Goal: Transaction & Acquisition: Purchase product/service

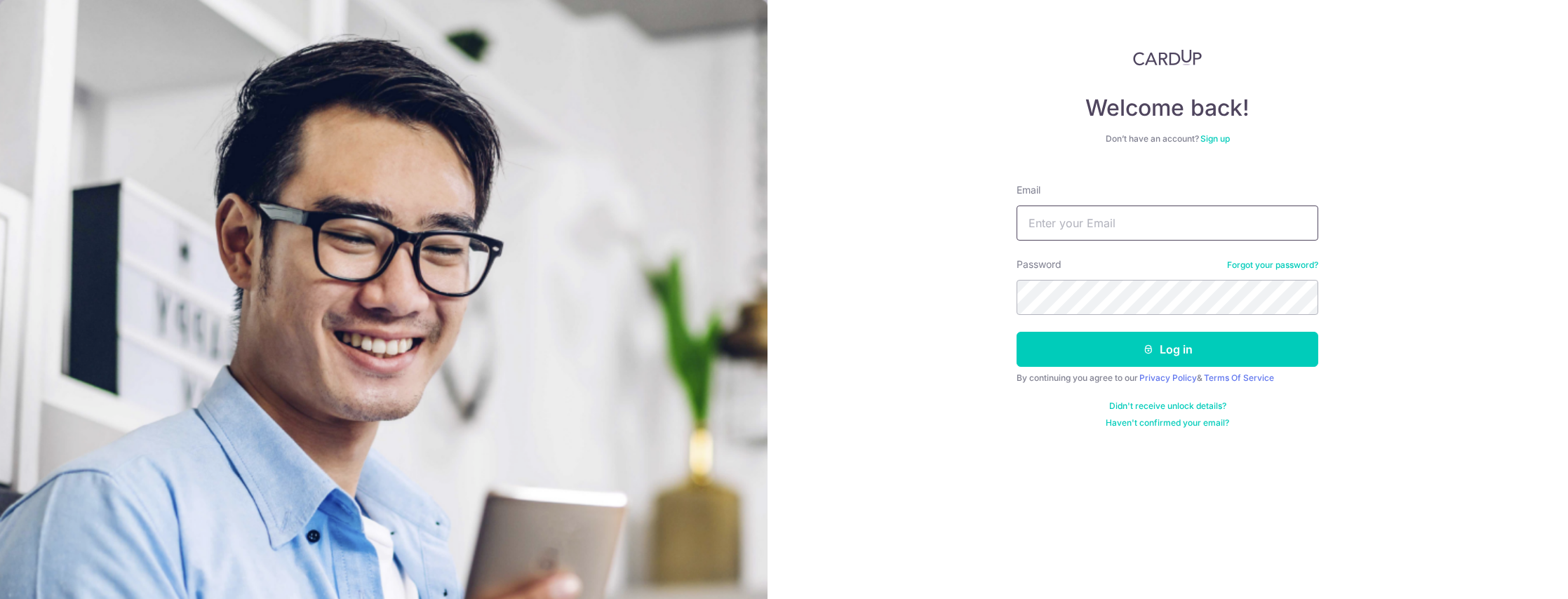
click at [1113, 230] on input "Email" at bounding box center [1167, 222] width 301 height 35
type input "wengbong.jiayun@gmail.com"
click at [1016, 332] on button "Log in" at bounding box center [1167, 349] width 301 height 35
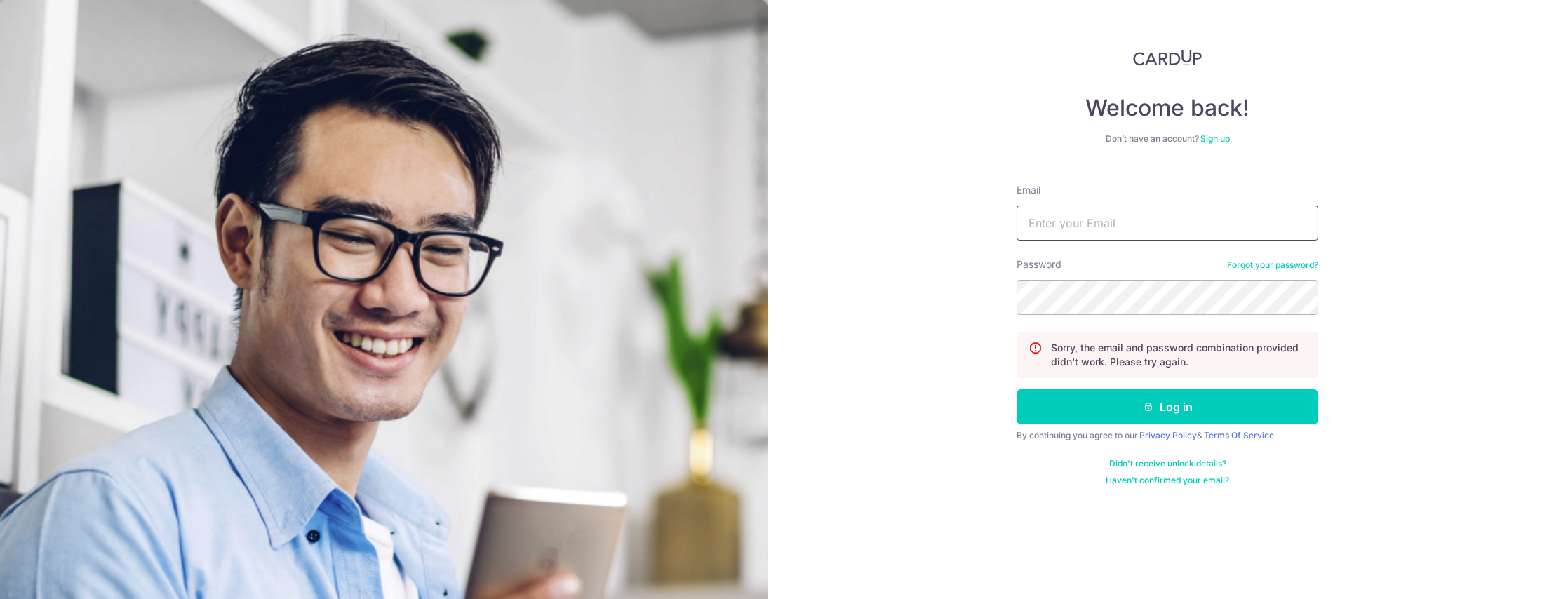
click at [1200, 217] on input "Email" at bounding box center [1167, 222] width 301 height 35
type input "[EMAIL_ADDRESS][DOMAIN_NAME]"
click at [1016, 389] on button "Log in" at bounding box center [1167, 406] width 301 height 35
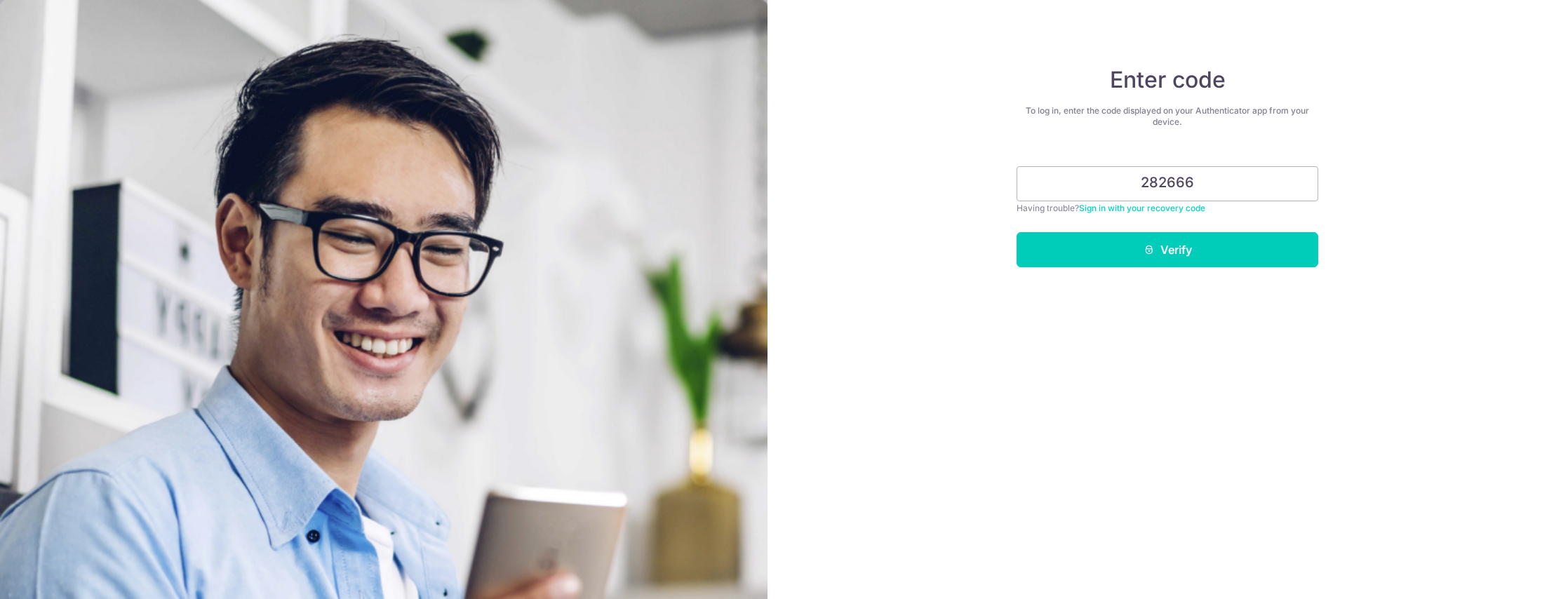
type input "282666"
click at [1016, 232] on button "Verify" at bounding box center [1167, 249] width 301 height 35
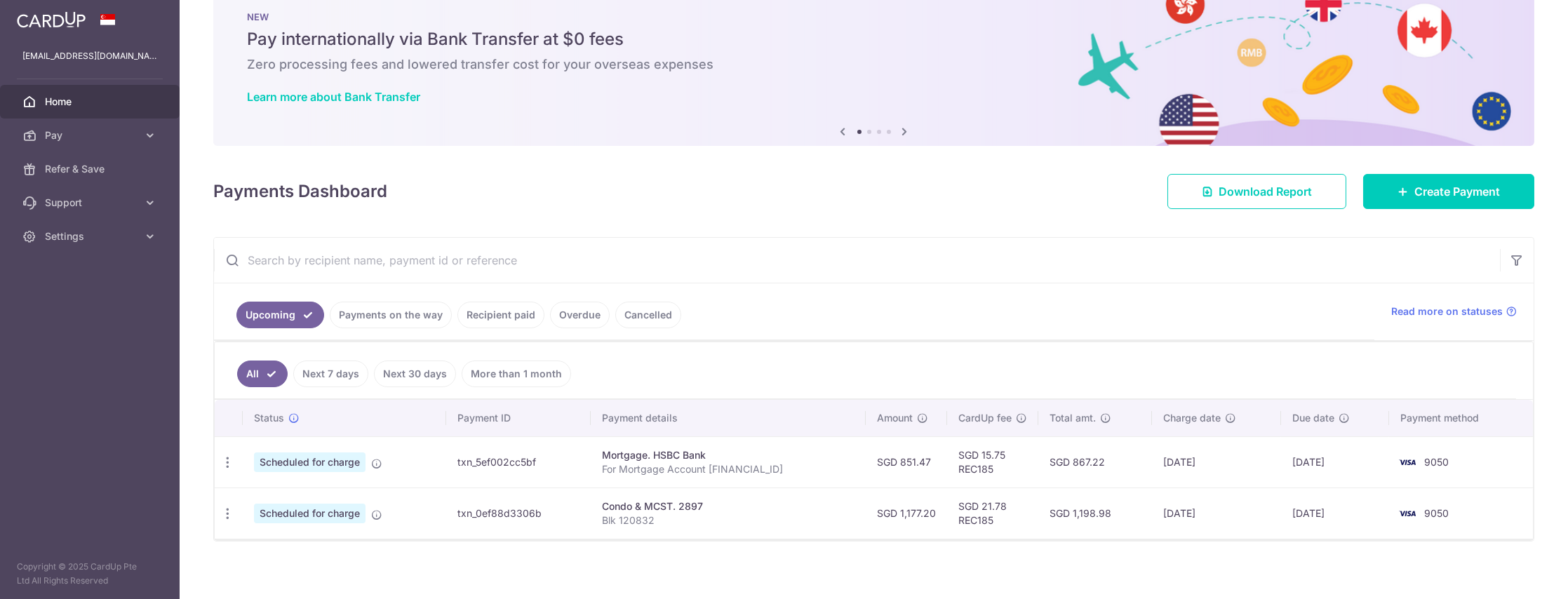
scroll to position [40, 0]
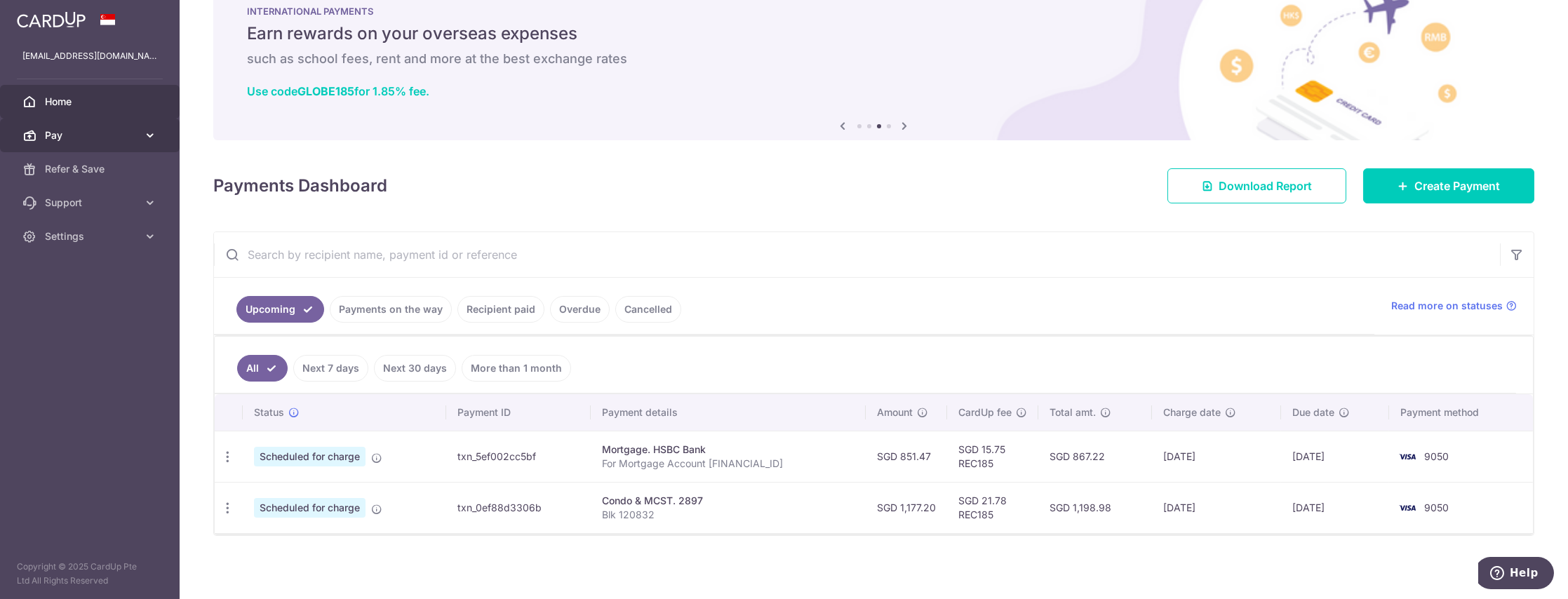
click at [90, 126] on link "Pay" at bounding box center [89, 136] width 179 height 34
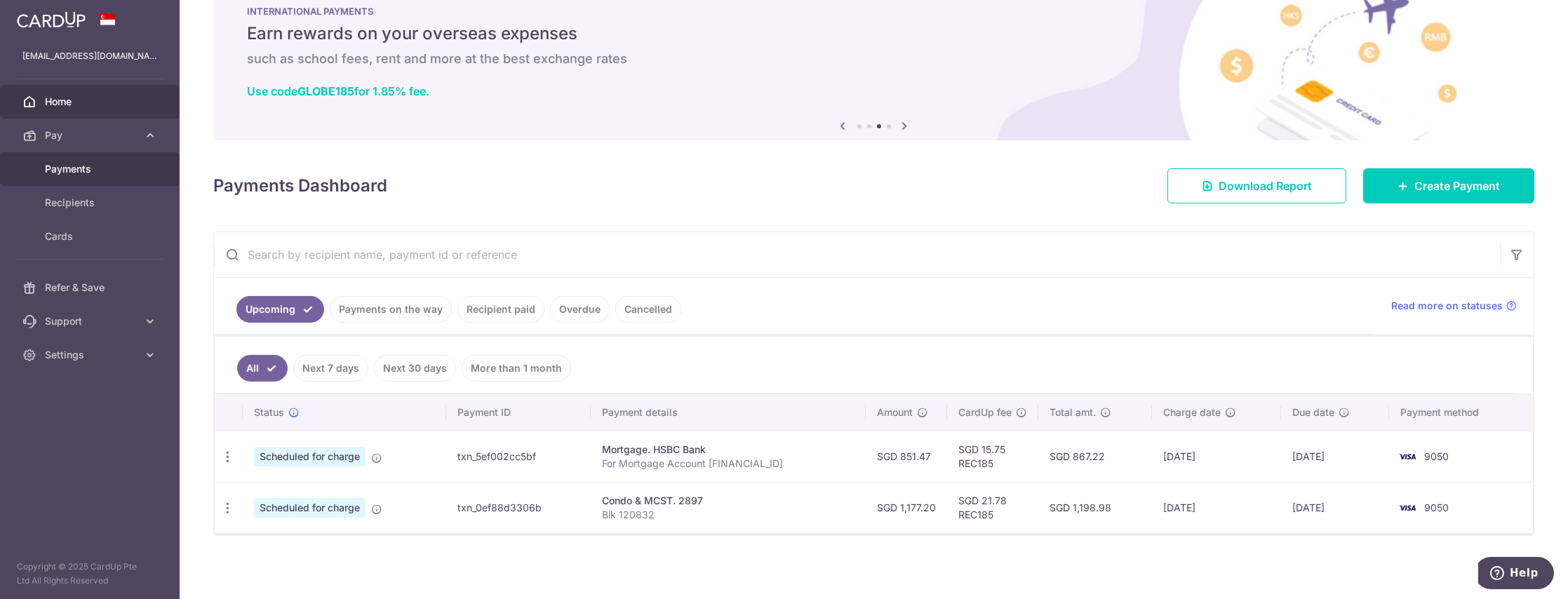
click at [90, 173] on span "Payments" at bounding box center [90, 169] width 92 height 14
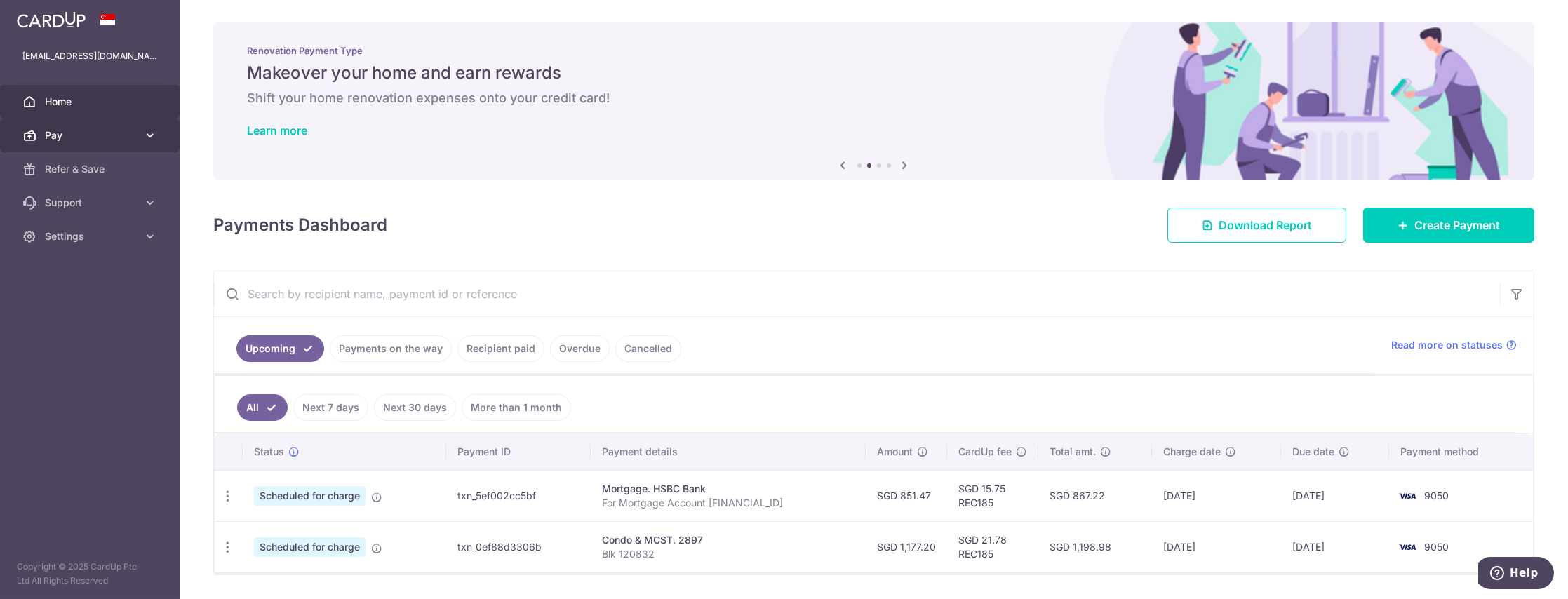
click at [114, 145] on link "Pay" at bounding box center [89, 136] width 179 height 34
click at [95, 292] on span "Refer & Save" at bounding box center [90, 287] width 92 height 14
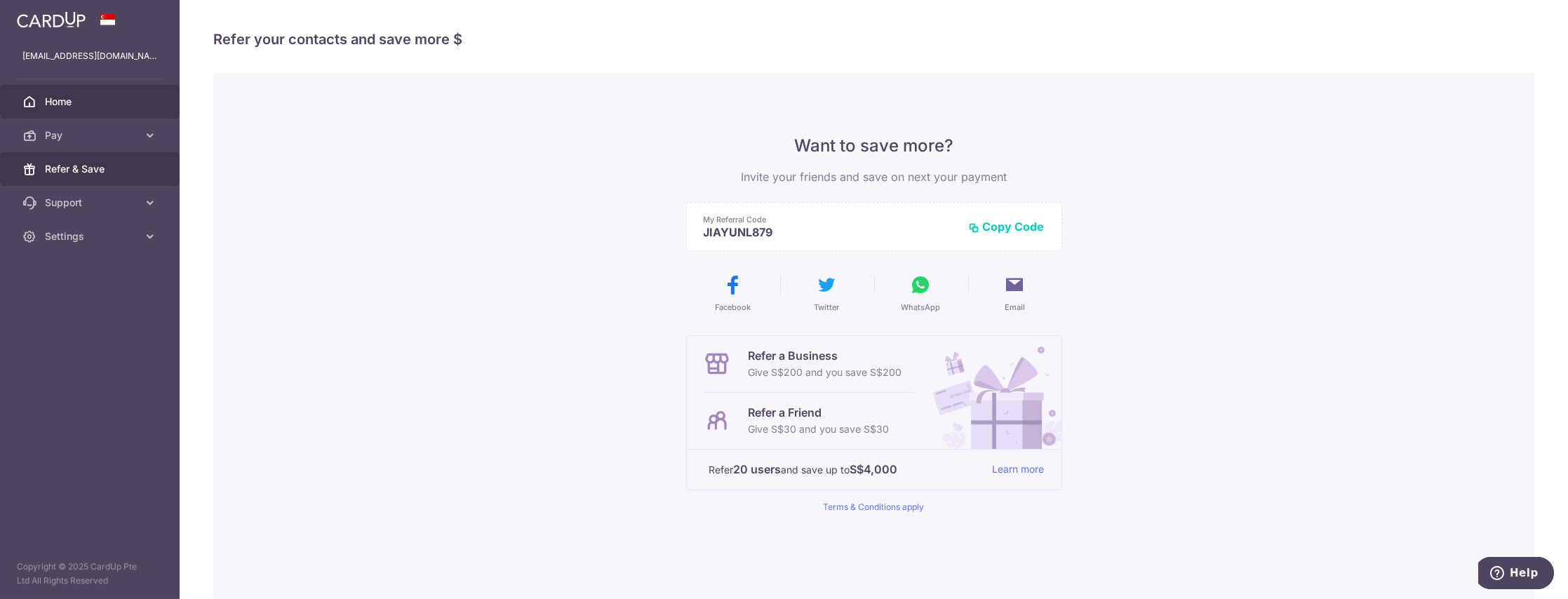
click at [50, 97] on span "Home" at bounding box center [90, 102] width 92 height 14
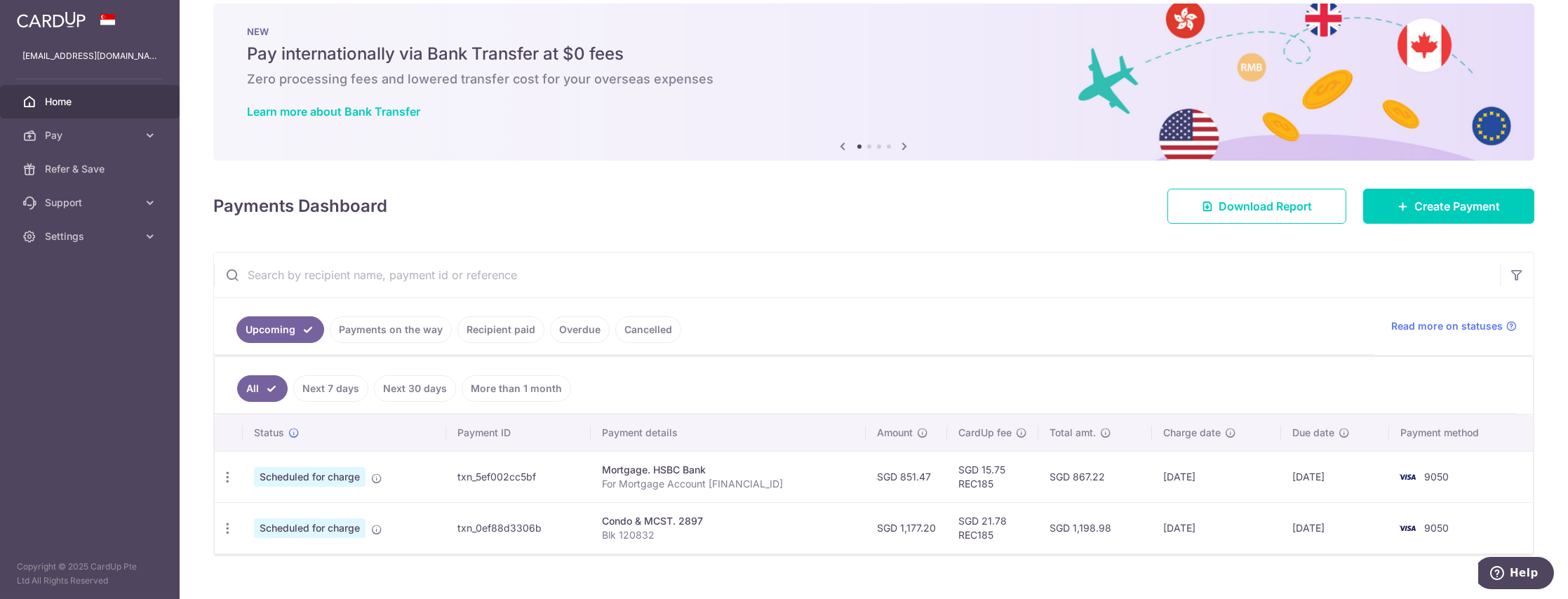
scroll to position [40, 0]
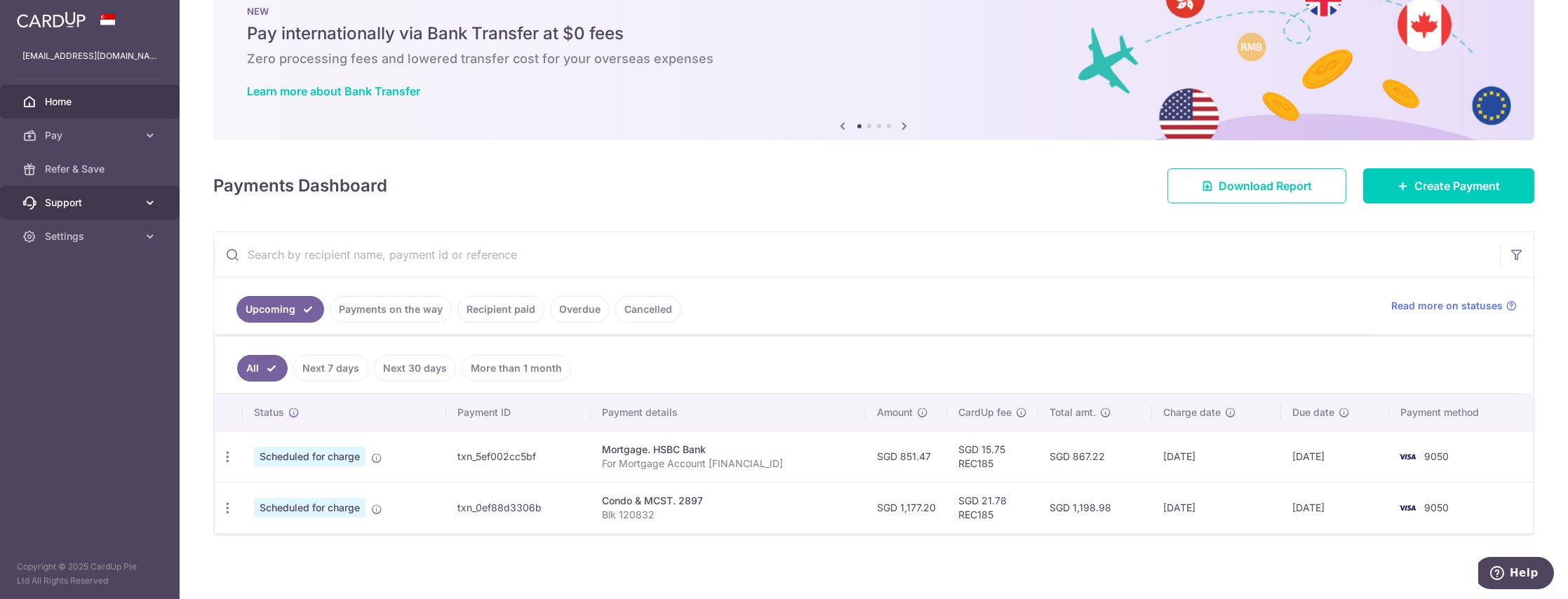
click at [112, 208] on span "Support" at bounding box center [90, 203] width 92 height 14
click at [111, 208] on span "Support" at bounding box center [90, 203] width 92 height 14
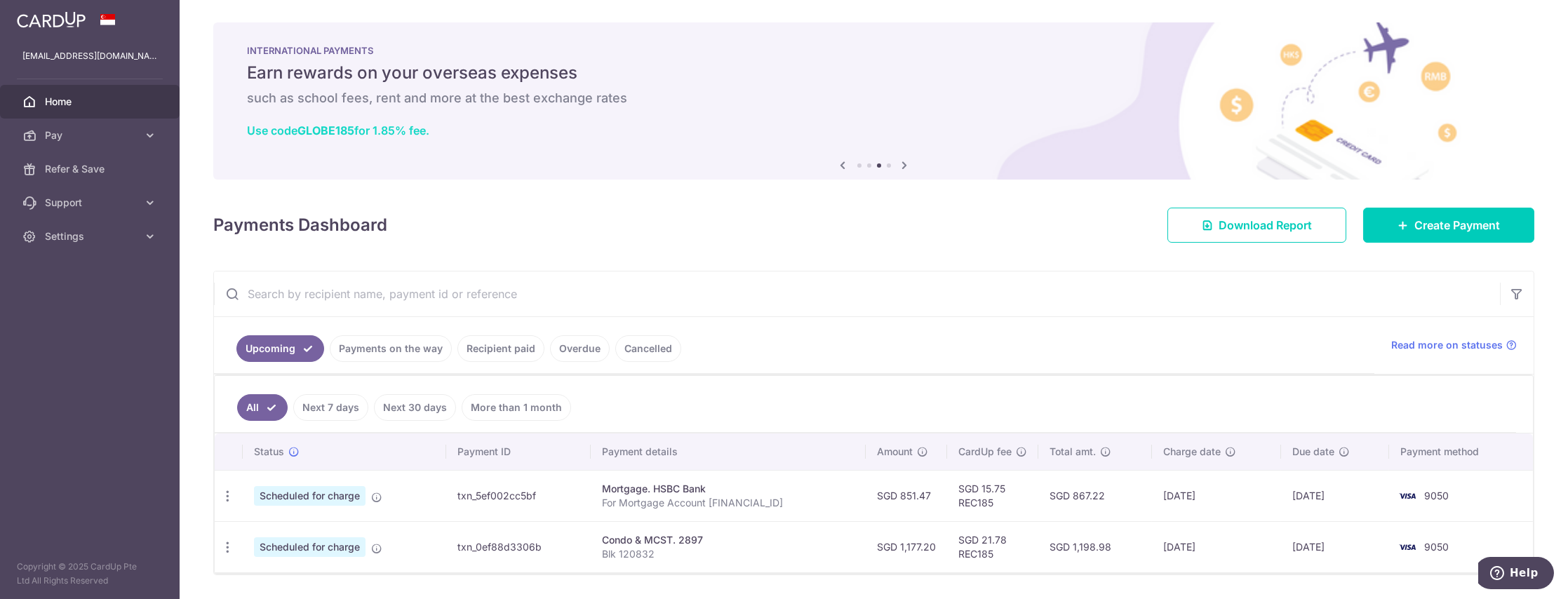
click at [333, 131] on b "GLOBE185" at bounding box center [325, 131] width 56 height 14
click at [902, 167] on icon at bounding box center [904, 165] width 17 height 18
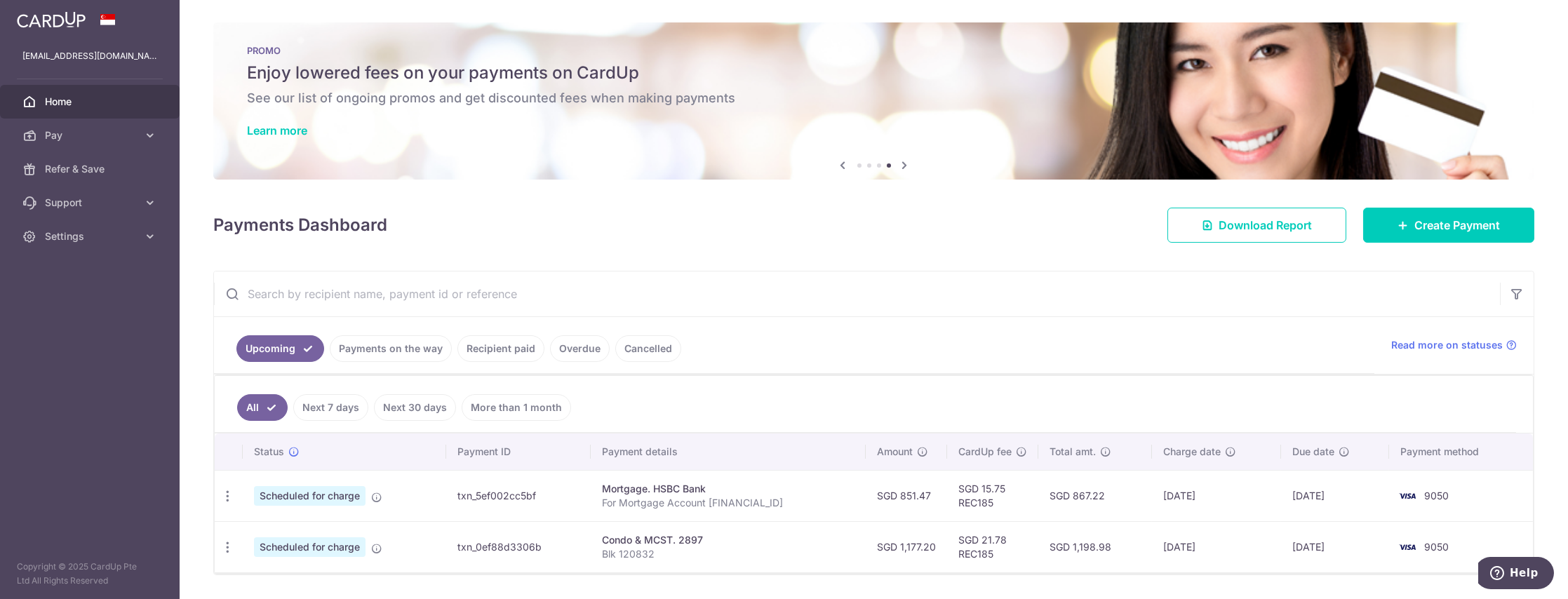
click at [902, 167] on icon at bounding box center [904, 165] width 17 height 18
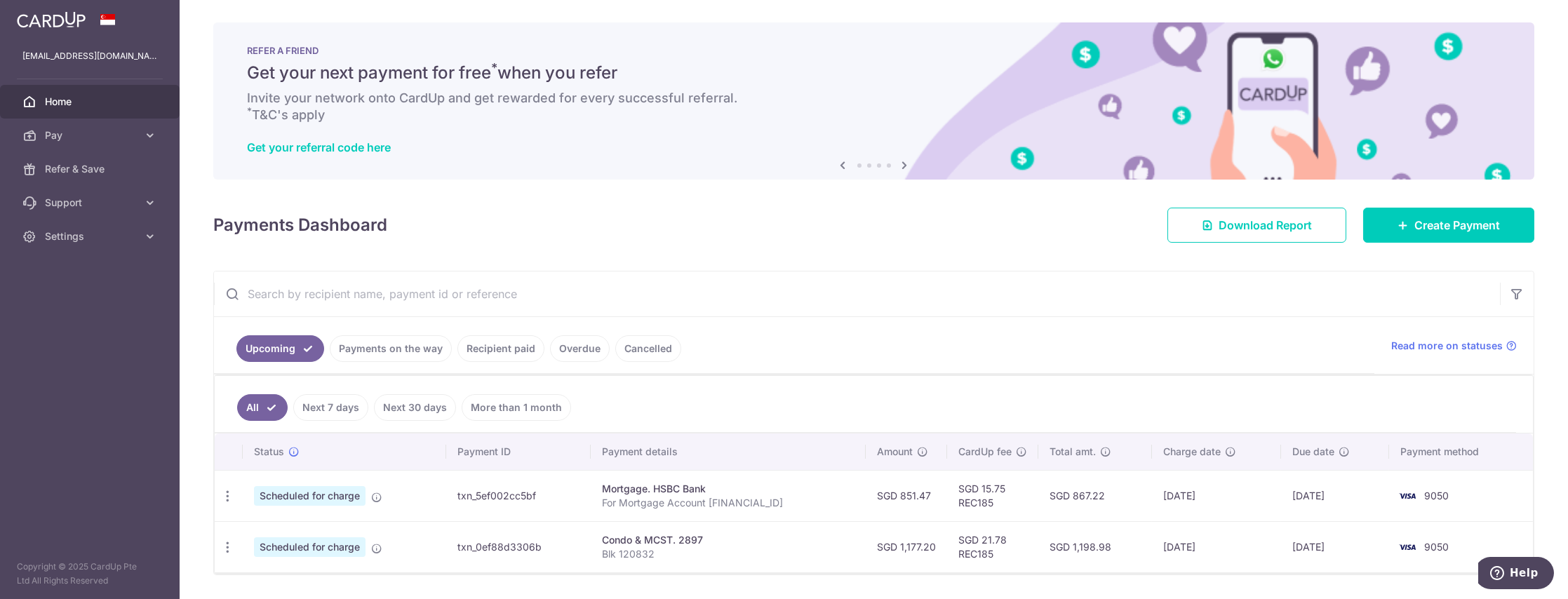
click at [902, 167] on icon at bounding box center [904, 165] width 17 height 18
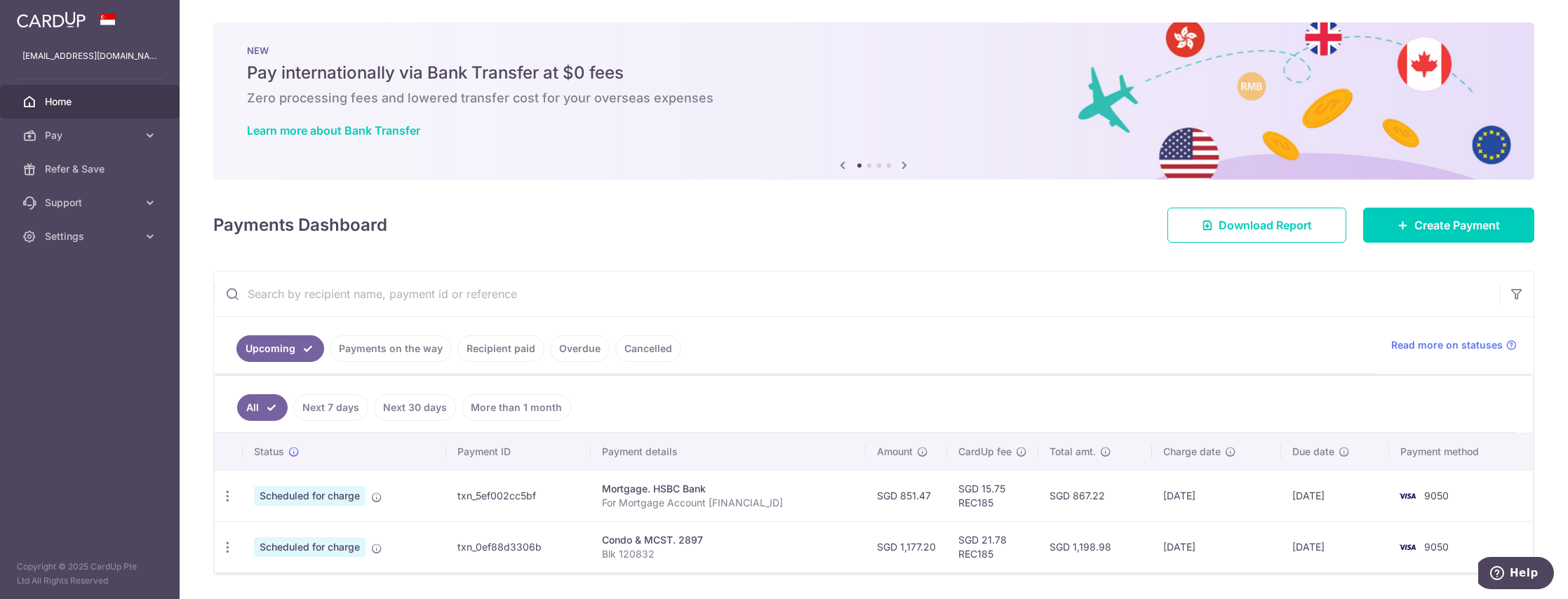
click at [902, 167] on icon at bounding box center [904, 165] width 17 height 18
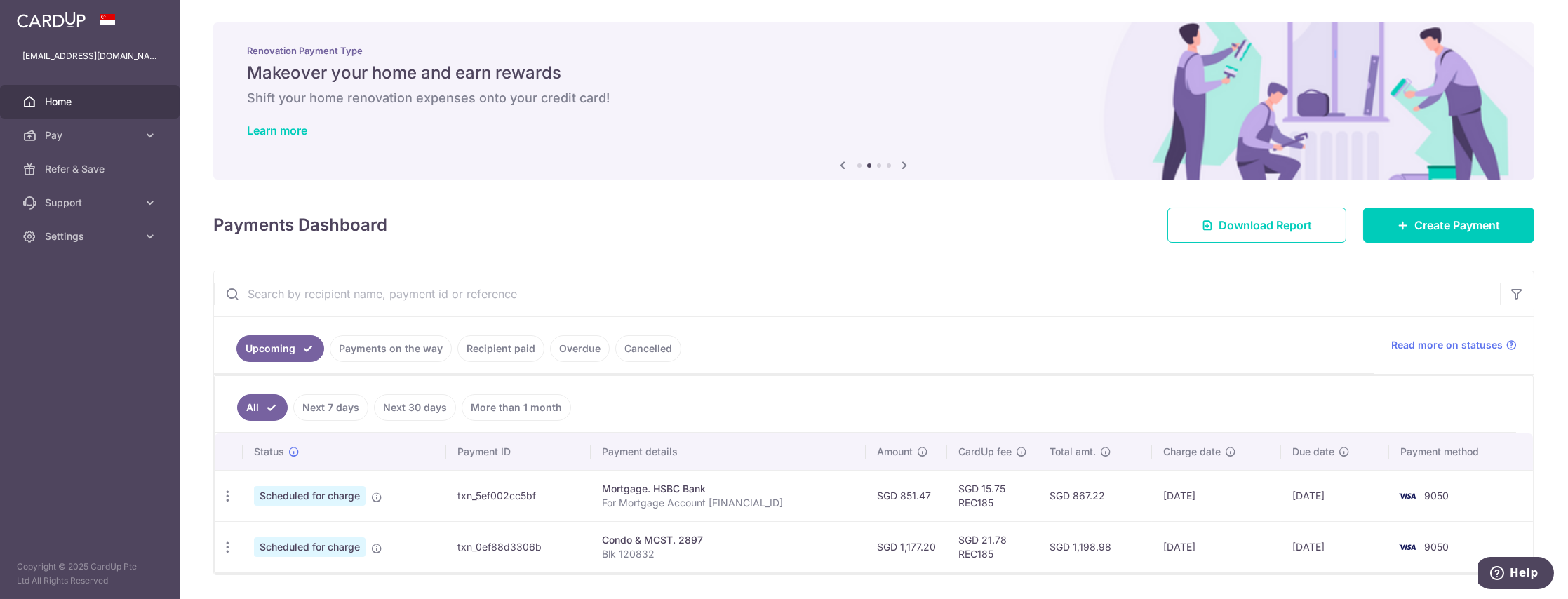
click at [902, 167] on icon at bounding box center [904, 165] width 17 height 18
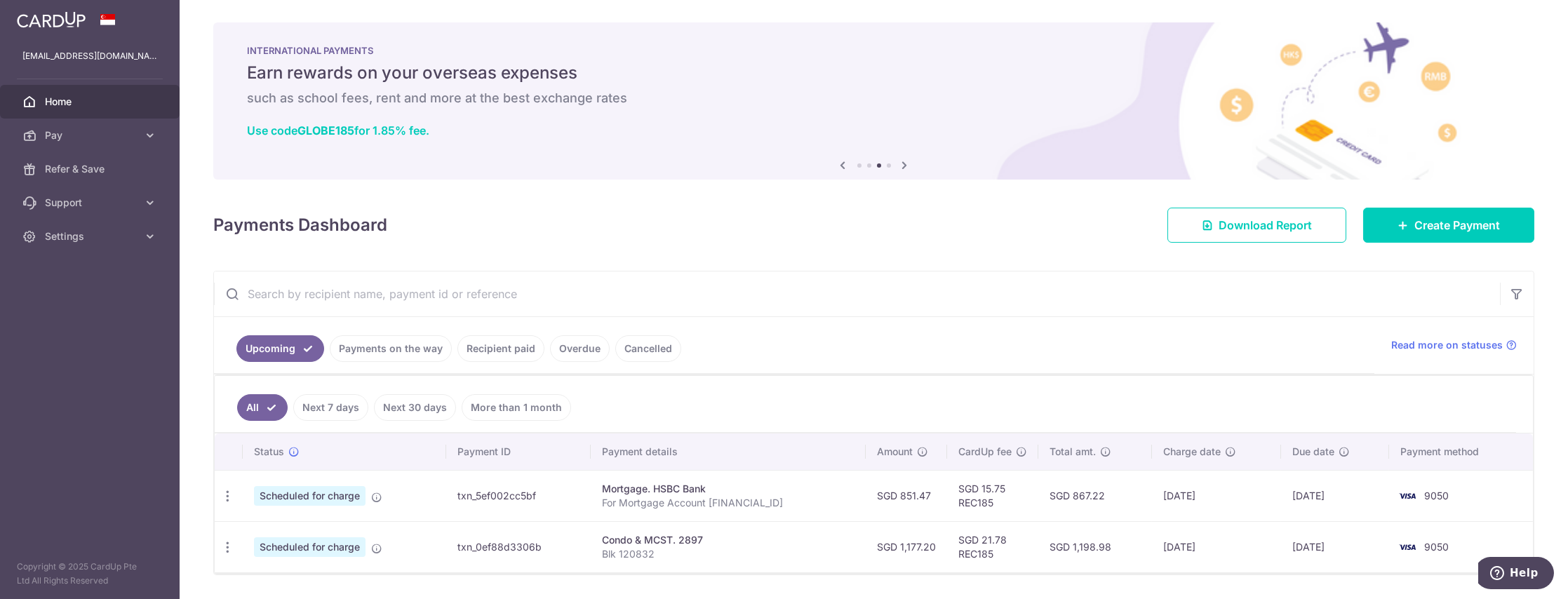
click at [902, 167] on icon at bounding box center [904, 165] width 17 height 18
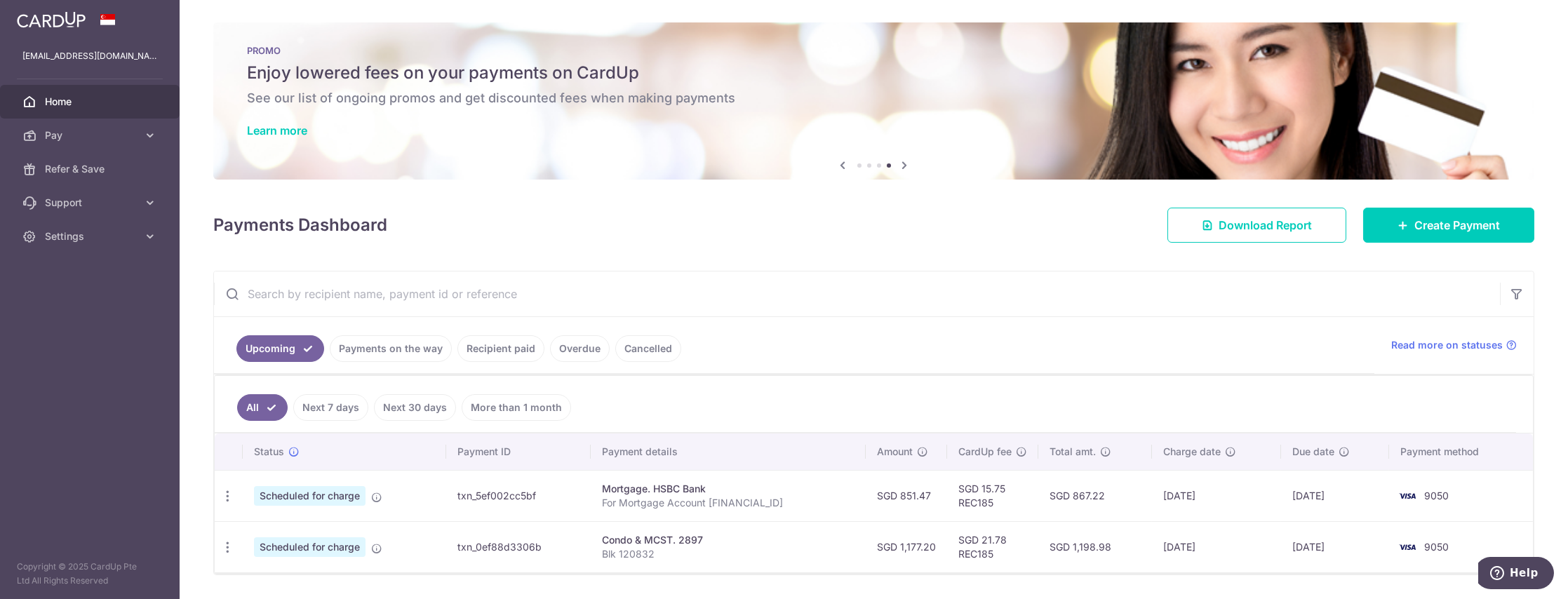
click at [902, 167] on icon at bounding box center [904, 165] width 17 height 18
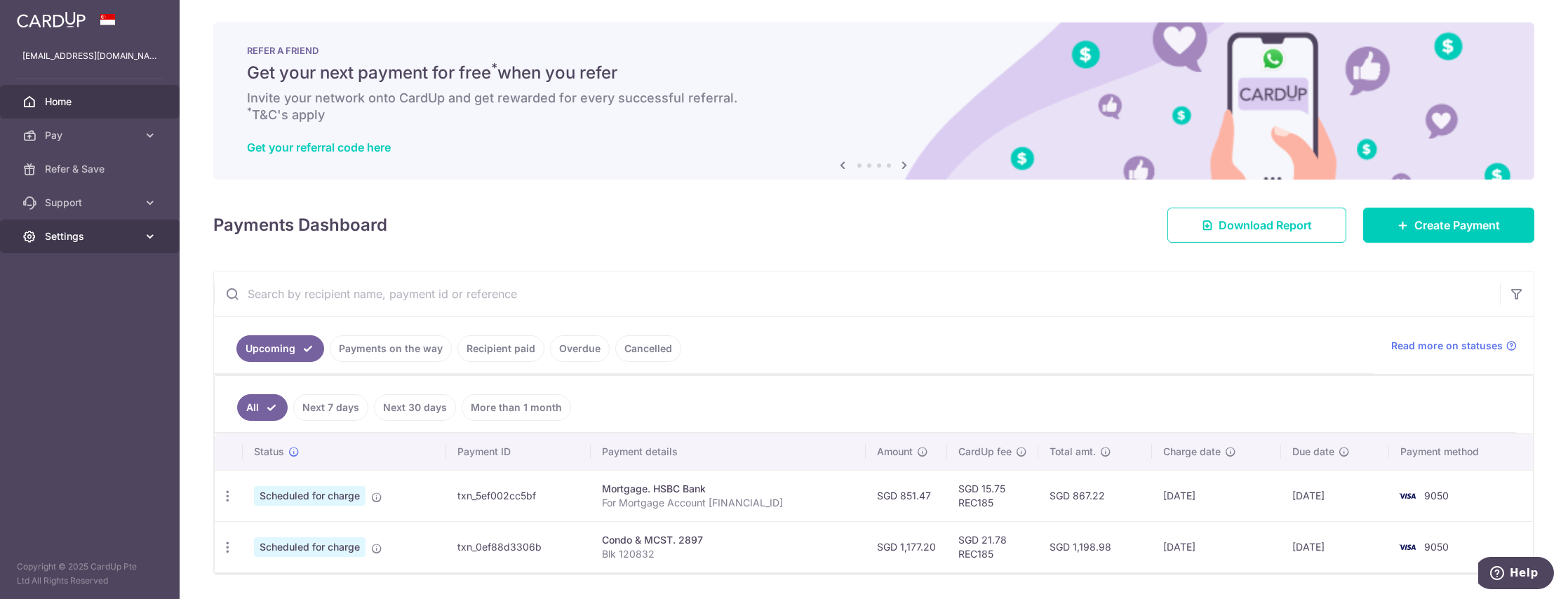
click at [100, 238] on span "Settings" at bounding box center [90, 237] width 92 height 14
click at [78, 266] on span "Account" at bounding box center [90, 270] width 92 height 14
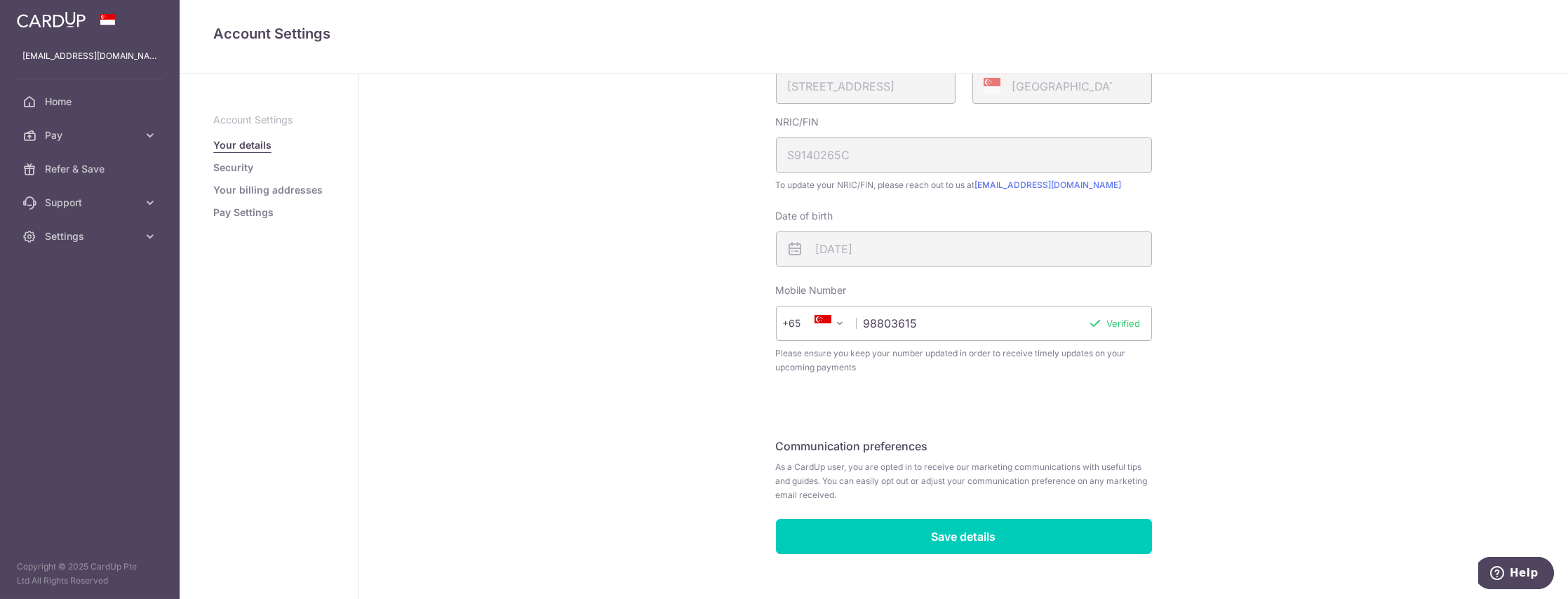
scroll to position [299, 0]
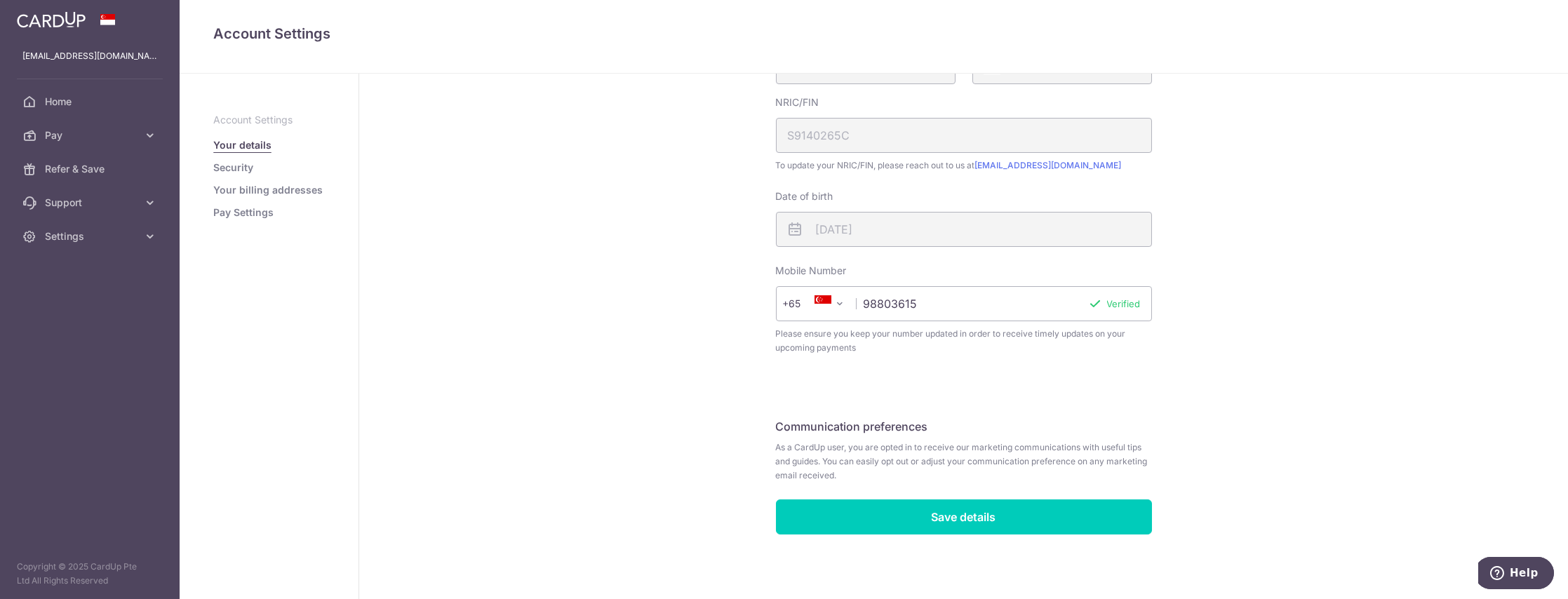
click at [236, 171] on link "Security" at bounding box center [233, 167] width 40 height 14
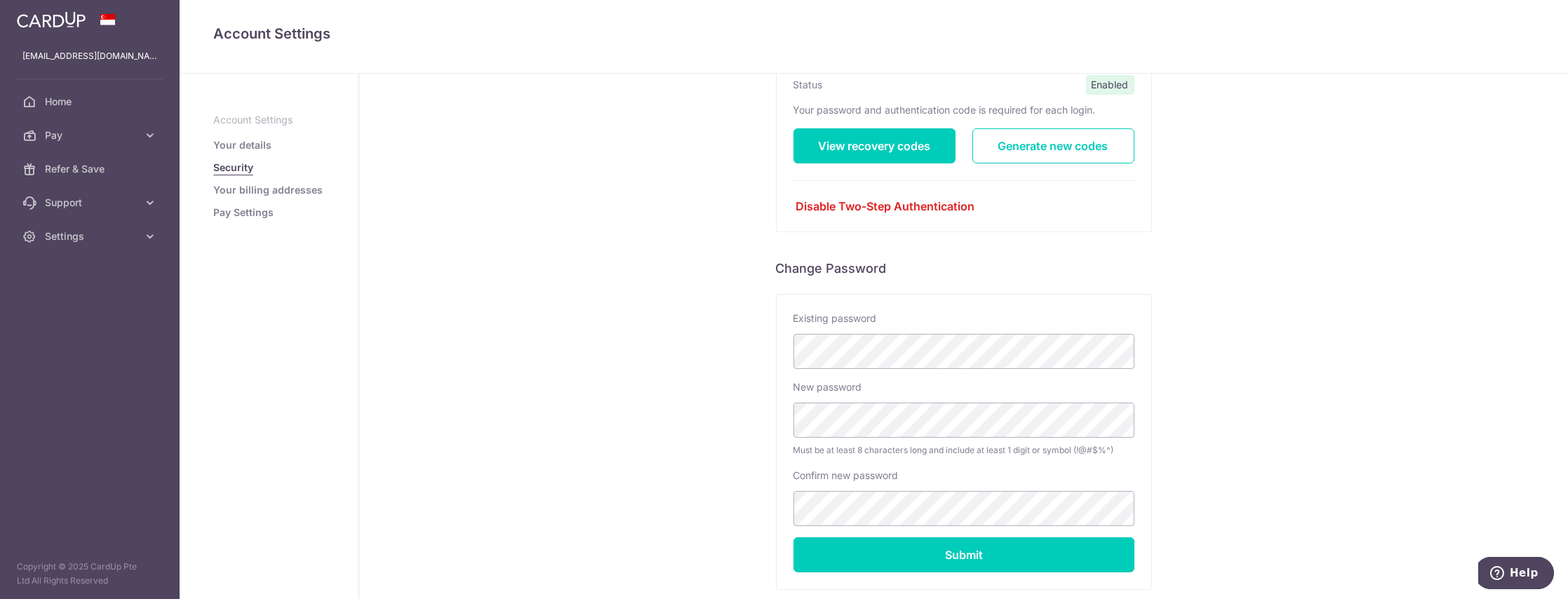
scroll to position [229, 0]
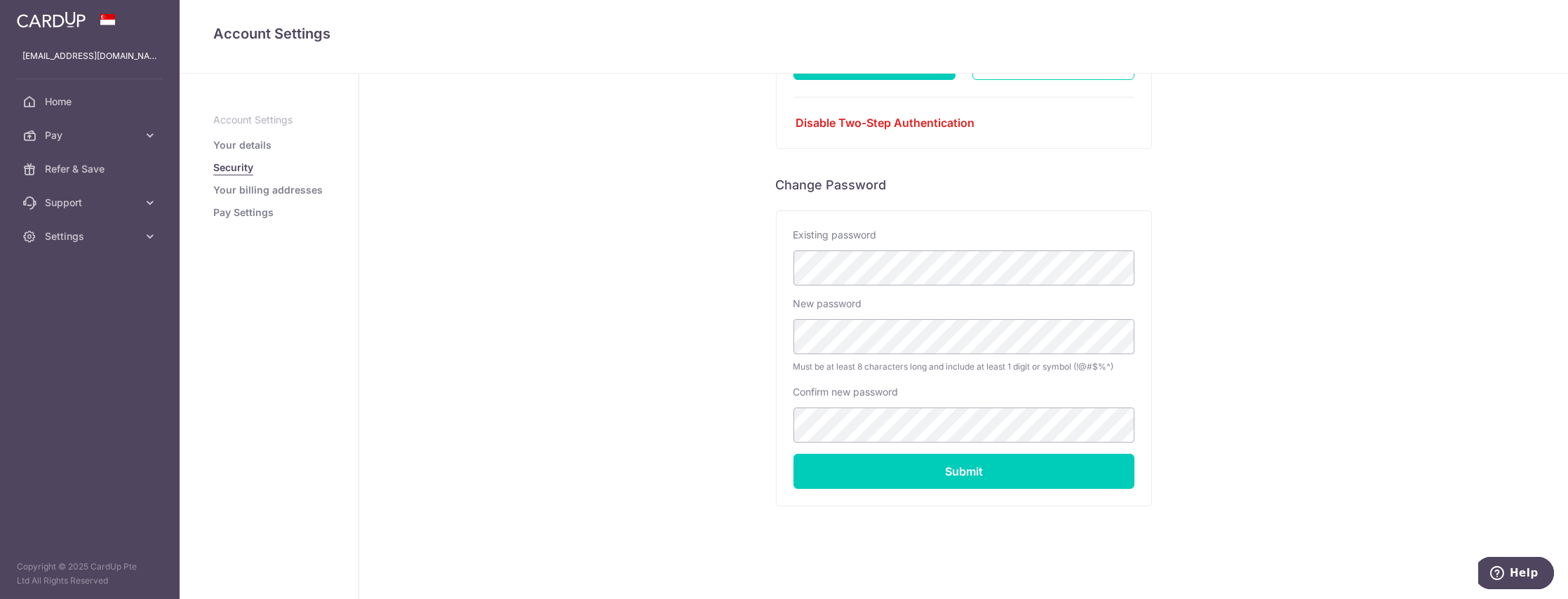
click at [225, 186] on link "Your billing addresses" at bounding box center [267, 190] width 109 height 14
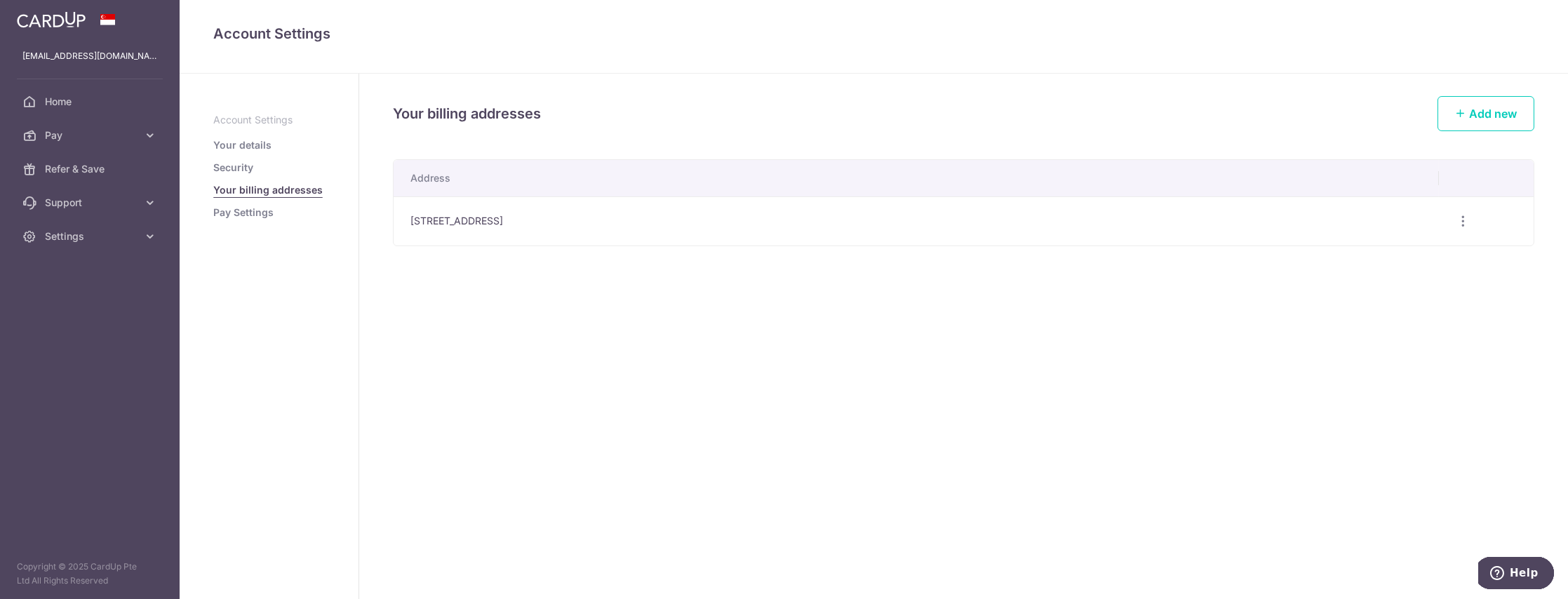
click at [221, 210] on link "Pay Settings" at bounding box center [243, 212] width 60 height 14
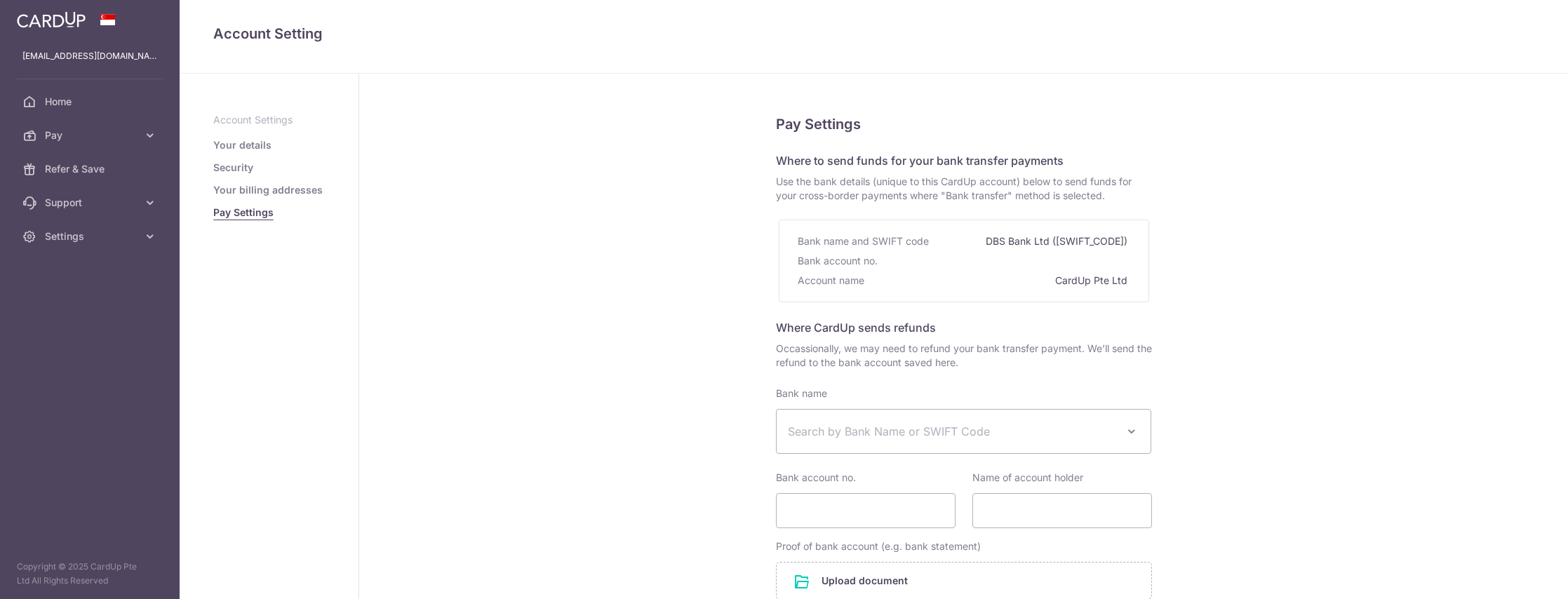
select select
click at [218, 113] on p "Account Settings" at bounding box center [268, 120] width 112 height 14
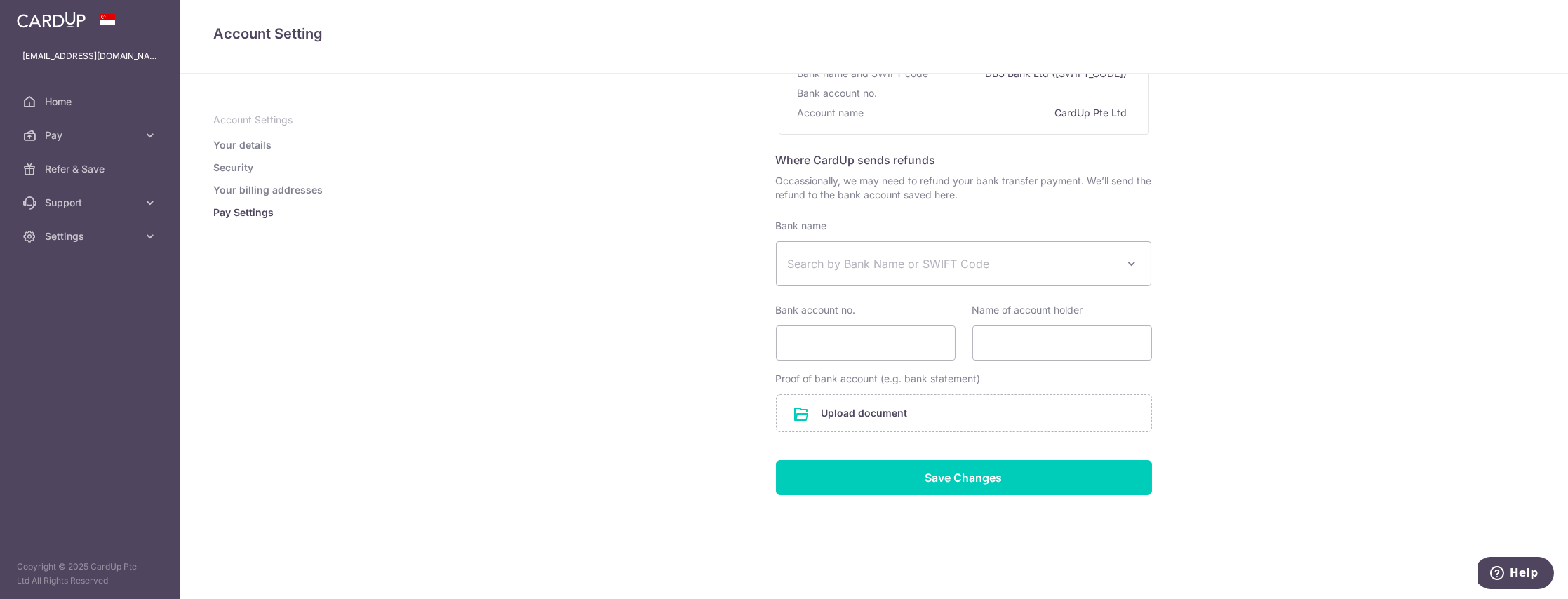
click at [243, 141] on link "Your details" at bounding box center [242, 146] width 58 height 14
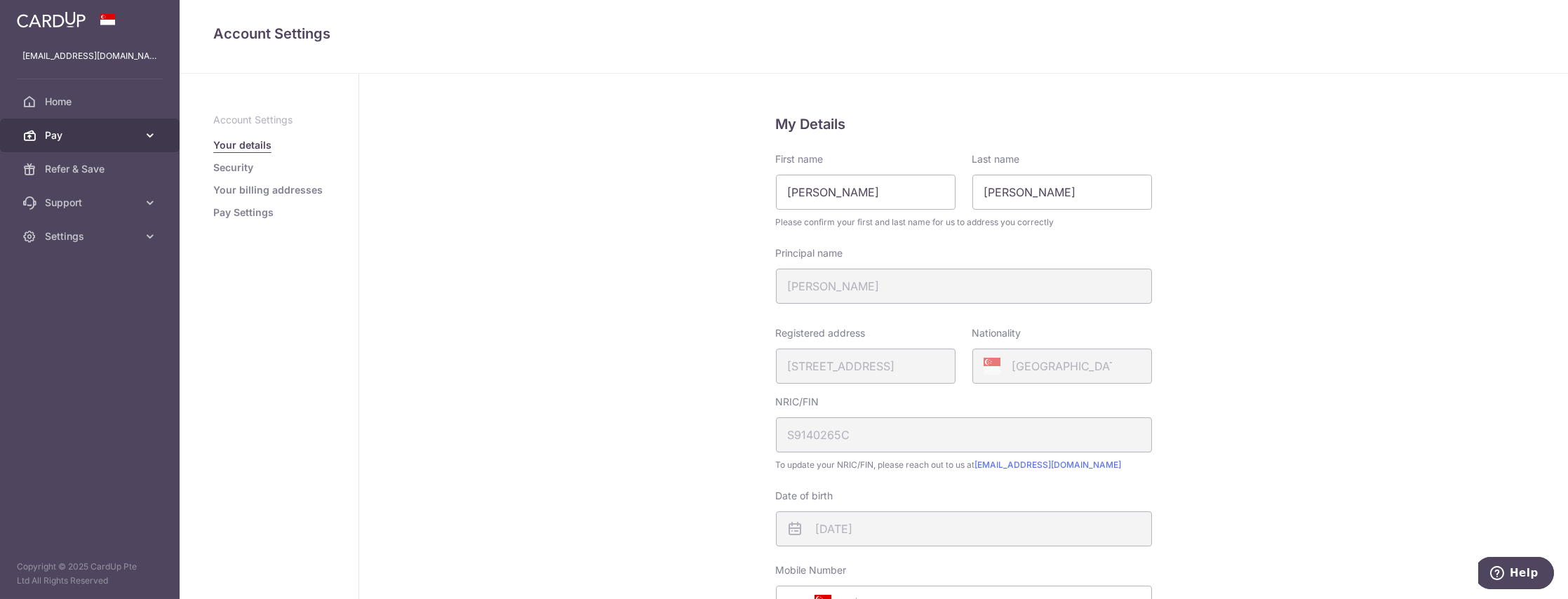
click at [96, 140] on span "Pay" at bounding box center [90, 136] width 92 height 14
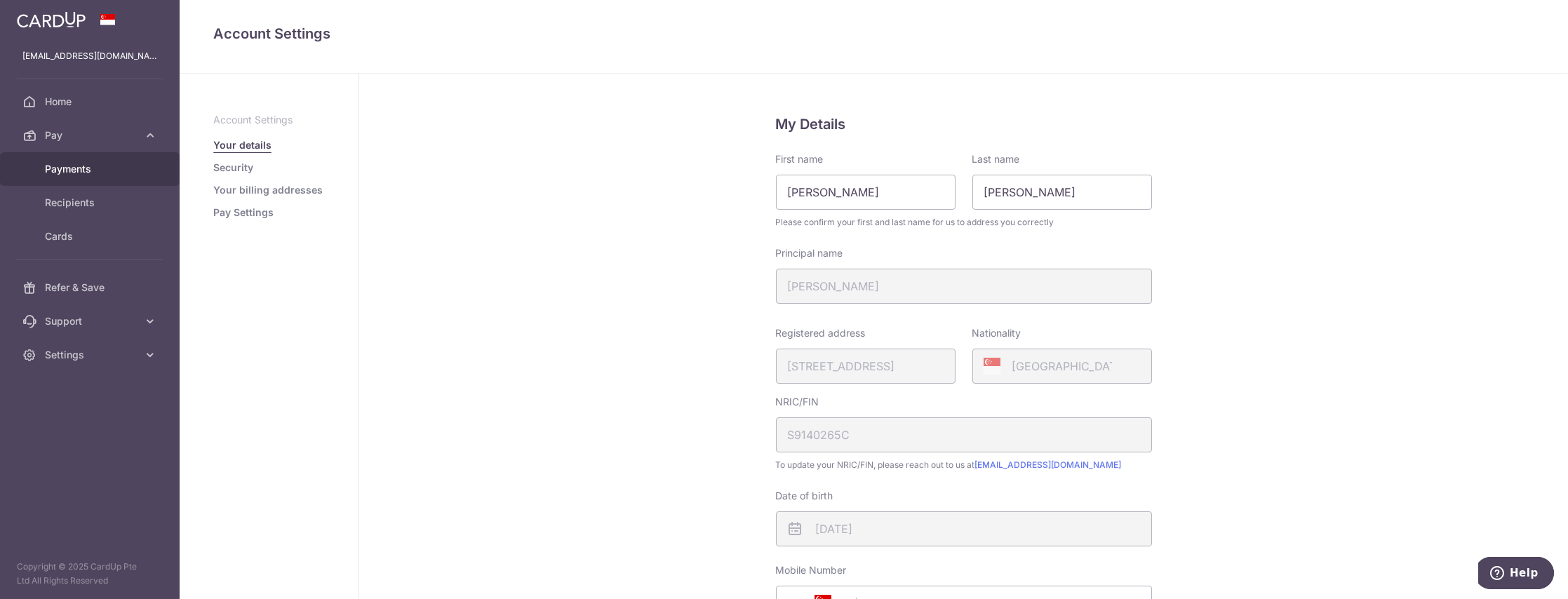
click at [76, 172] on span "Payments" at bounding box center [90, 169] width 92 height 14
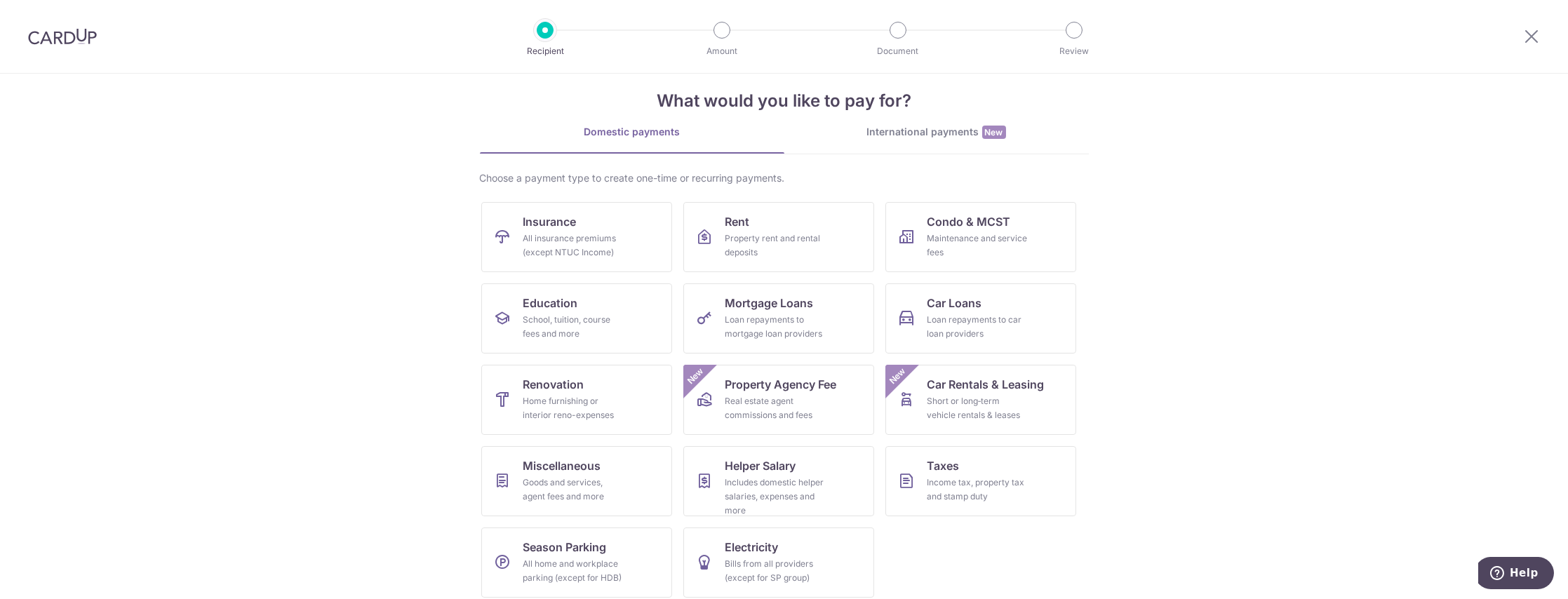
scroll to position [28, 0]
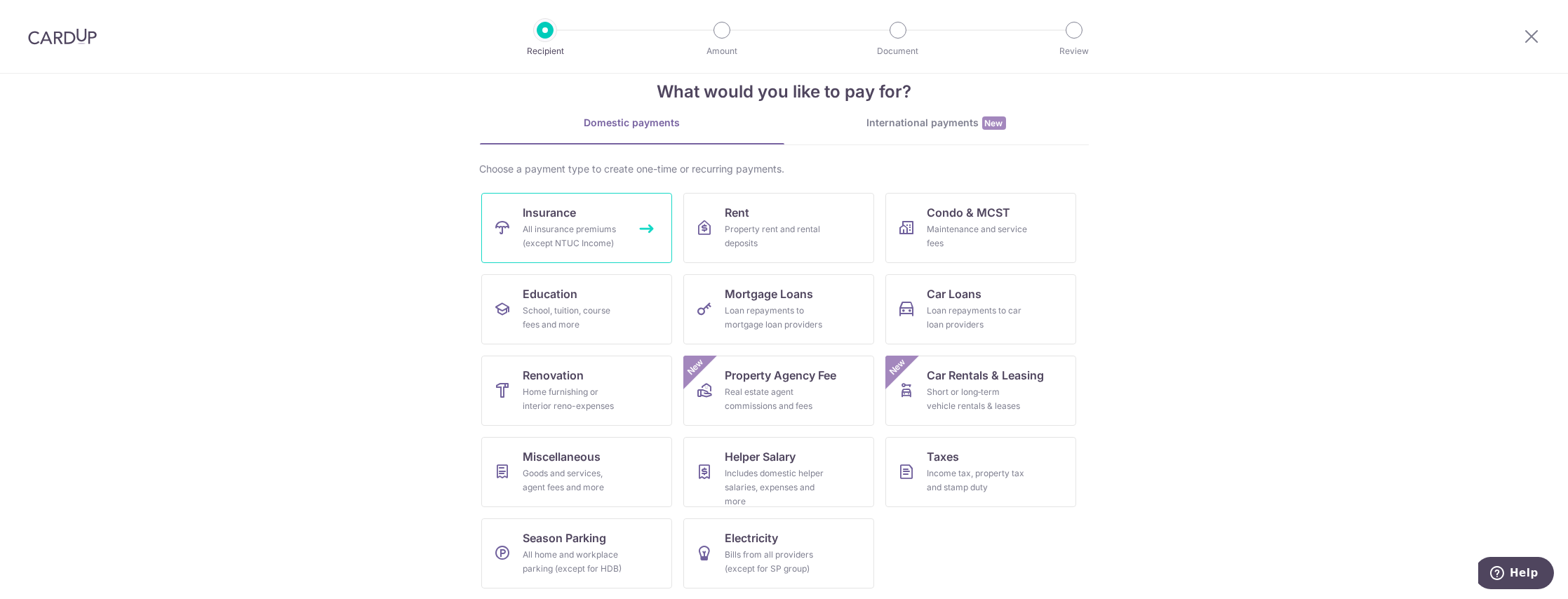
click at [586, 227] on div "All insurance premiums (except NTUC Income)" at bounding box center [574, 236] width 101 height 28
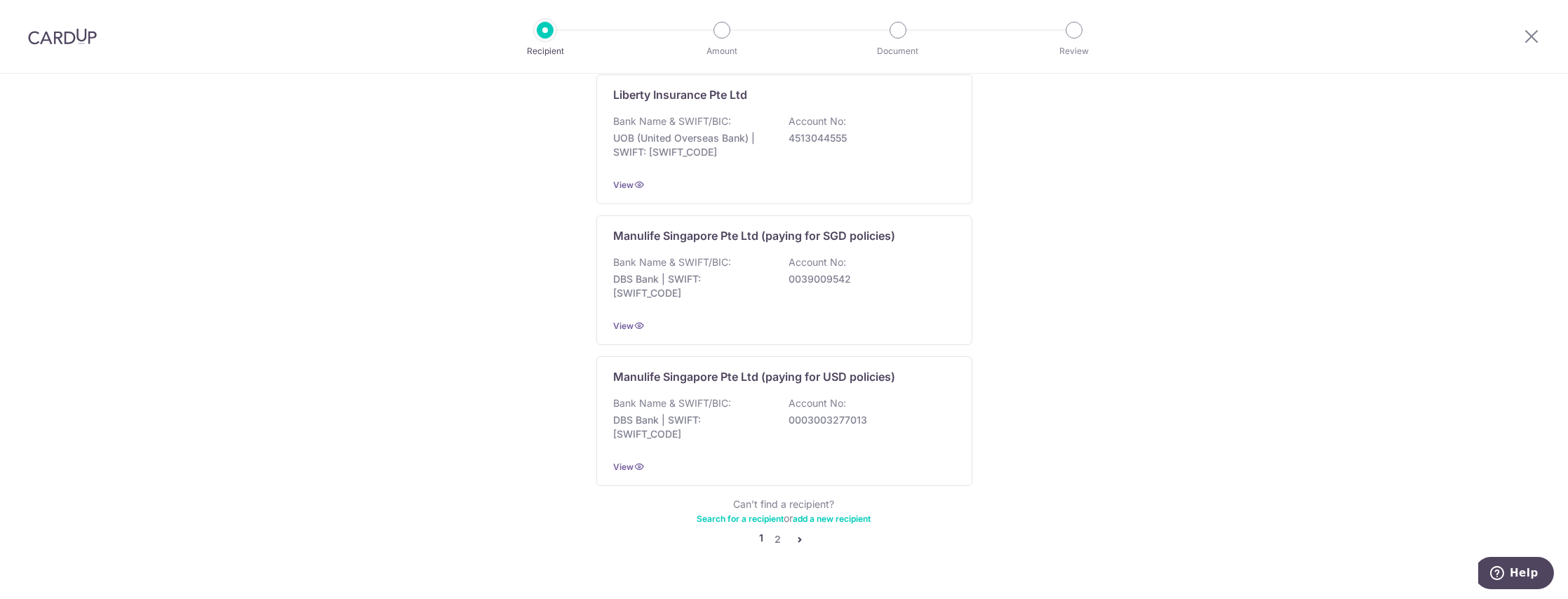
scroll to position [1312, 0]
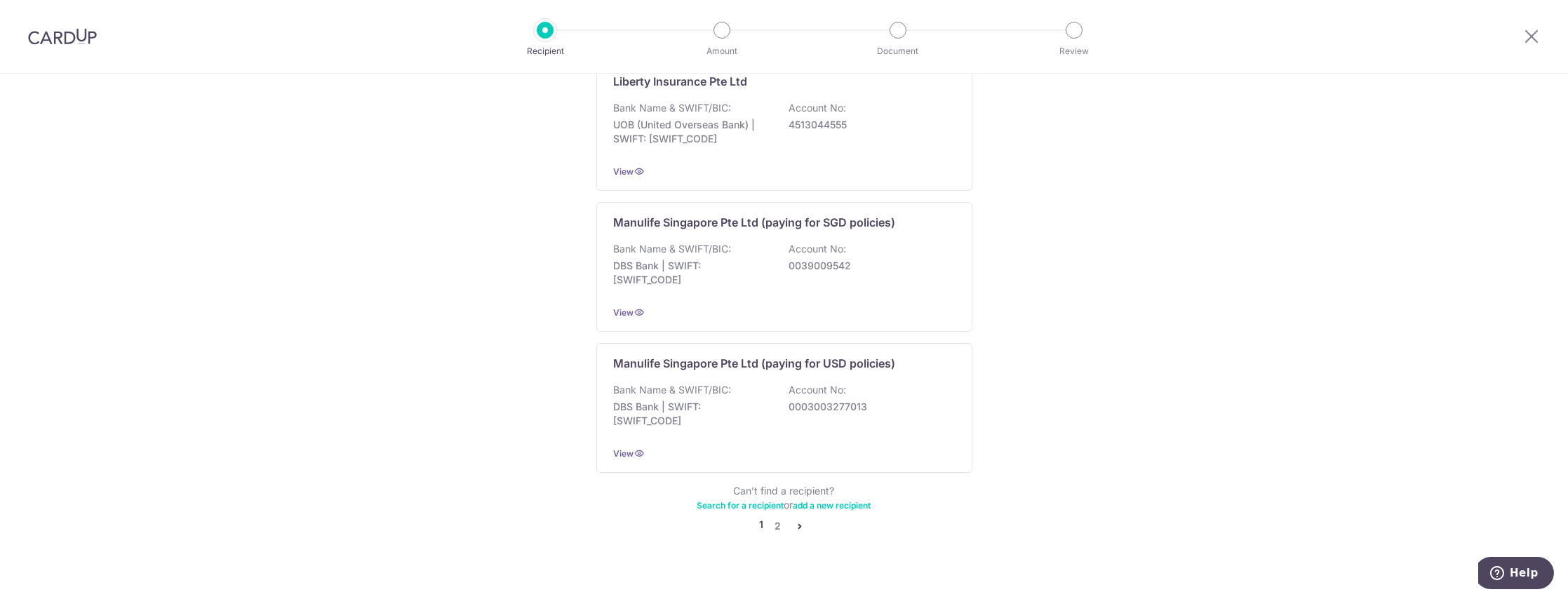
click at [799, 520] on icon "pager" at bounding box center [799, 525] width 11 height 11
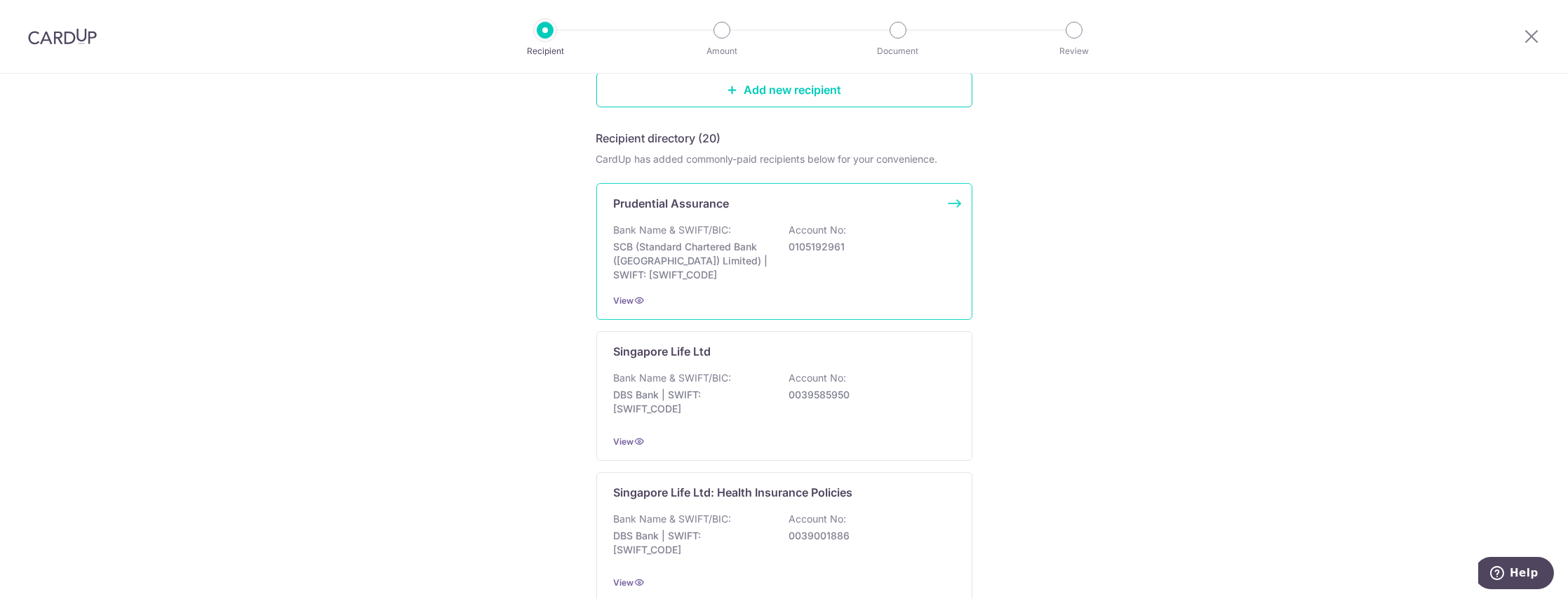
scroll to position [187, 0]
click at [724, 247] on p "SCB (Standard Chartered Bank ([GEOGRAPHIC_DATA]) Limited) | SWIFT: [SWIFT_CODE]" at bounding box center [692, 255] width 157 height 42
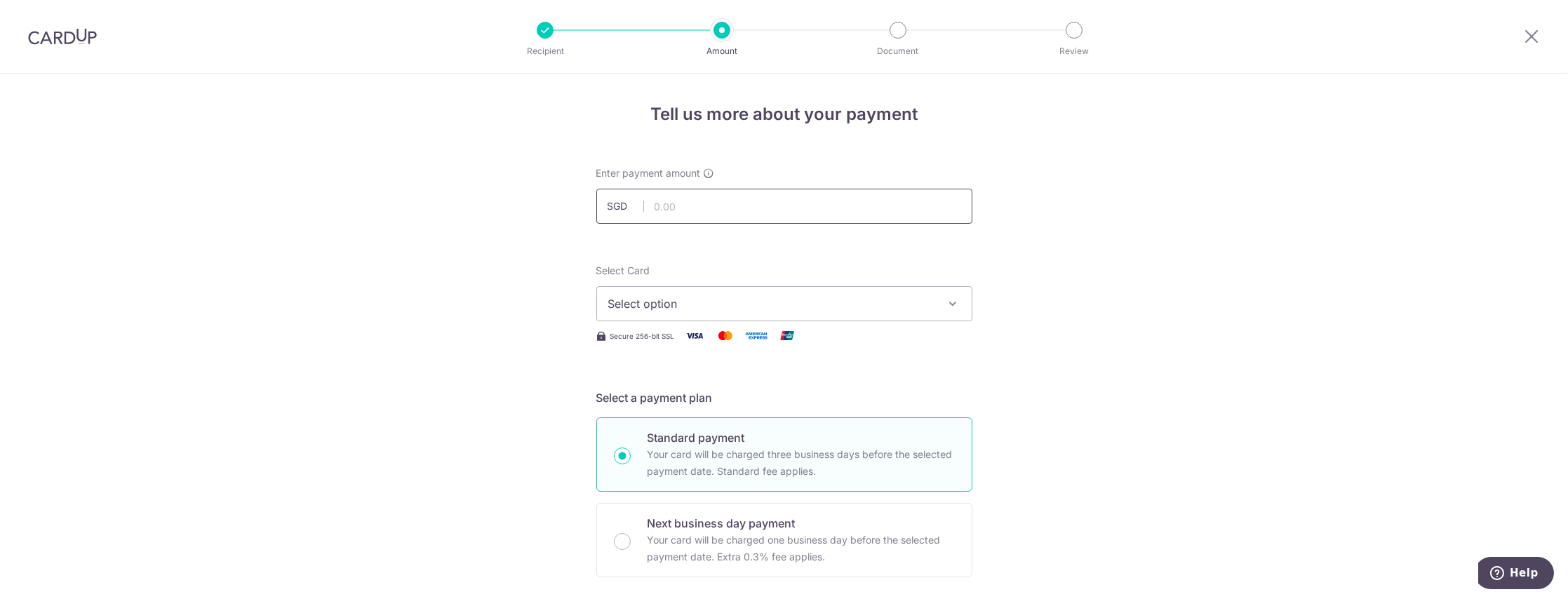
click at [734, 196] on input "text" at bounding box center [784, 205] width 376 height 35
type input "1,090.77"
click at [639, 299] on span "Select option" at bounding box center [772, 303] width 327 height 17
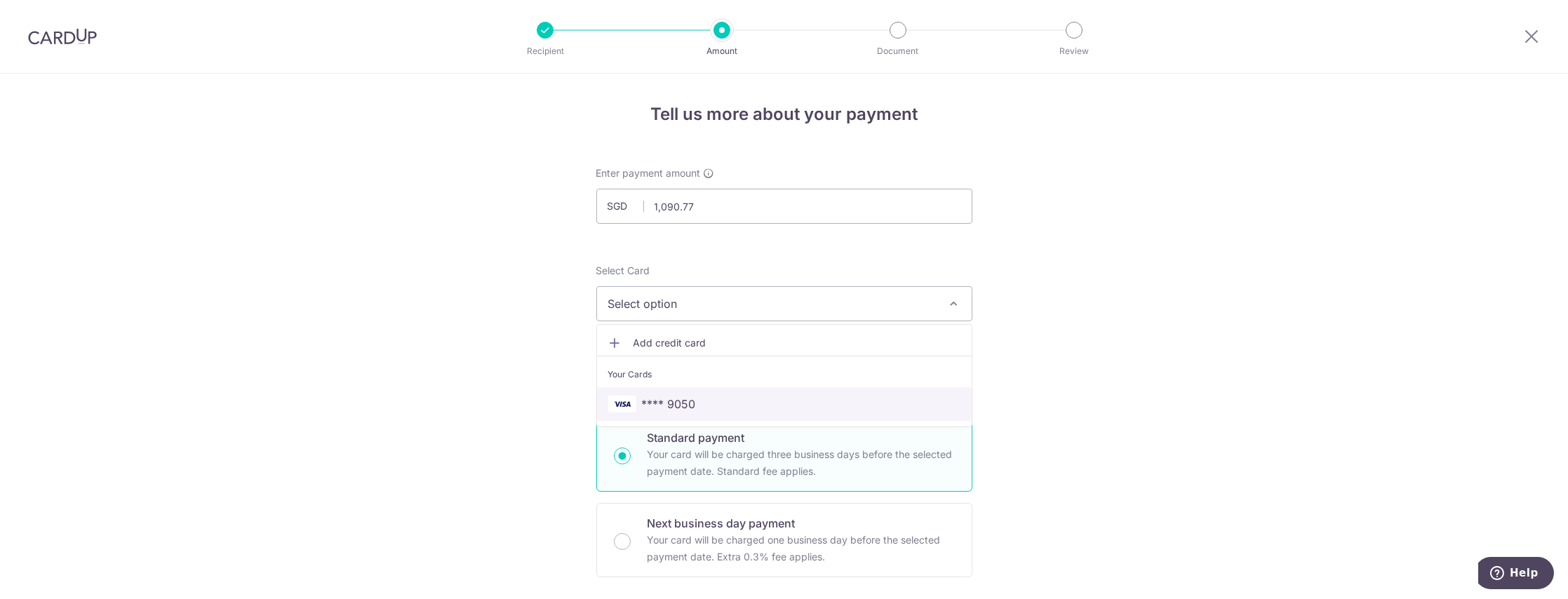
click at [642, 405] on span "**** 9050" at bounding box center [669, 403] width 54 height 17
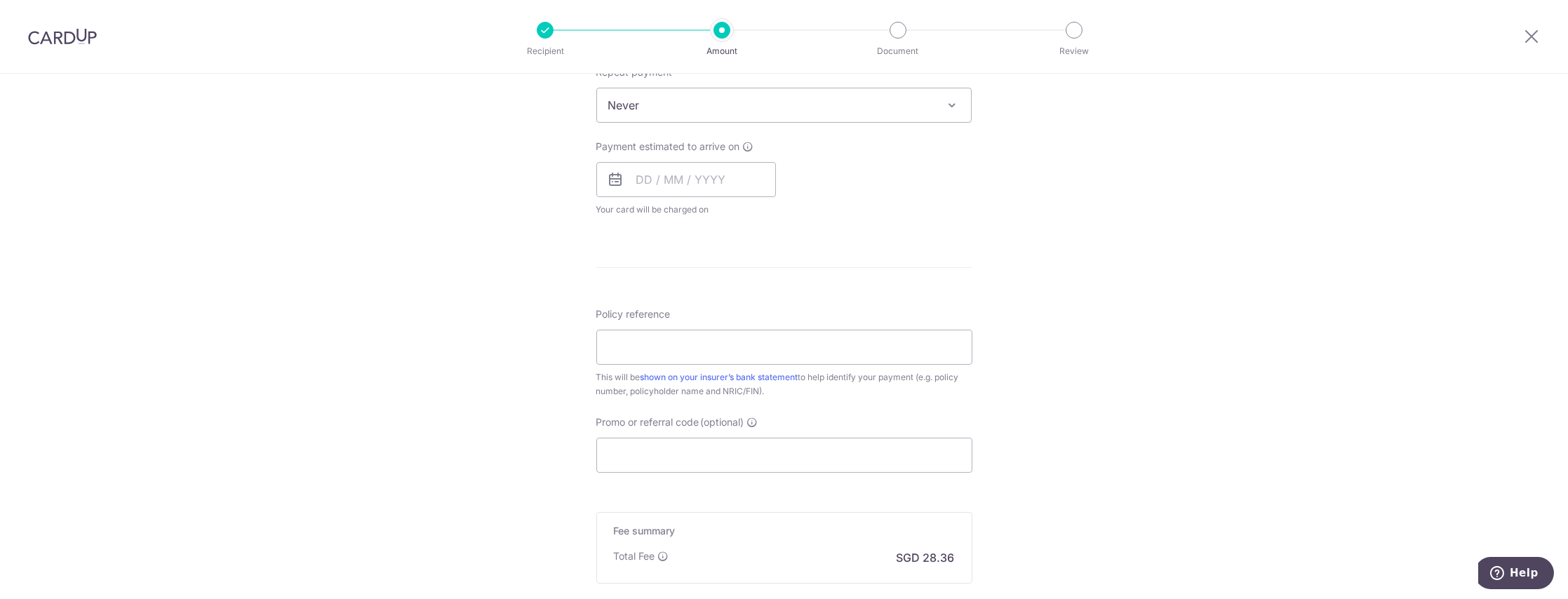
scroll to position [653, 0]
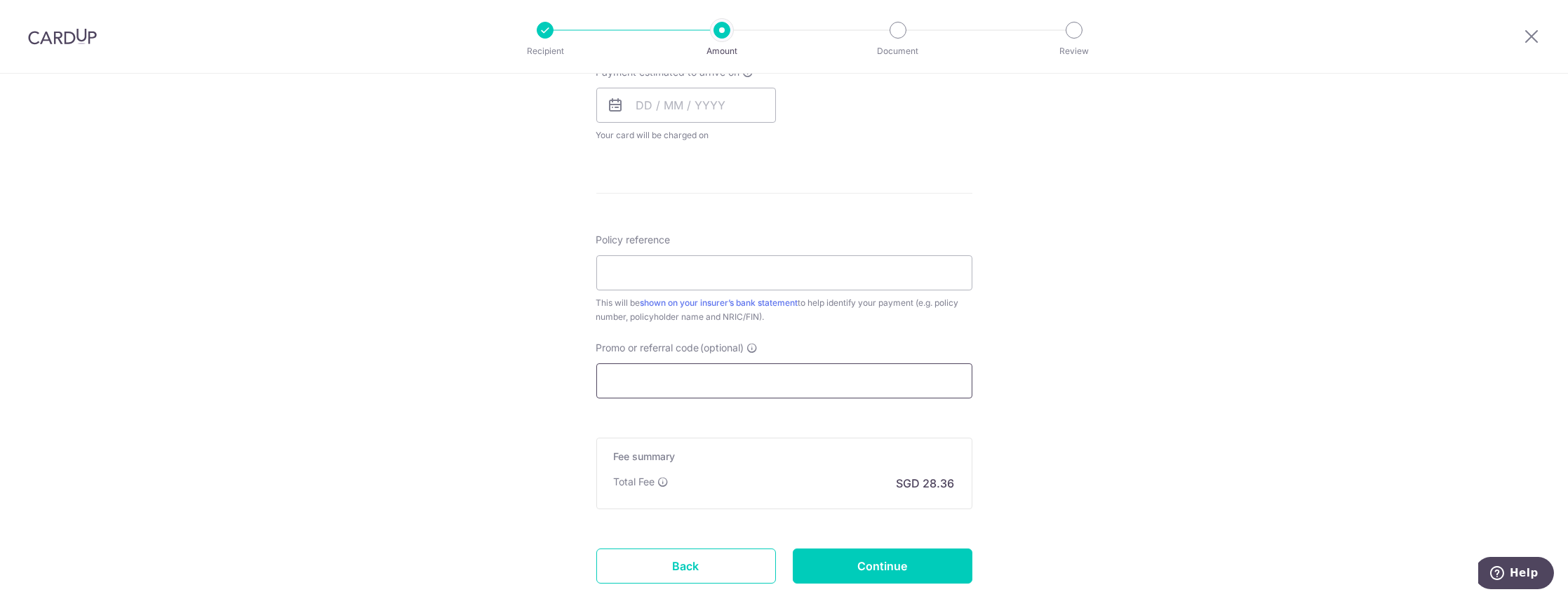
click at [734, 378] on input "Promo or referral code (optional)" at bounding box center [784, 380] width 376 height 35
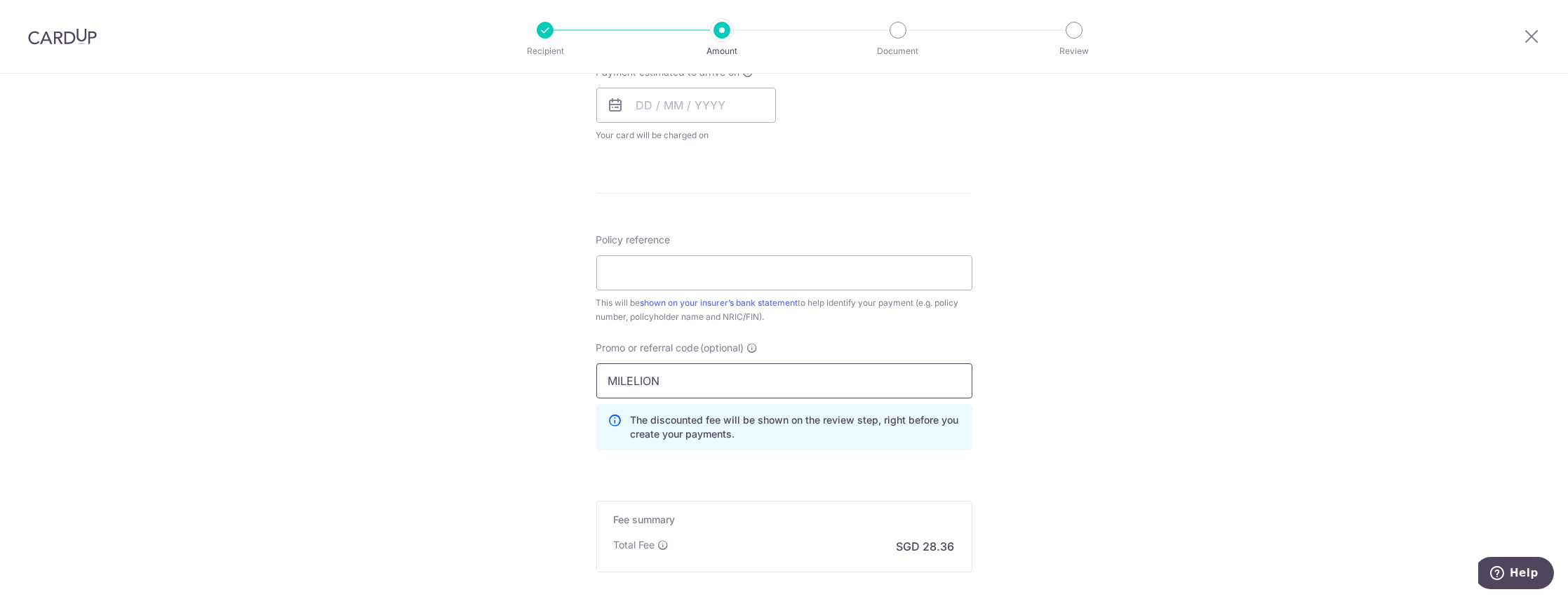
type input "MILELION"
click at [483, 295] on div "Tell us more about your payment Enter payment amount SGD 1,090.77 1090.77 Selec…" at bounding box center [784, 85] width 1568 height 1332
click at [679, 388] on input "MILELION" at bounding box center [784, 380] width 376 height 35
click at [681, 431] on p "The discounted fee will be shown on the review step, right before you create yo…" at bounding box center [795, 427] width 330 height 28
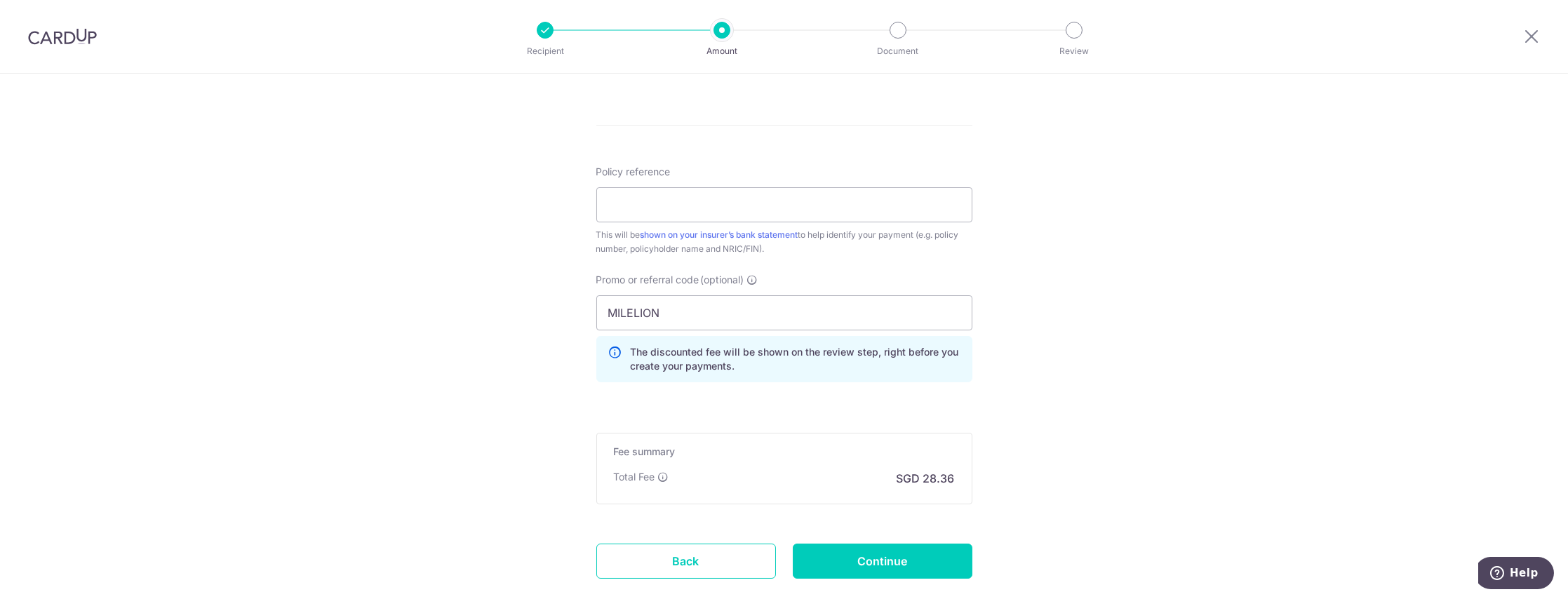
scroll to position [804, 0]
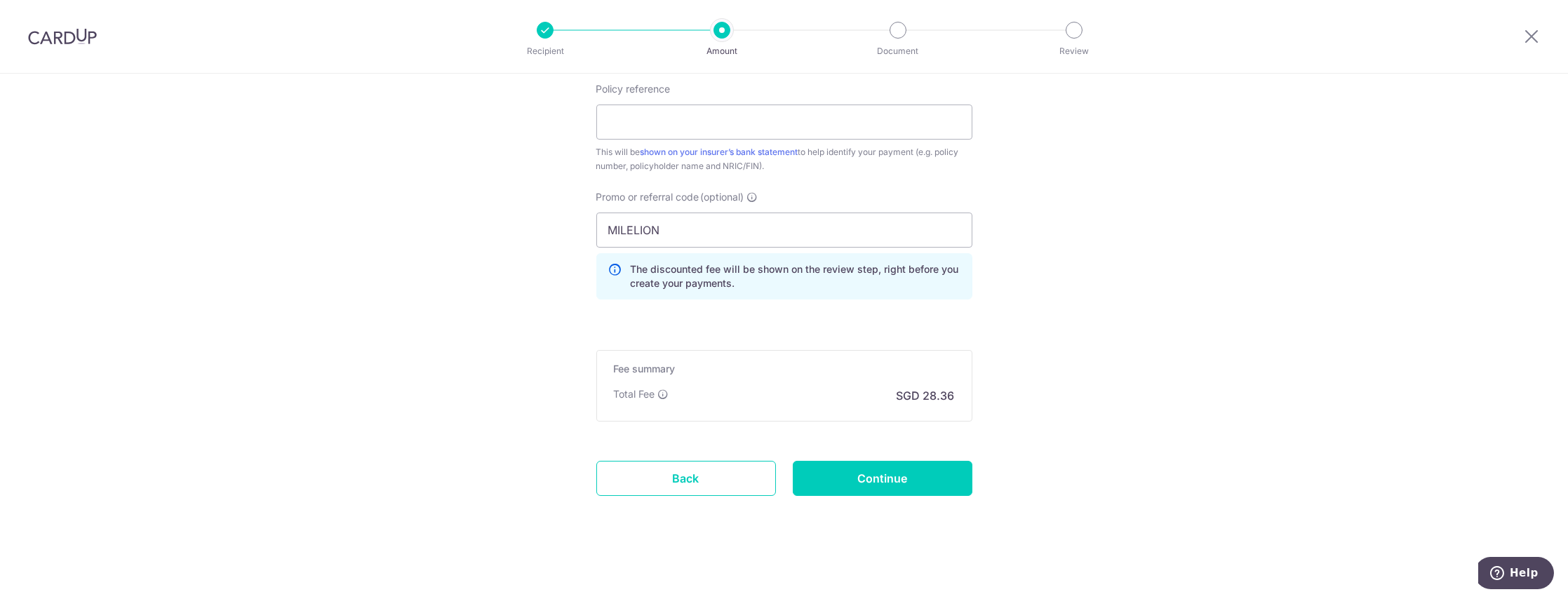
click at [691, 411] on div "Fee summary Base fee Extend fee Next-day fee Total Fee SGD 28.36" at bounding box center [784, 385] width 376 height 71
click at [756, 125] on input "Policy reference" at bounding box center [784, 122] width 376 height 35
click at [875, 227] on input "MILELION" at bounding box center [784, 230] width 376 height 35
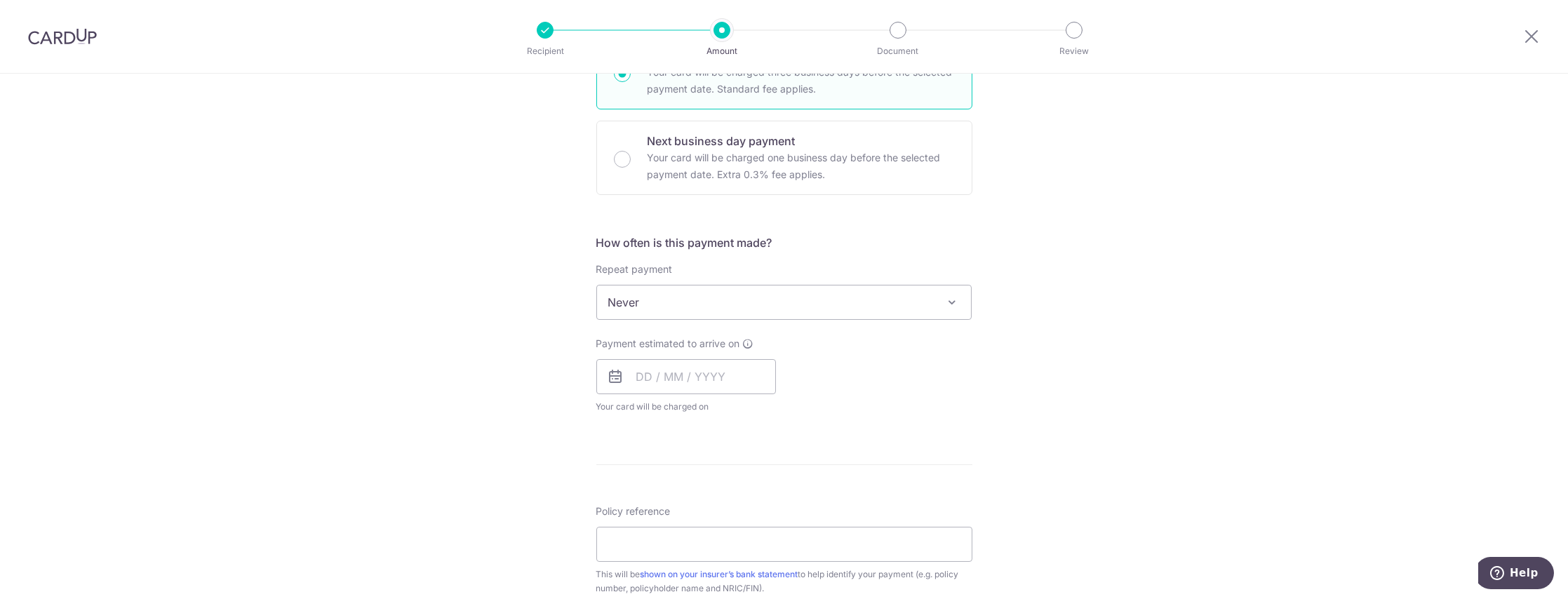
scroll to position [431, 0]
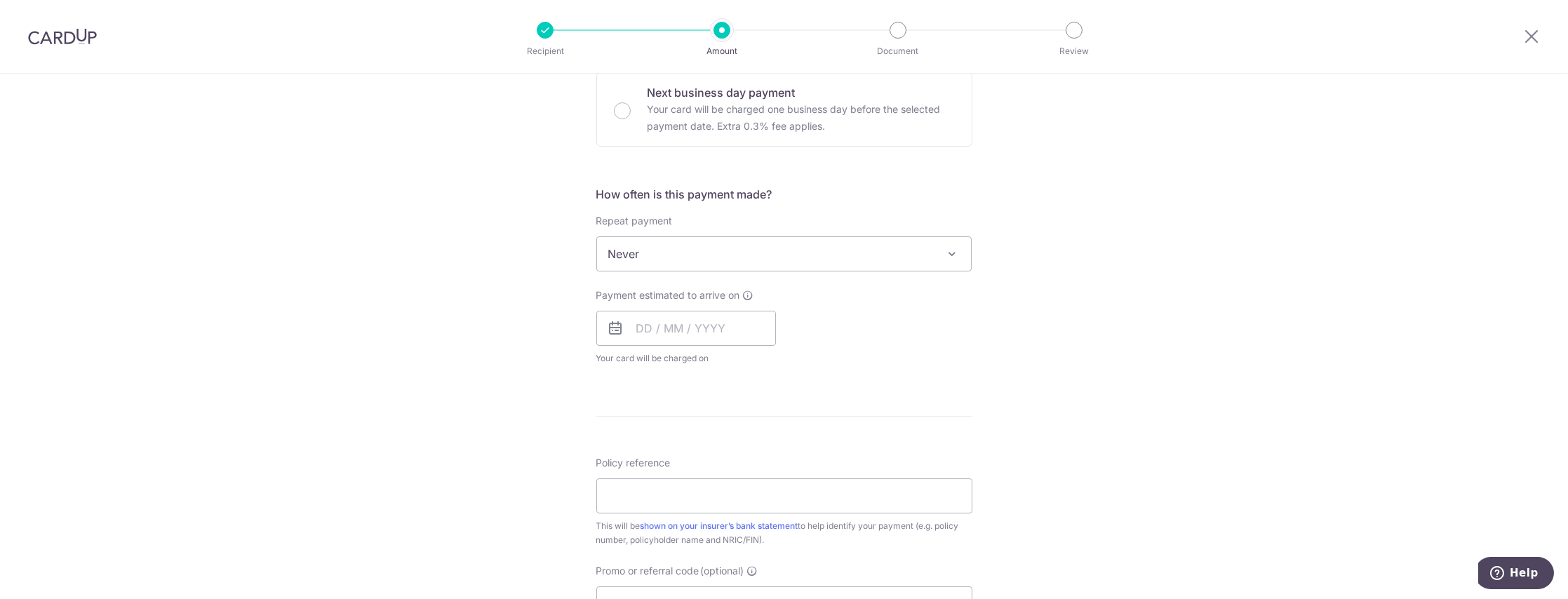
click at [630, 259] on span "Never" at bounding box center [784, 253] width 374 height 34
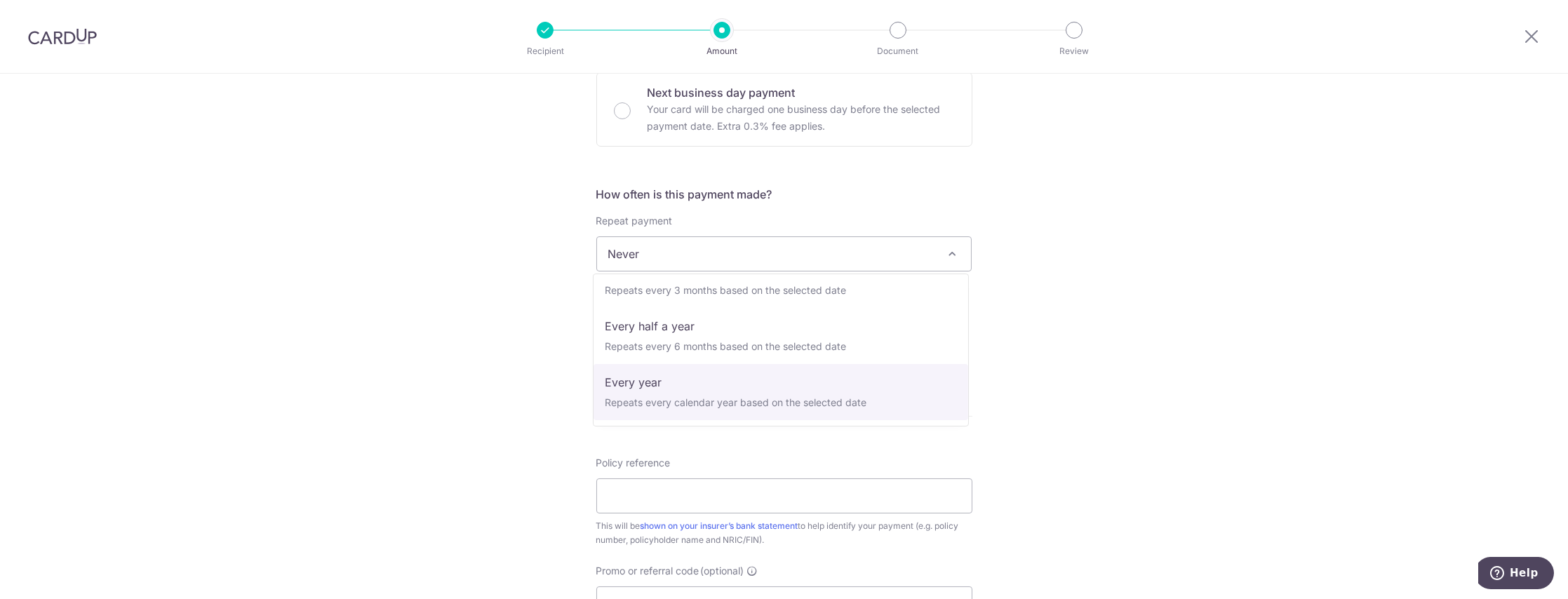
scroll to position [0, 0]
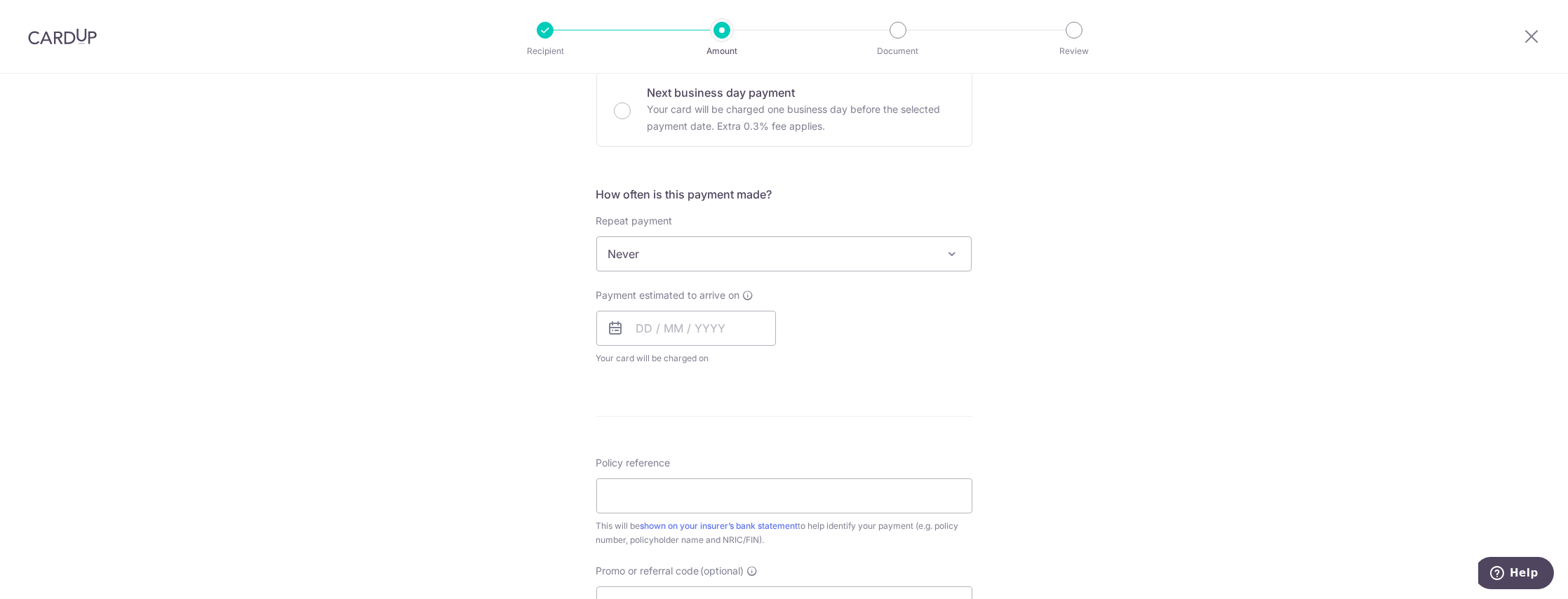
click at [730, 241] on span "Never" at bounding box center [784, 253] width 374 height 34
click at [663, 325] on input "text" at bounding box center [685, 328] width 179 height 35
click at [707, 486] on link "15" at bounding box center [709, 483] width 23 height 23
type input "15/10/2025"
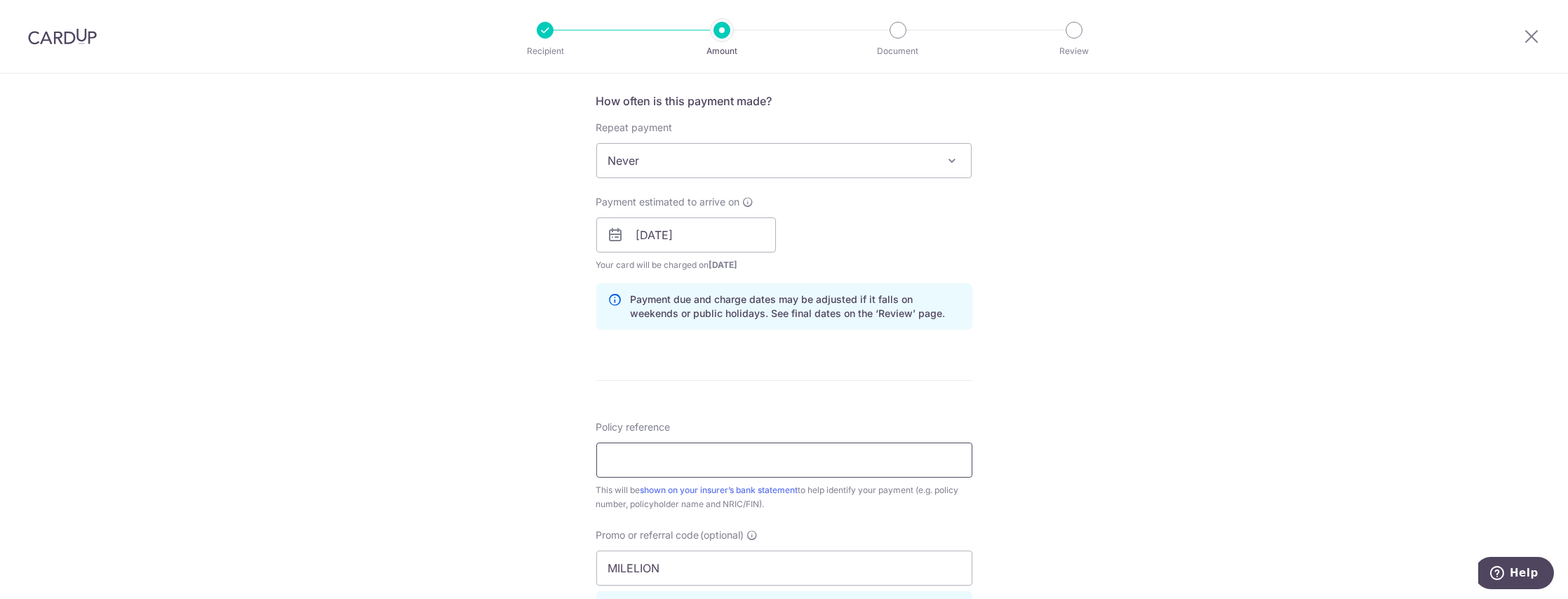
scroll to position [617, 0]
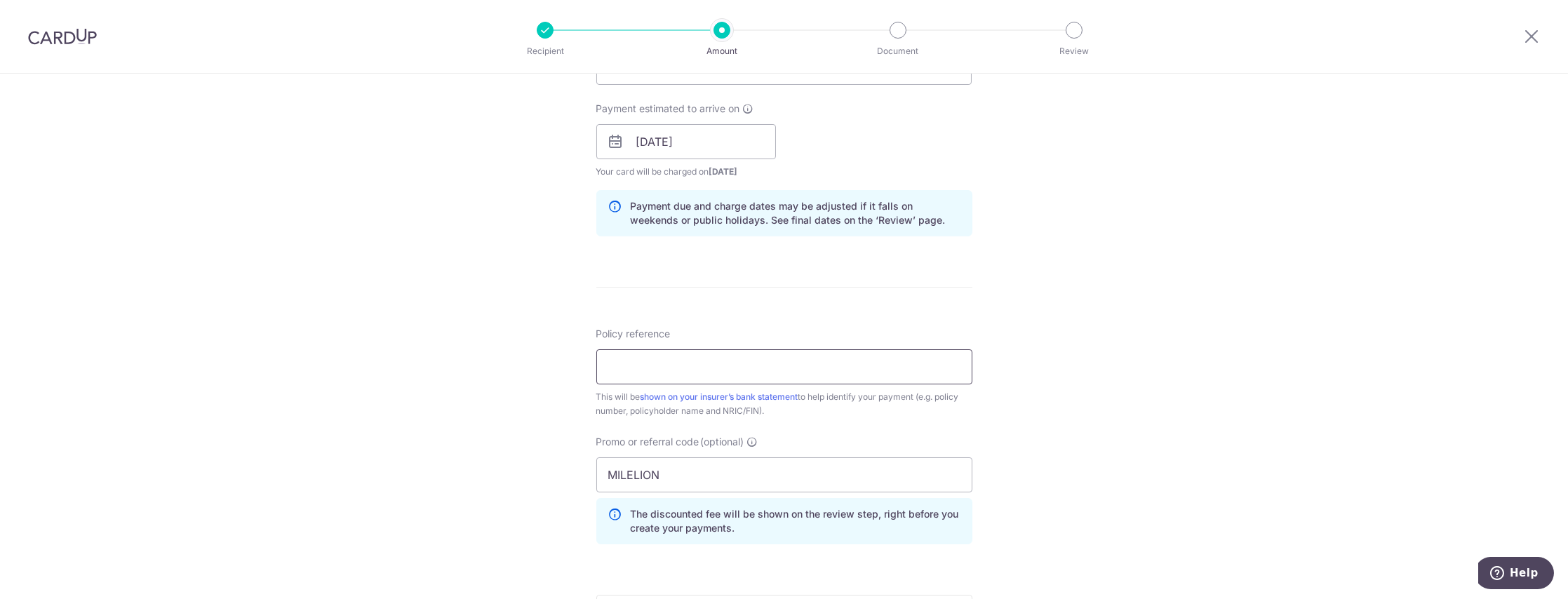
click at [630, 365] on input "Policy reference" at bounding box center [784, 366] width 376 height 35
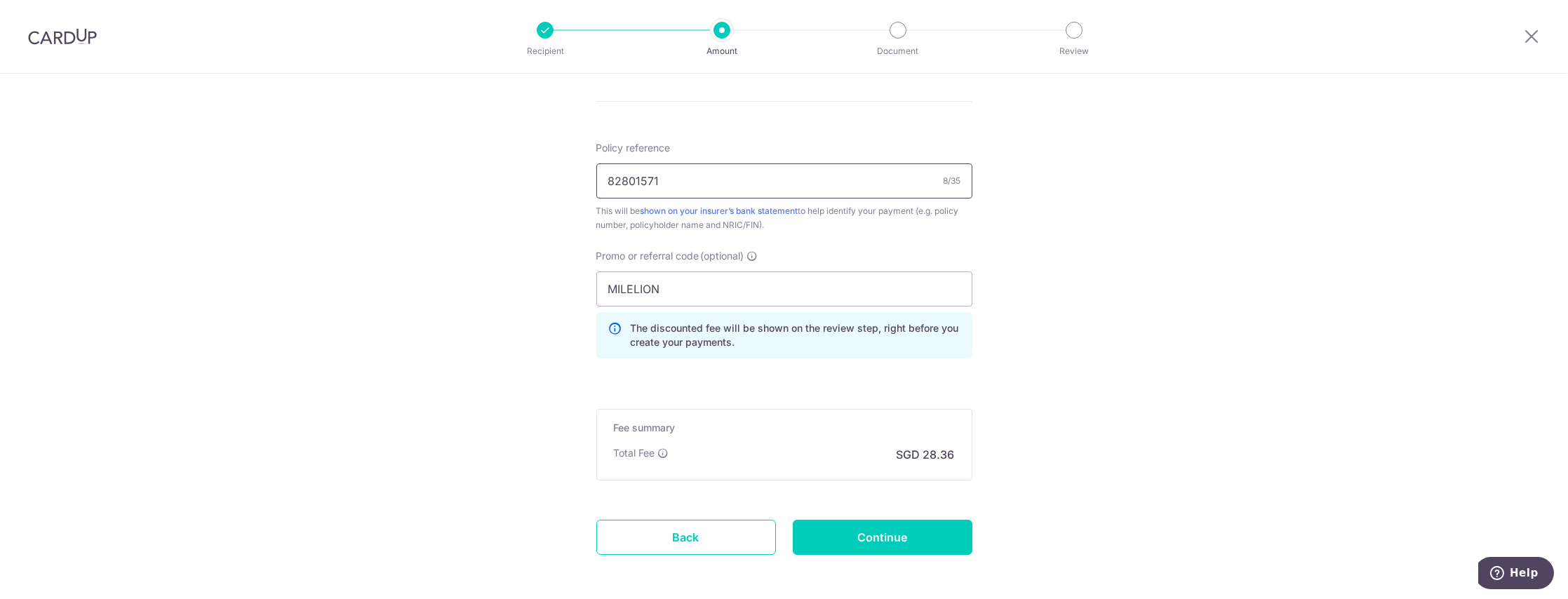
scroll to position [804, 0]
type input "82801571"
click at [871, 538] on input "Continue" at bounding box center [882, 535] width 179 height 35
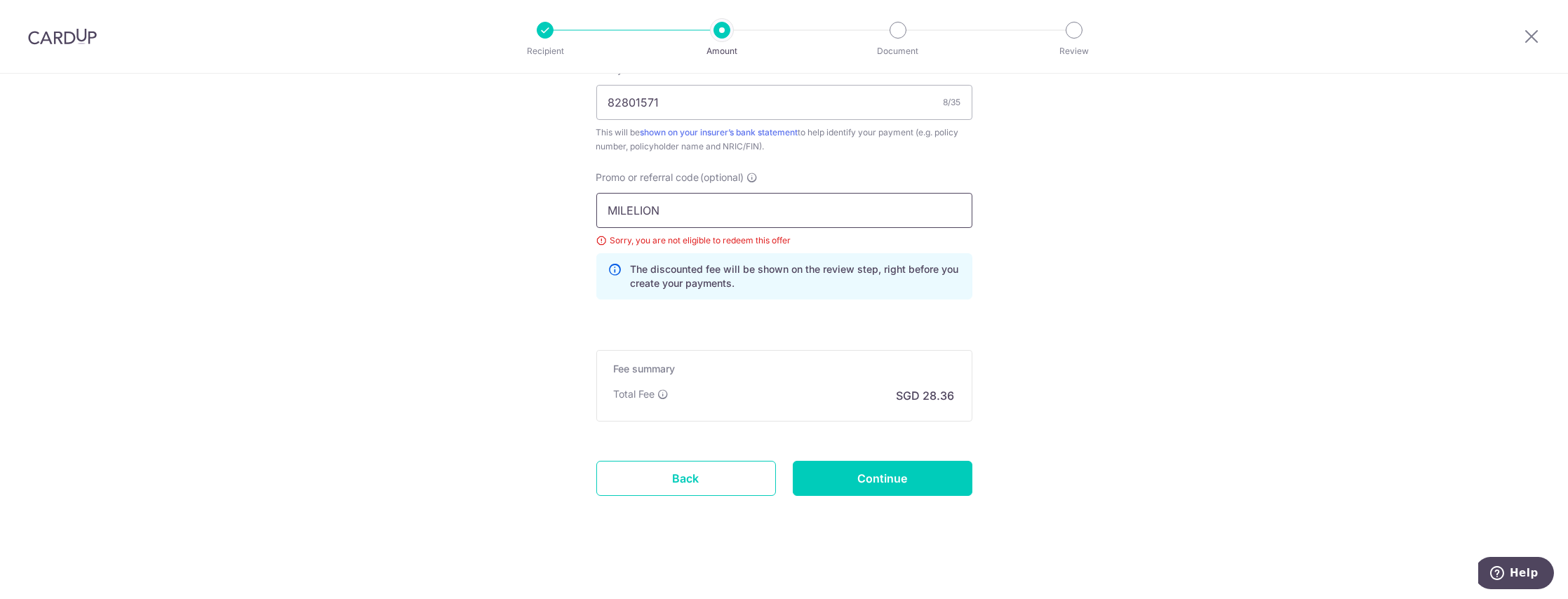
click at [686, 214] on input "MILELION" at bounding box center [784, 210] width 376 height 35
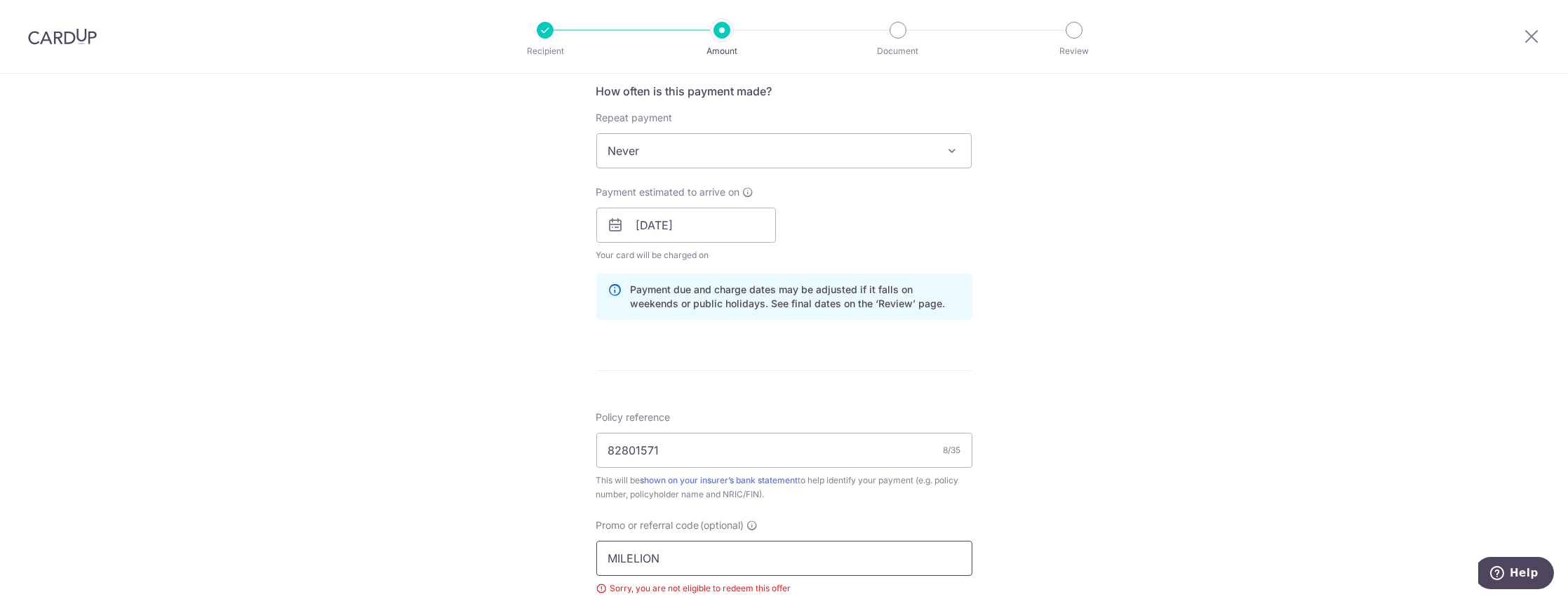
scroll to position [694, 0]
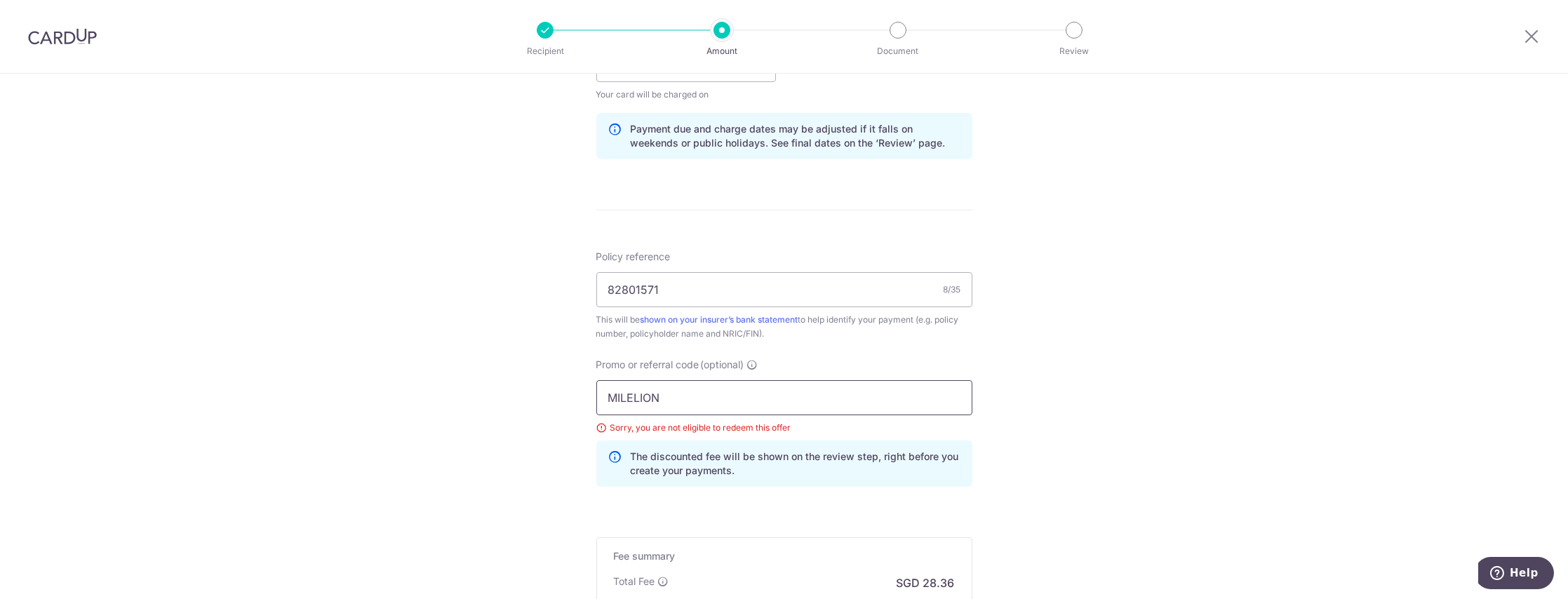
drag, startPoint x: 665, startPoint y: 403, endPoint x: 445, endPoint y: 372, distance: 222.2
click at [445, 372] on div "Tell us more about your payment Enter payment amount SGD 1,090.77 1090.77 Selec…" at bounding box center [784, 83] width 1568 height 1409
type input "REC185"
click at [508, 390] on div "Tell us more about your payment Enter payment amount SGD 1,090.77 1090.77 Selec…" at bounding box center [784, 83] width 1568 height 1409
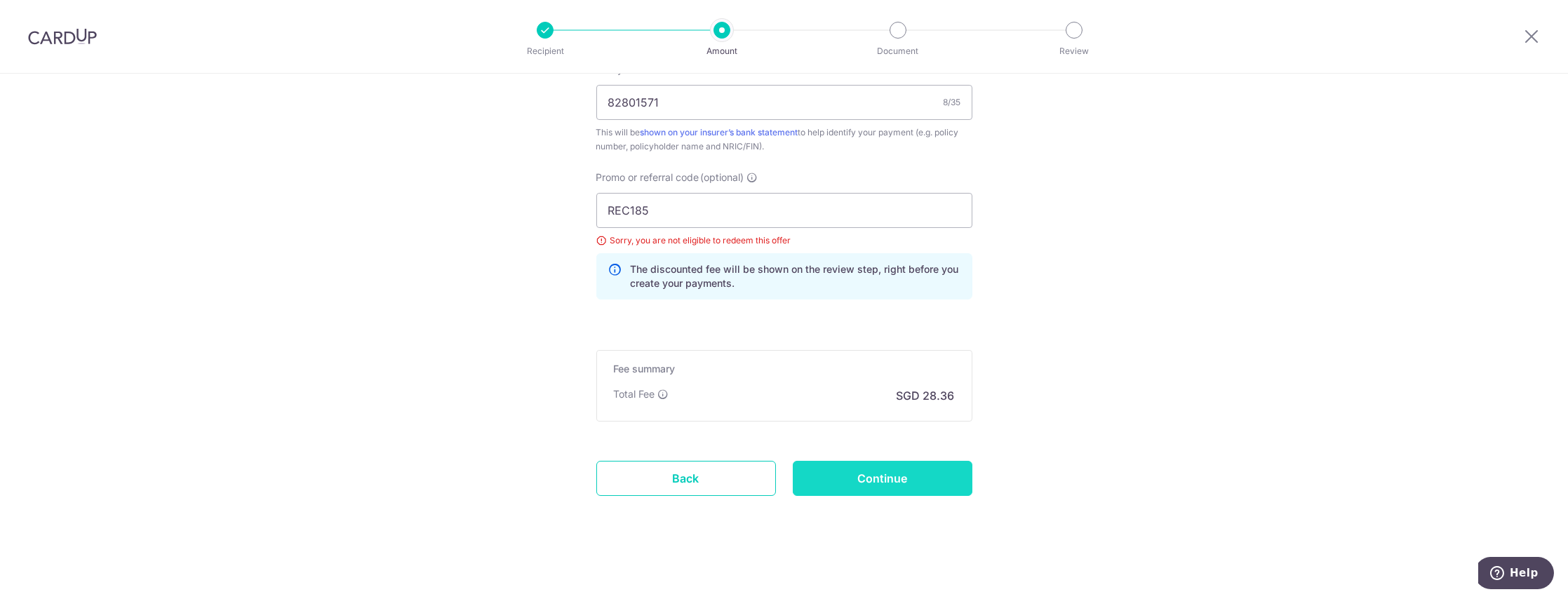
click at [826, 462] on input "Continue" at bounding box center [882, 477] width 179 height 35
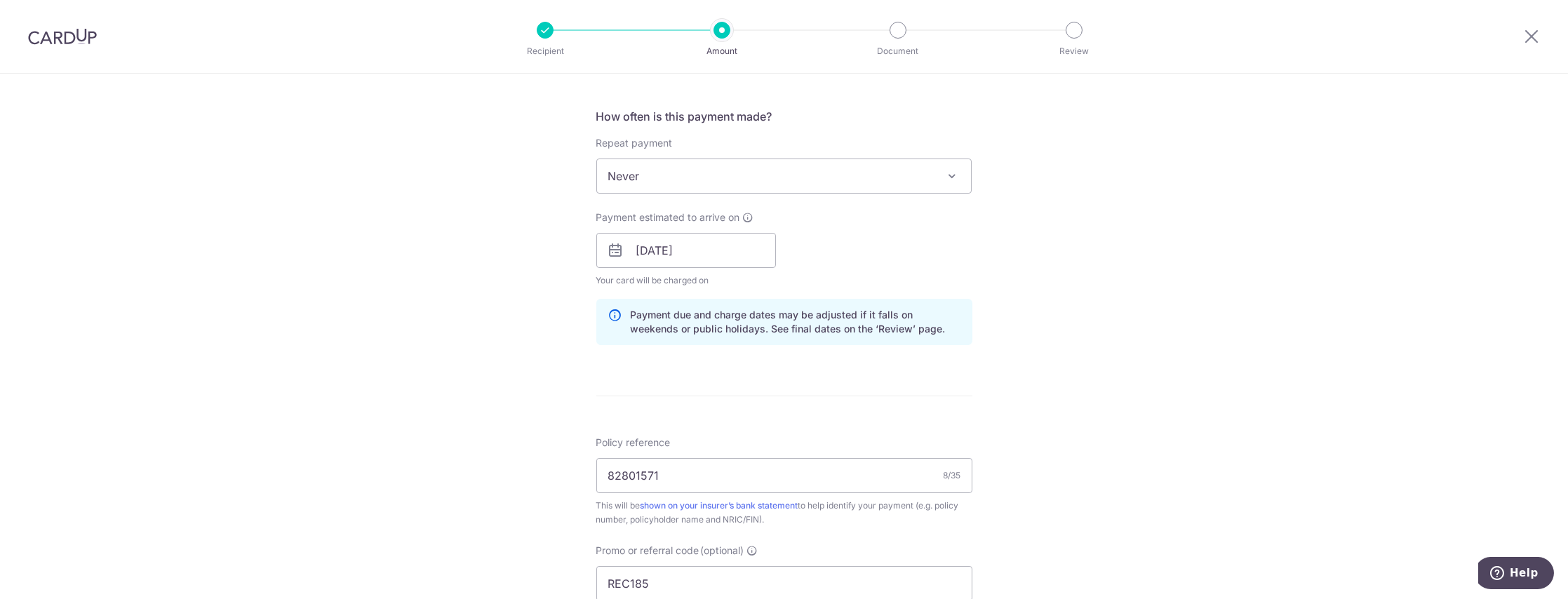
scroll to position [508, 0]
click at [698, 253] on input "[DATE]" at bounding box center [685, 250] width 179 height 35
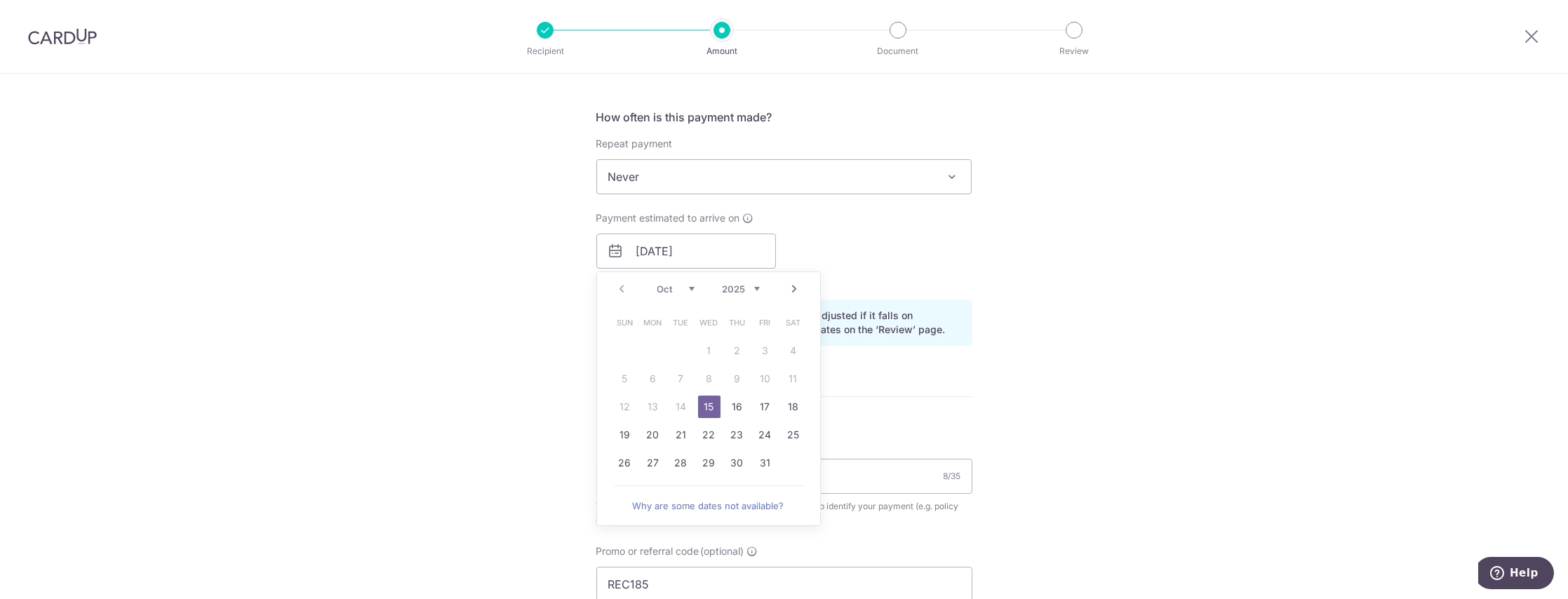
click at [832, 251] on div "Payment estimated to arrive on [DATE] Prev Next Oct Nov [DATE] 2026 2027 2028 2…" at bounding box center [784, 250] width 393 height 77
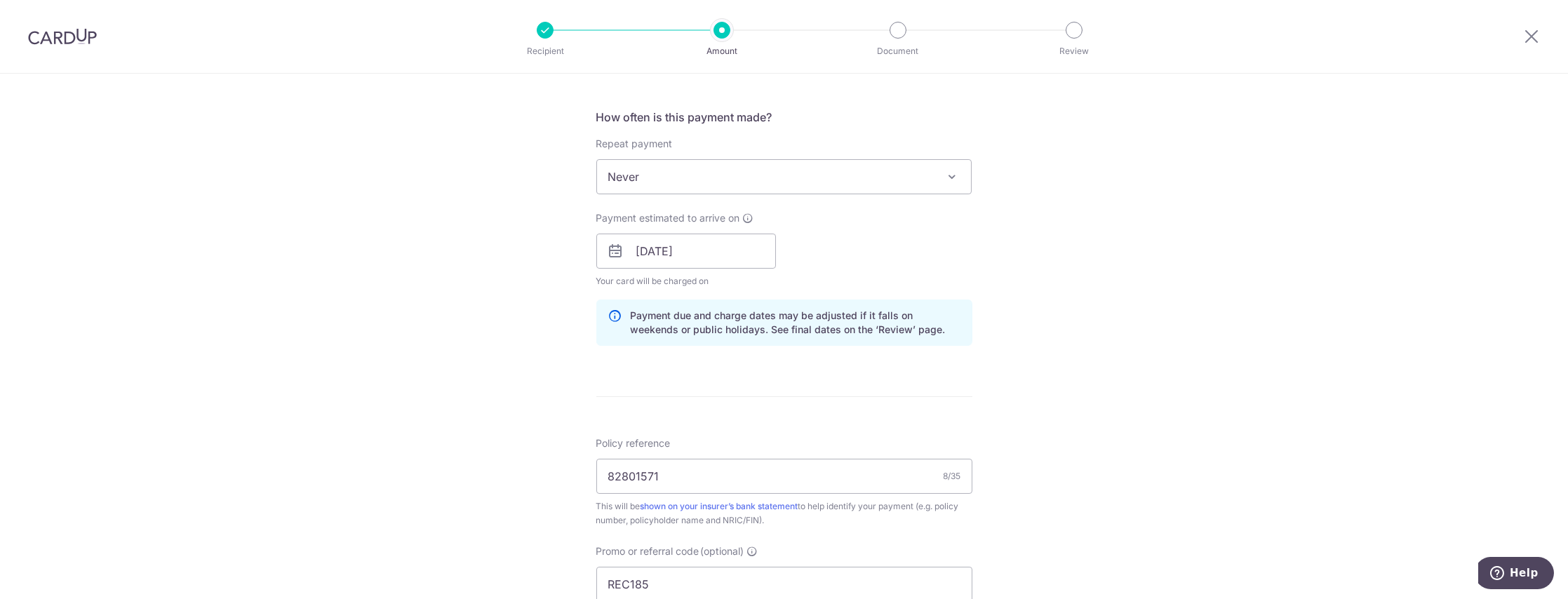
click at [774, 190] on span "Never" at bounding box center [784, 176] width 374 height 34
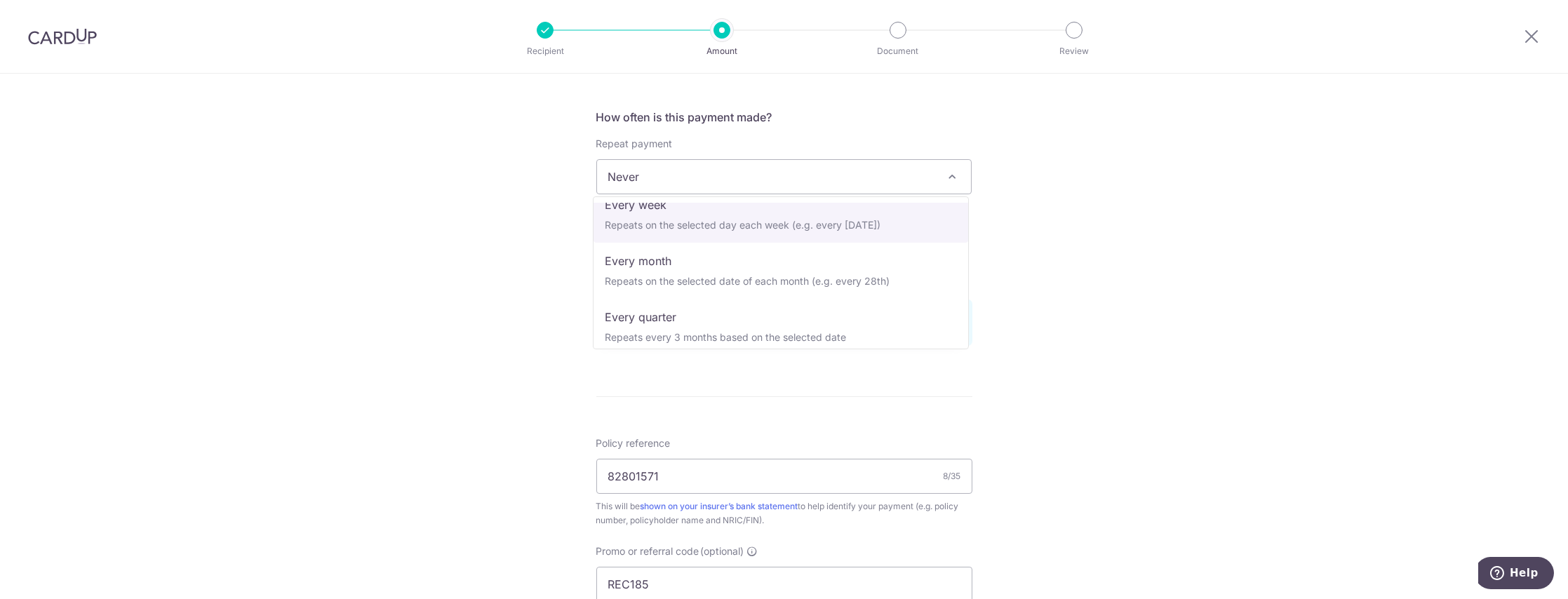
scroll to position [187, 0]
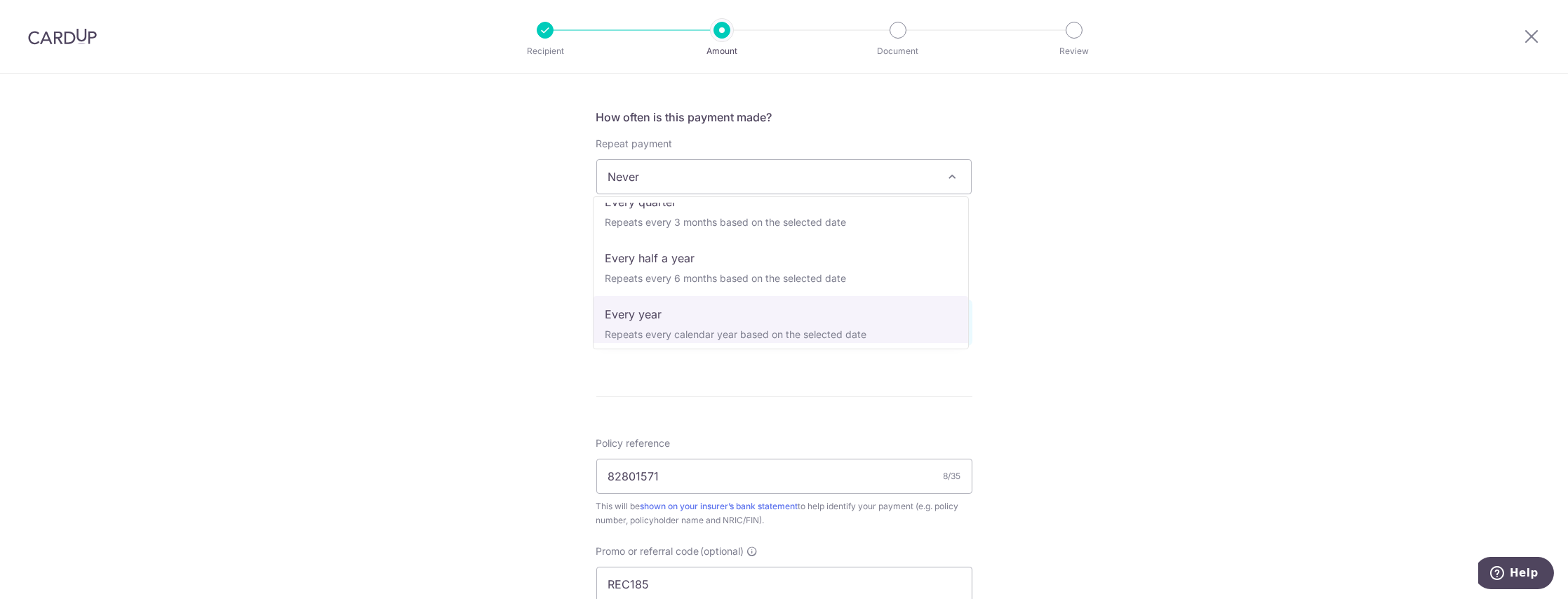
select select "6"
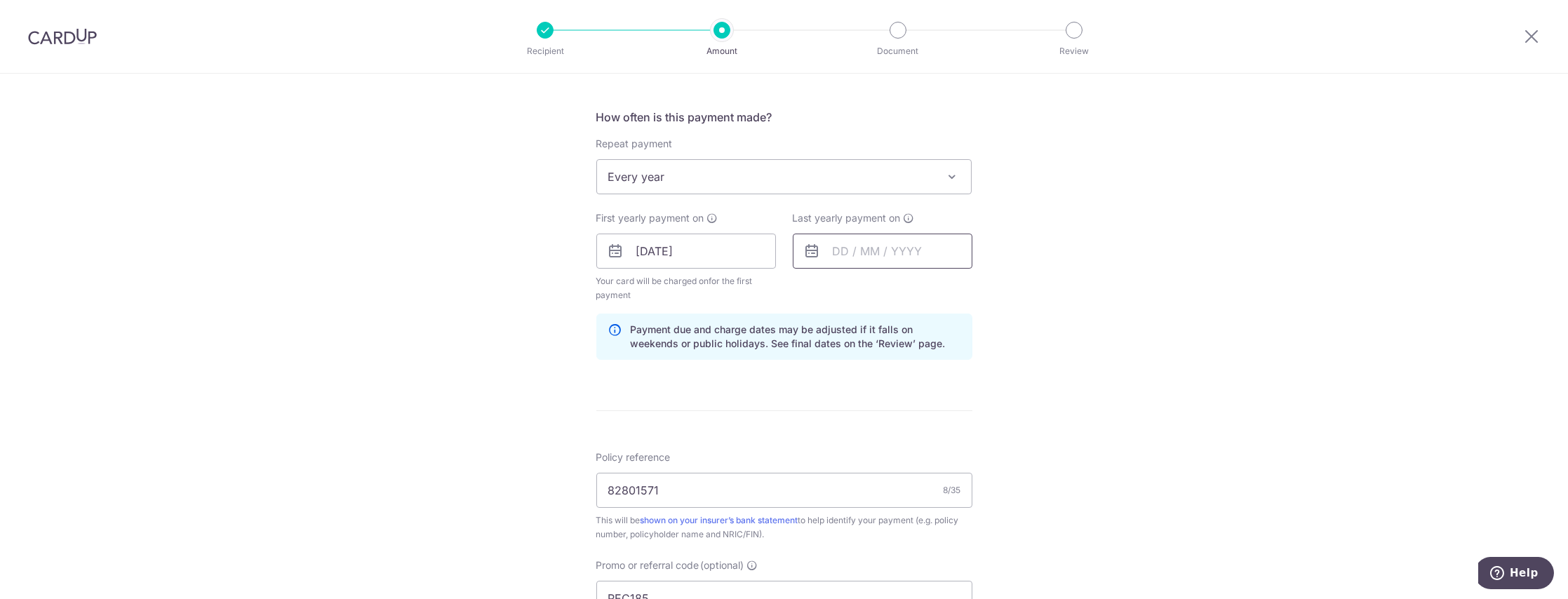
click at [871, 250] on input "text" at bounding box center [882, 250] width 179 height 35
click at [948, 287] on select "2025 2026 2027 2028 2029 2030 2031 2032 2033 2034 2035" at bounding box center [938, 288] width 38 height 11
click at [924, 402] on link "15" at bounding box center [933, 406] width 23 height 23
type input "[DATE]"
click at [995, 379] on div "Tell us more about your payment Enter payment amount SGD 1,090.77 1090.77 Selec…" at bounding box center [784, 277] width 1568 height 1423
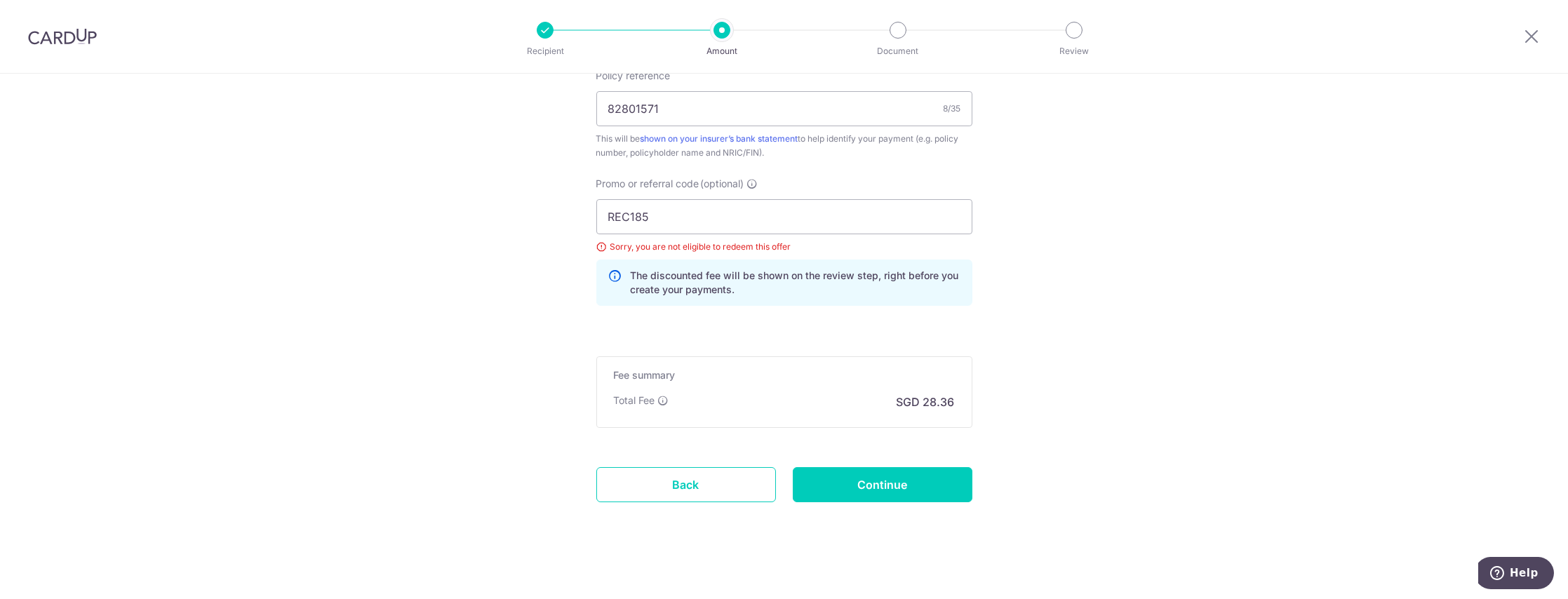
scroll to position [895, 0]
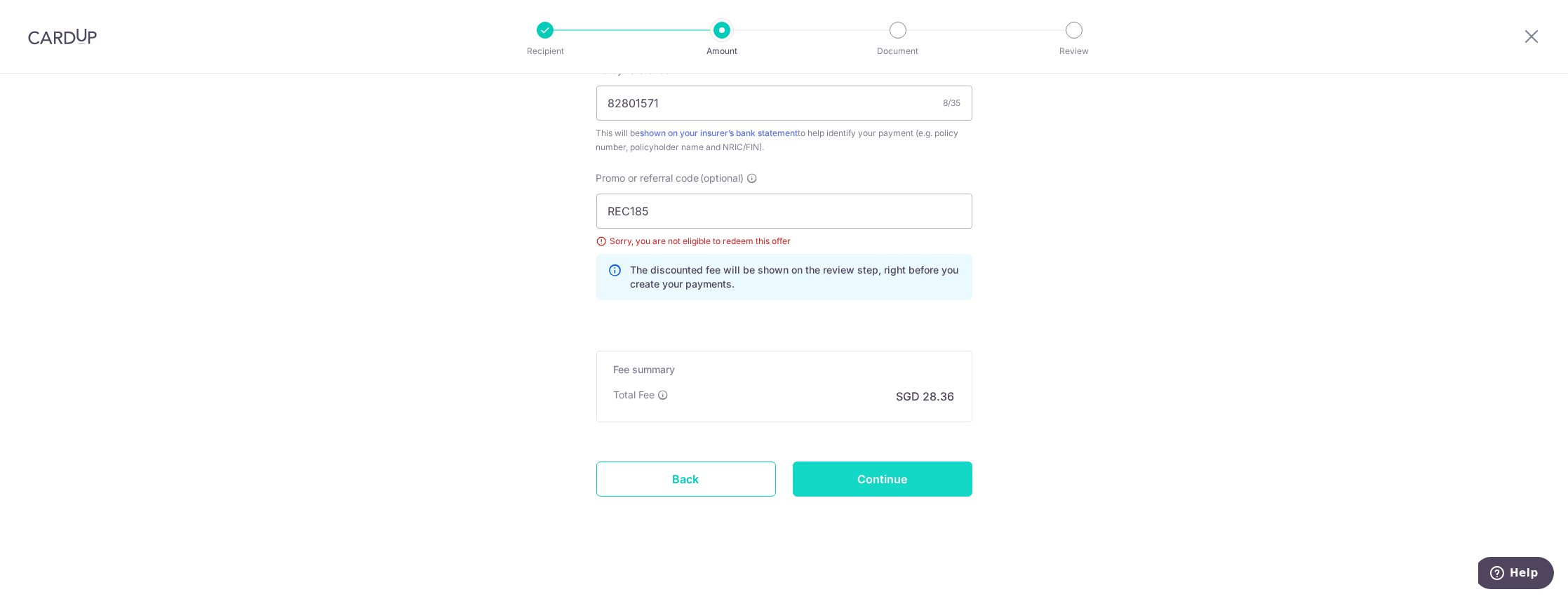
click at [881, 486] on input "Continue" at bounding box center [882, 478] width 179 height 35
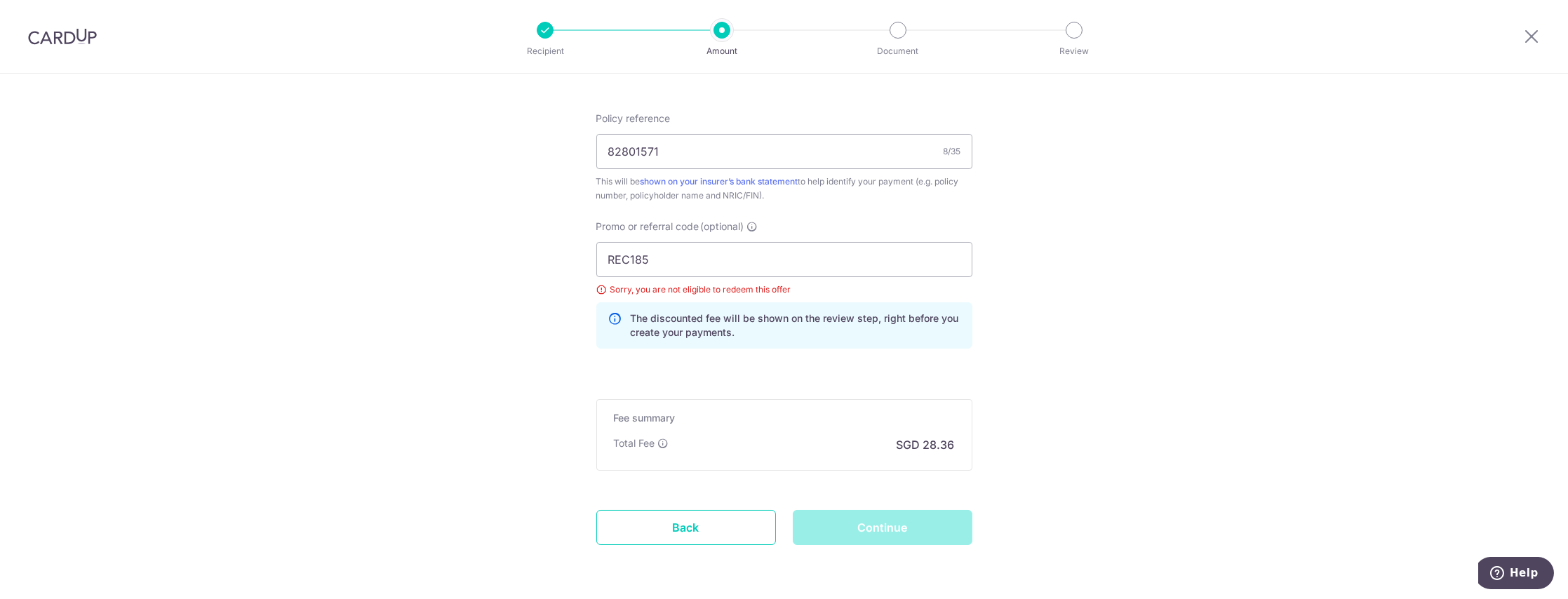
scroll to position [801, 0]
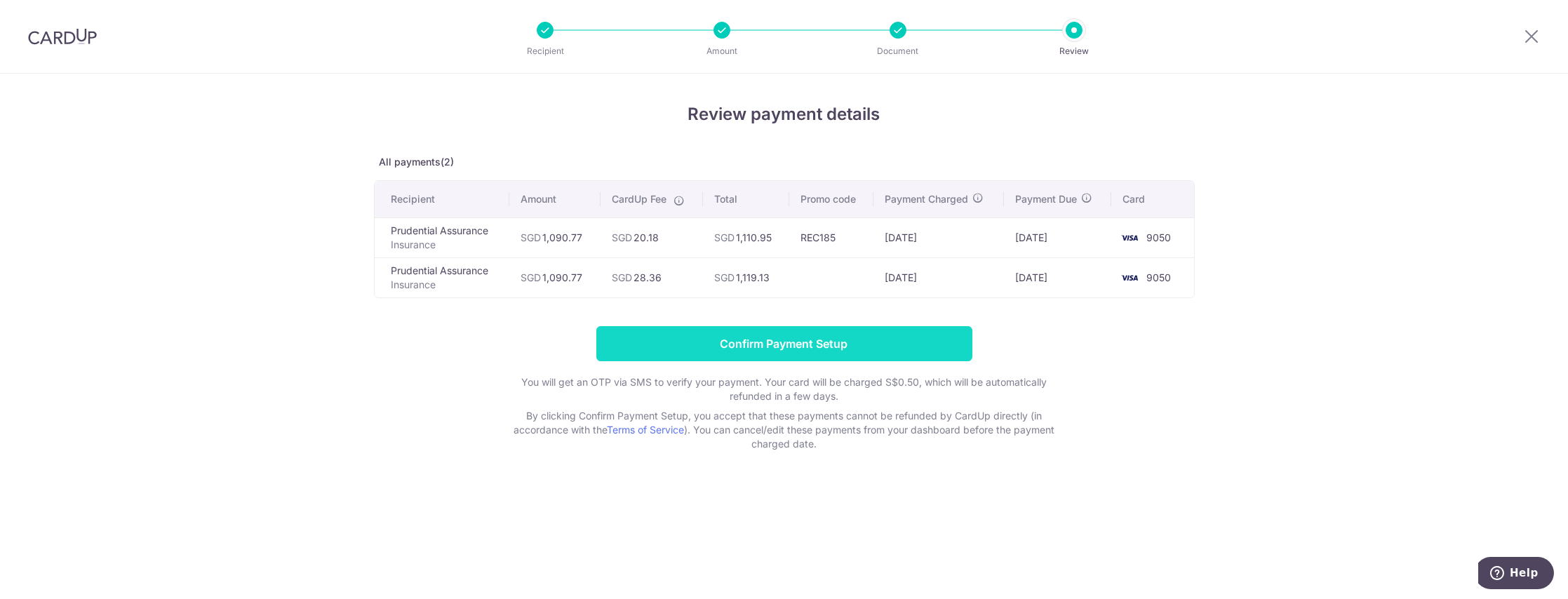
click at [789, 344] on input "Confirm Payment Setup" at bounding box center [784, 343] width 376 height 35
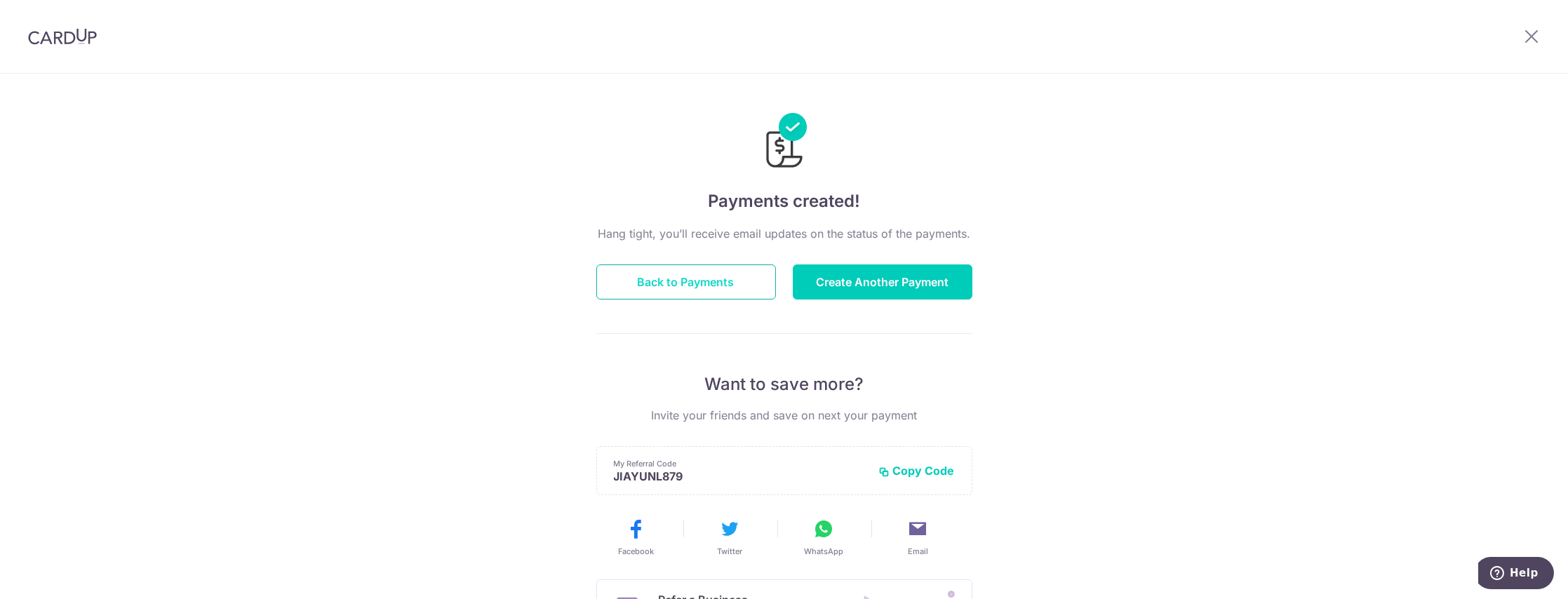
click at [751, 287] on button "Back to Payments" at bounding box center [685, 281] width 179 height 35
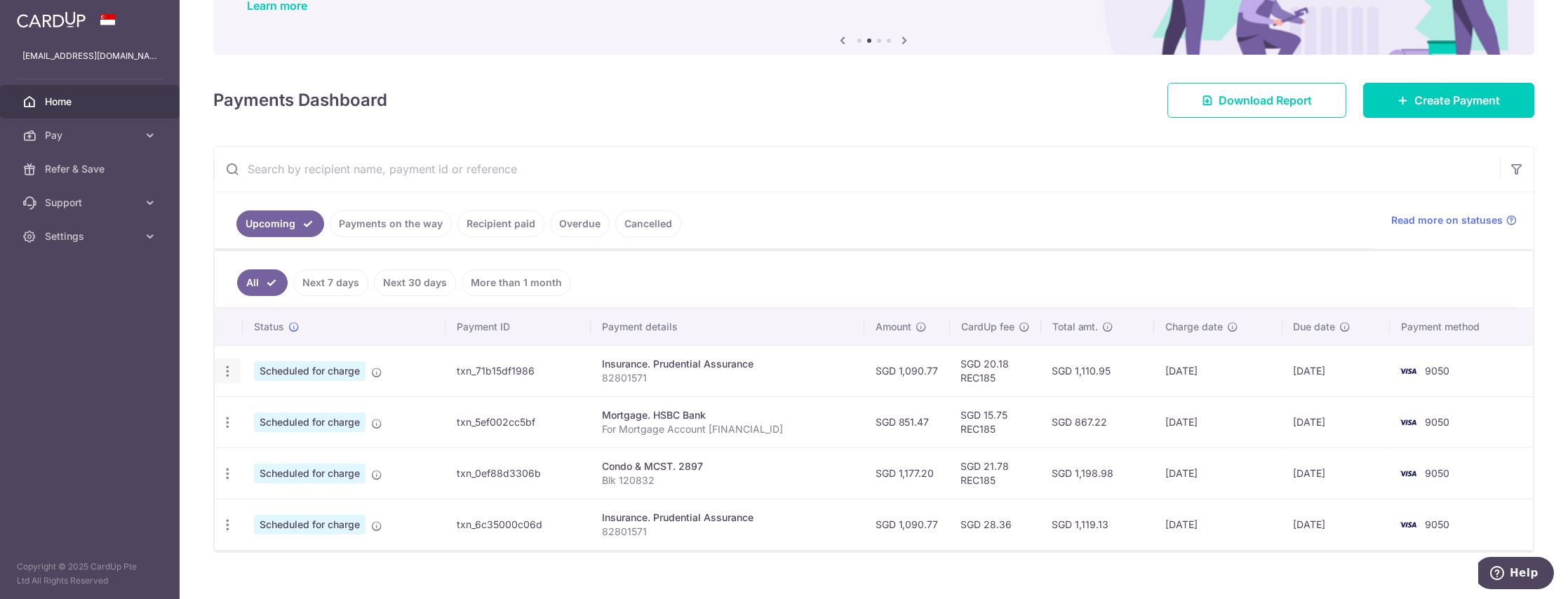
click at [221, 368] on icon "button" at bounding box center [227, 371] width 15 height 15
click at [423, 373] on td "Scheduled for charge" at bounding box center [344, 370] width 203 height 51
click at [373, 374] on icon at bounding box center [376, 371] width 11 height 11
click at [461, 366] on td "txn_71b15df1986" at bounding box center [518, 370] width 146 height 51
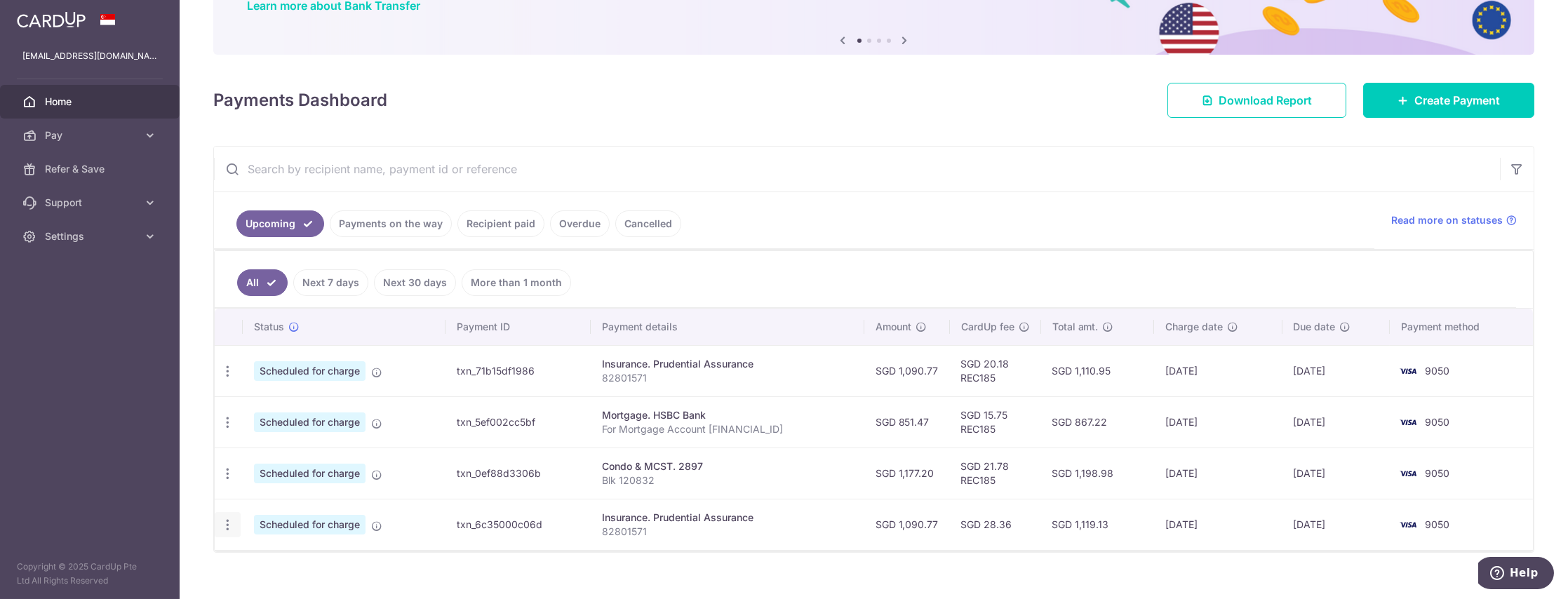
click at [222, 522] on icon "button" at bounding box center [227, 525] width 15 height 15
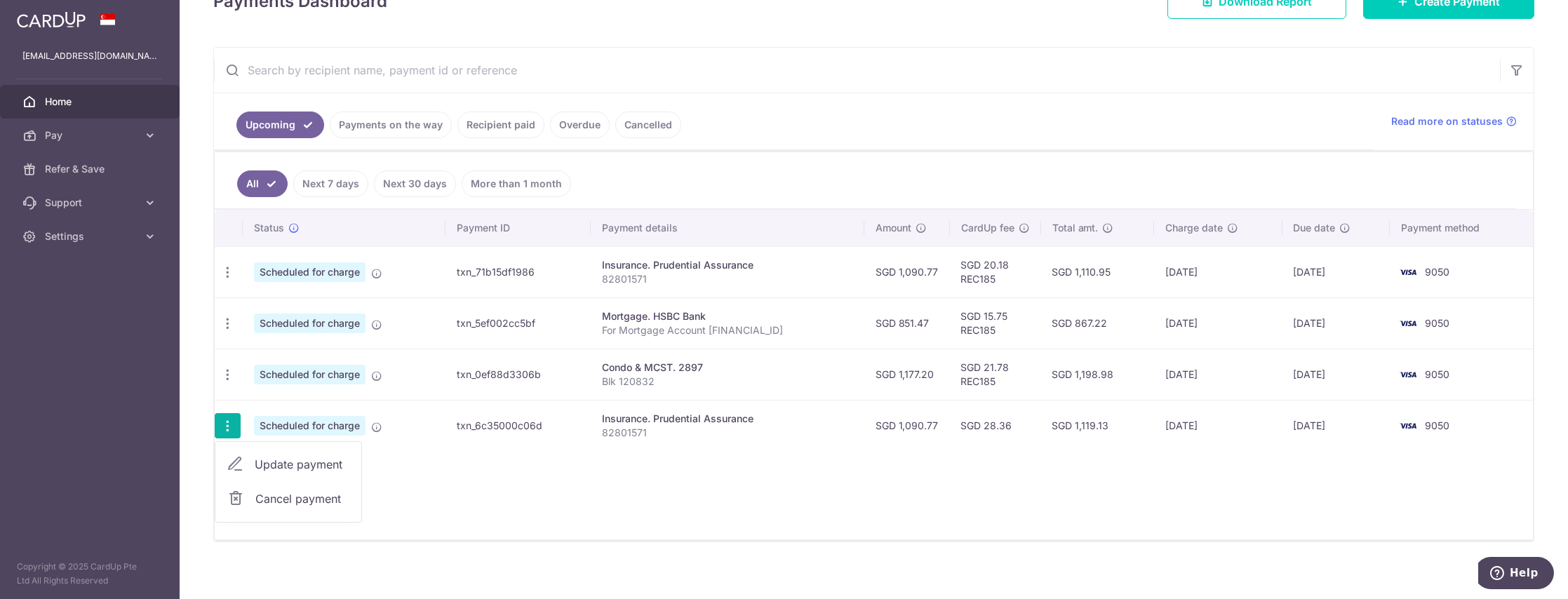
scroll to position [230, 0]
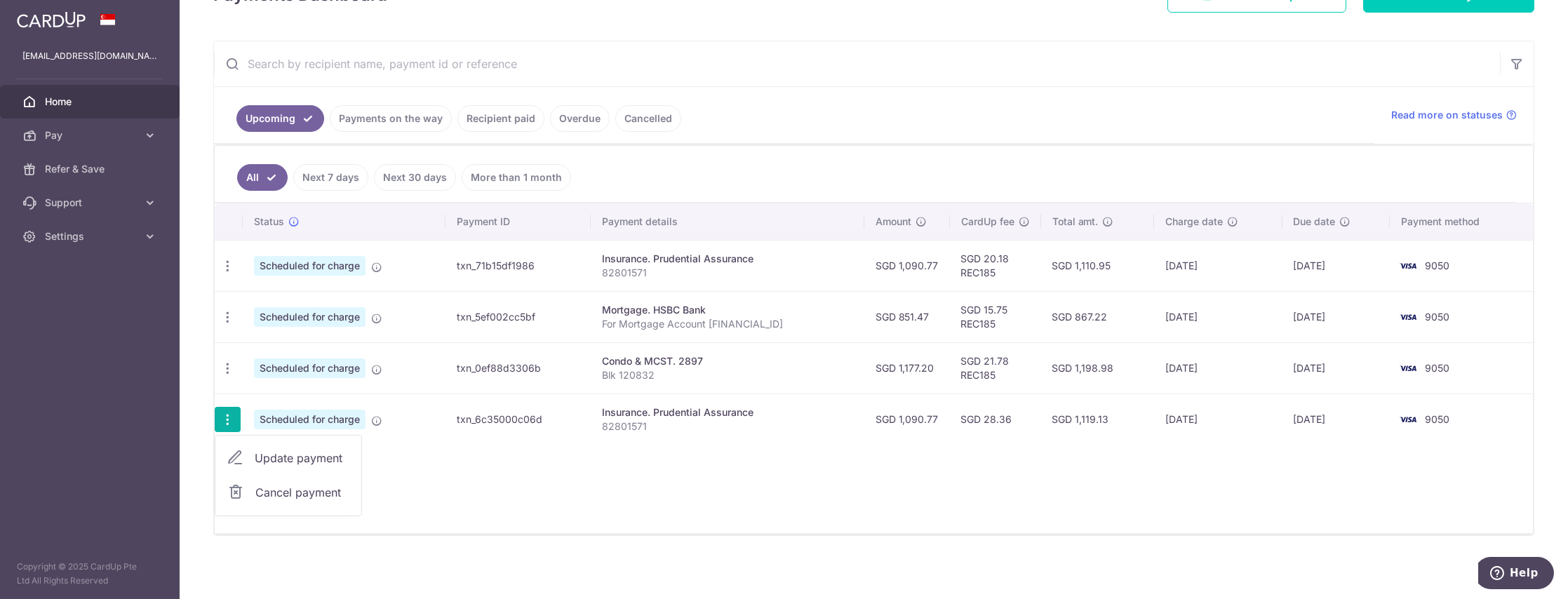
click at [306, 489] on span "Cancel payment" at bounding box center [302, 492] width 94 height 17
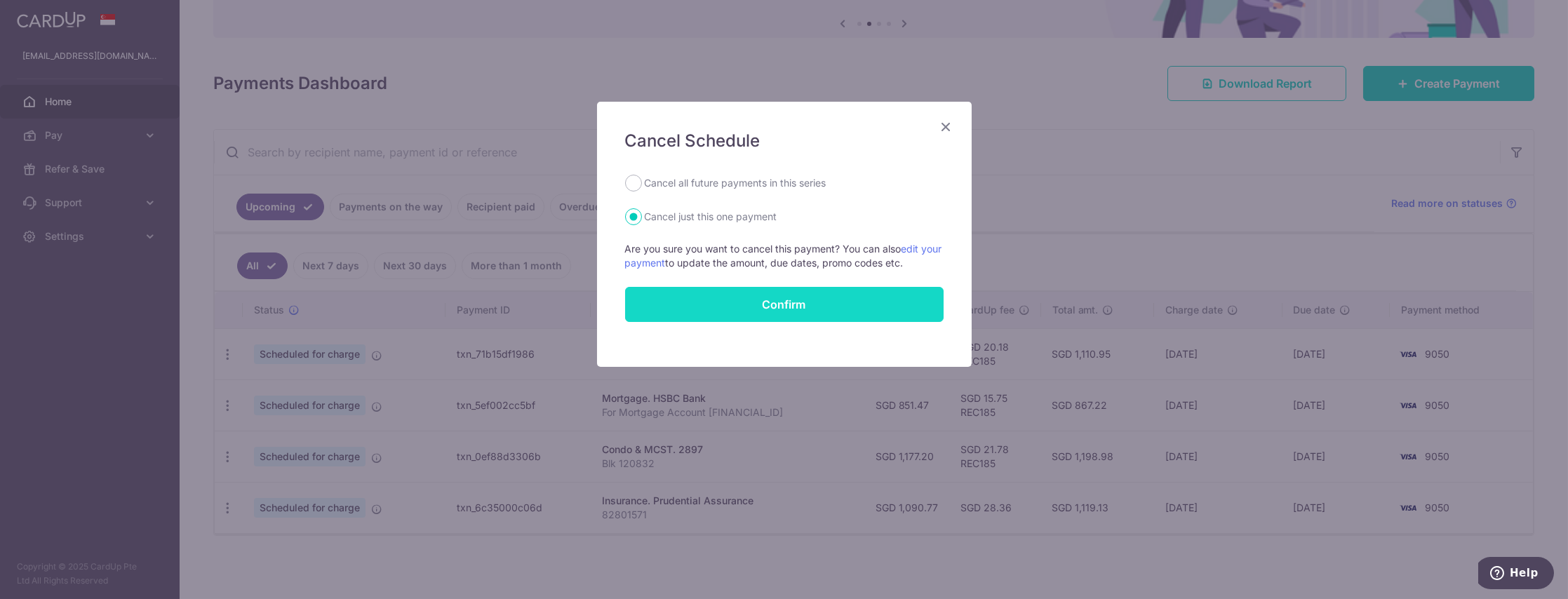
click at [748, 298] on button "Confirm" at bounding box center [784, 304] width 318 height 35
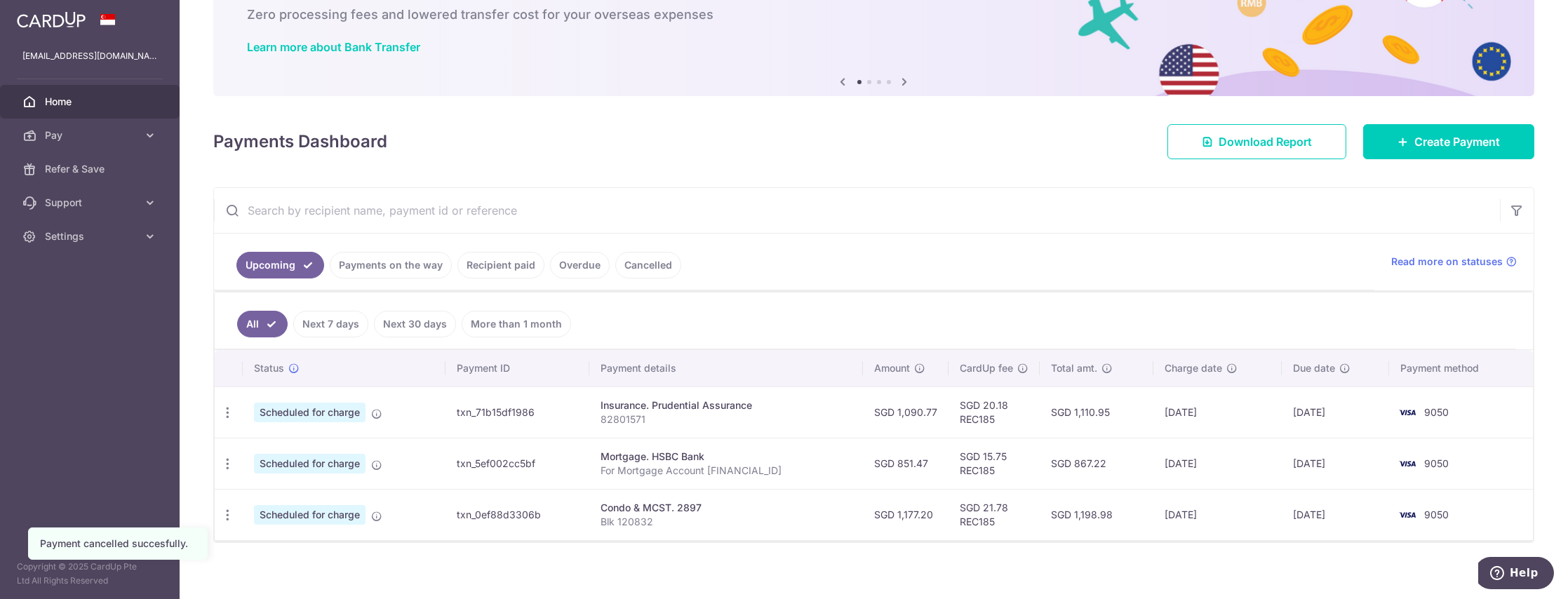
scroll to position [91, 0]
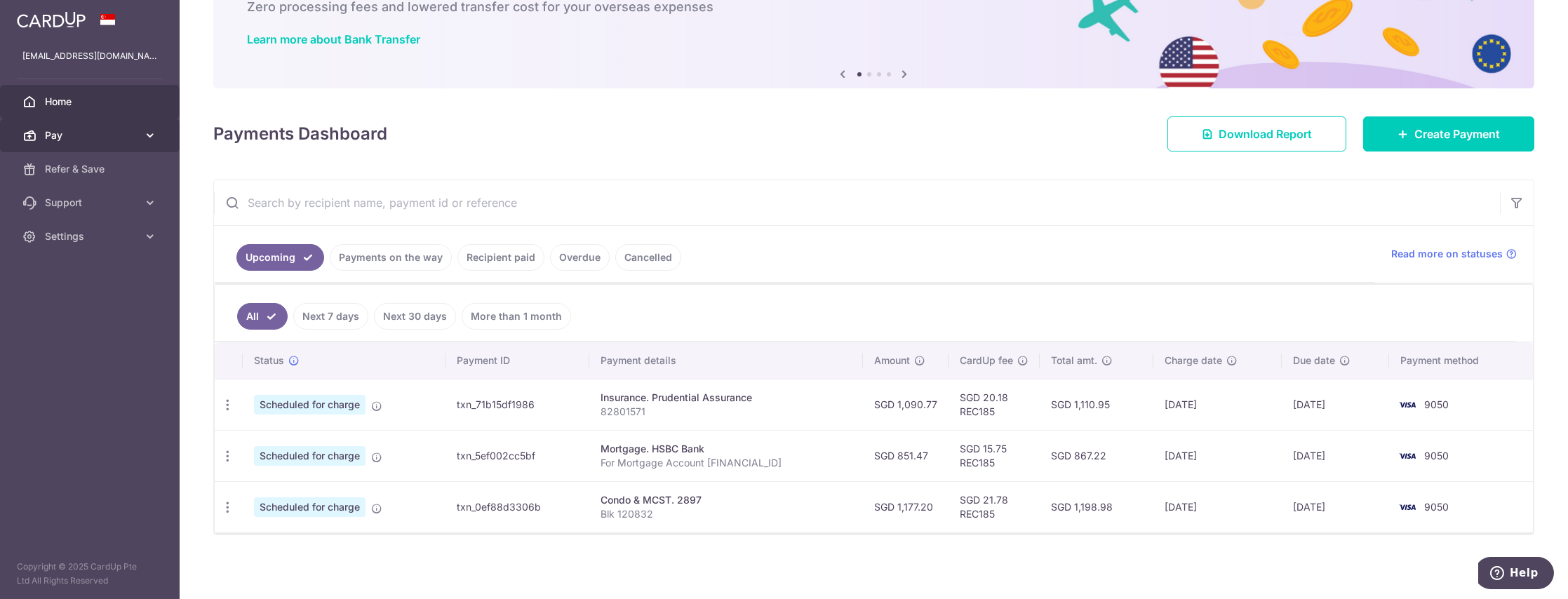
click at [88, 139] on span "Pay" at bounding box center [90, 136] width 92 height 14
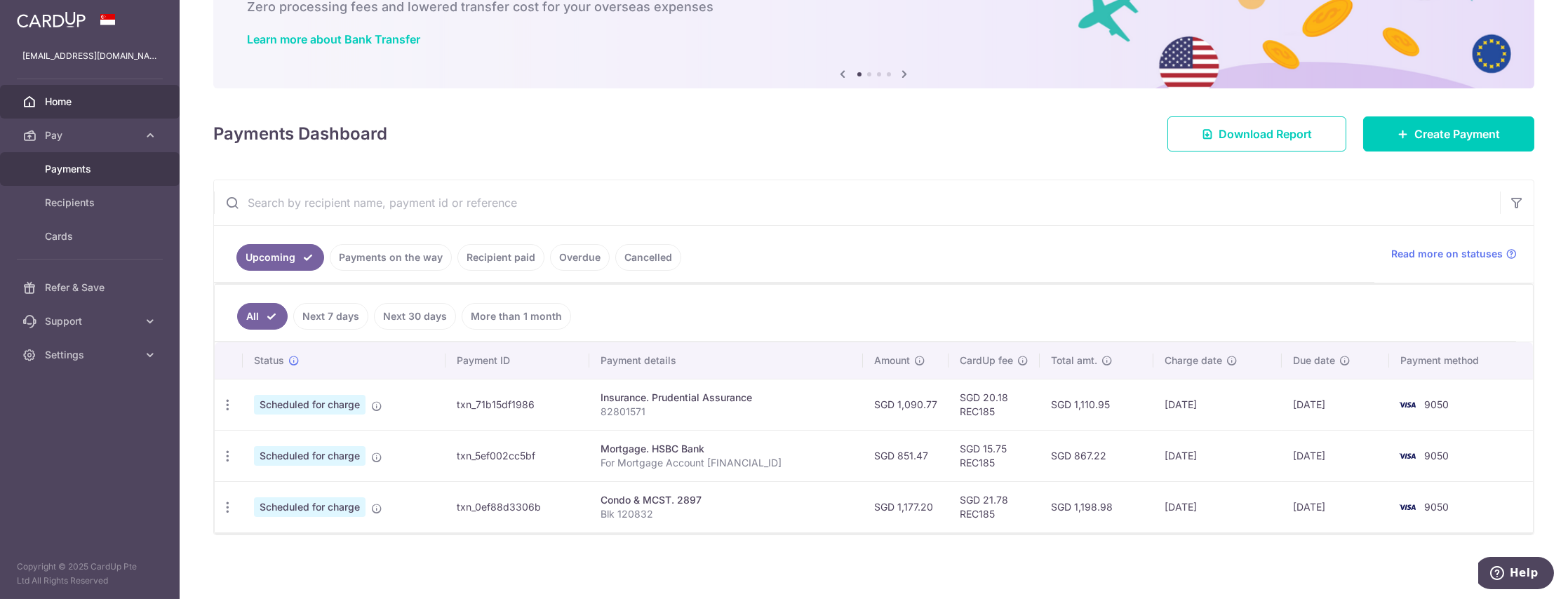
click at [80, 181] on link "Payments" at bounding box center [89, 169] width 179 height 34
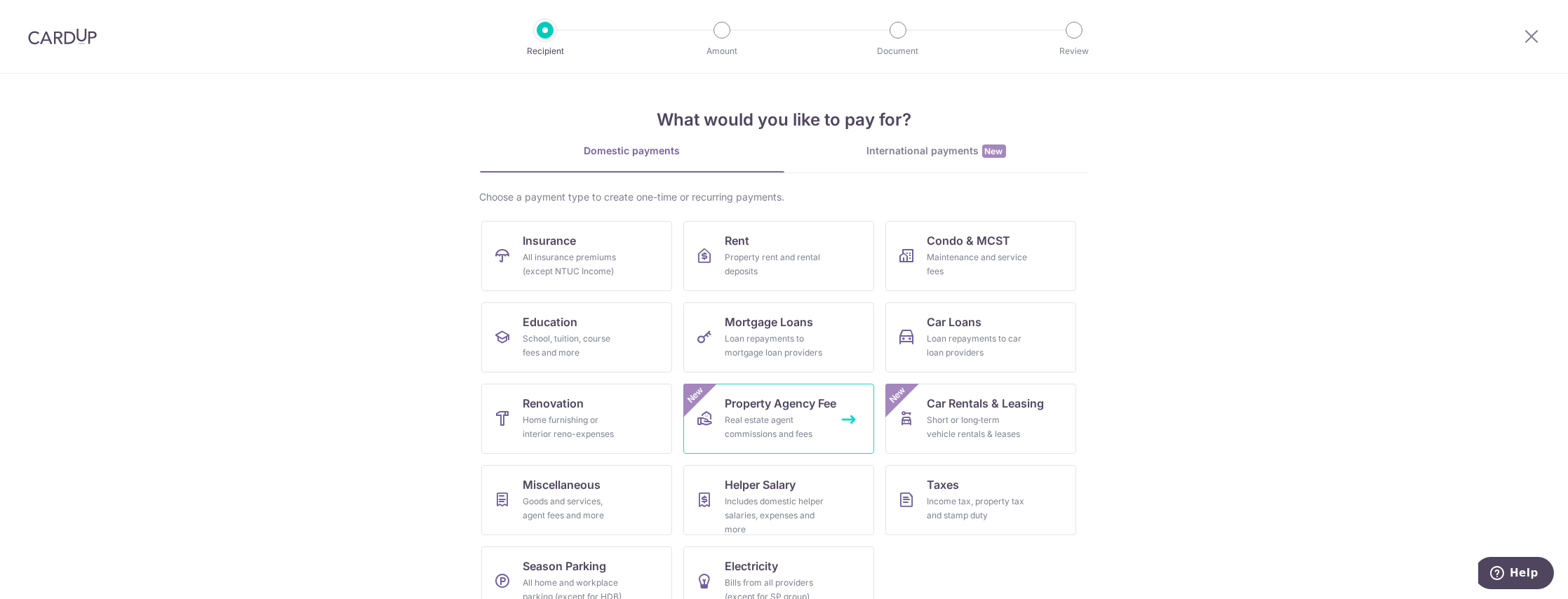
scroll to position [28, 0]
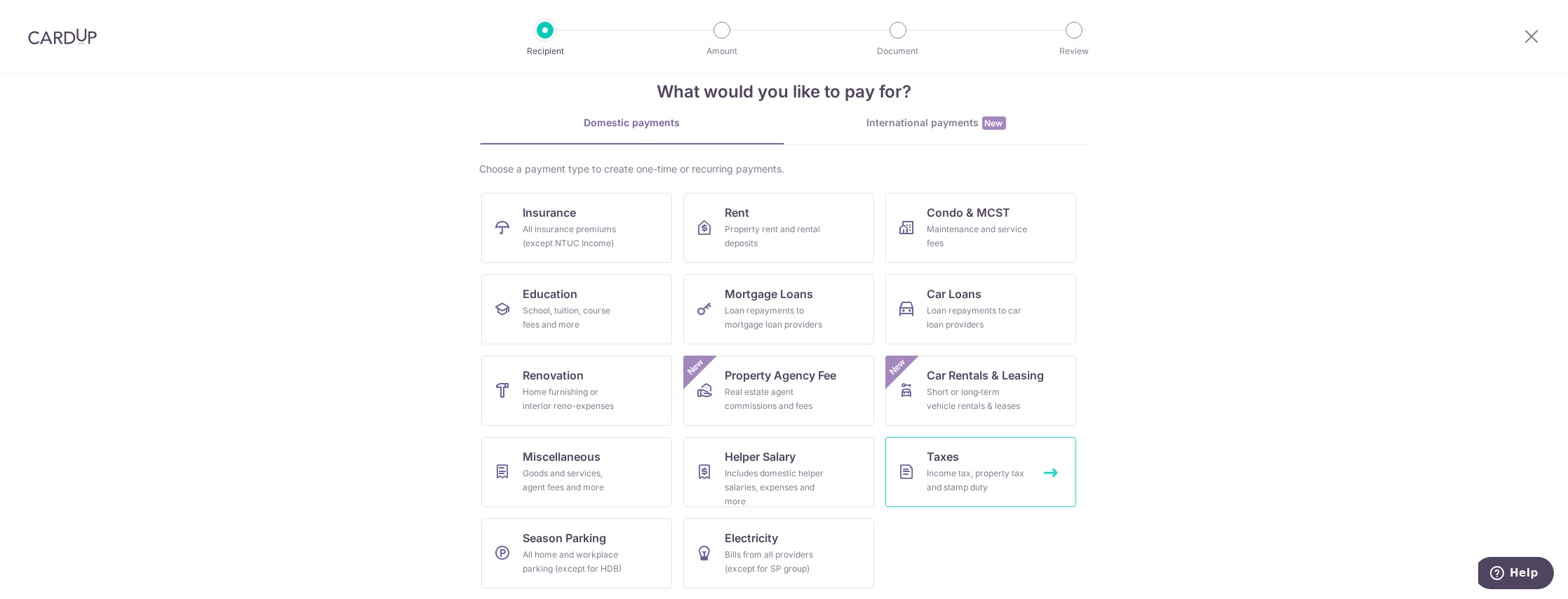
click at [972, 472] on div "Income tax, property tax and stamp duty" at bounding box center [978, 480] width 101 height 28
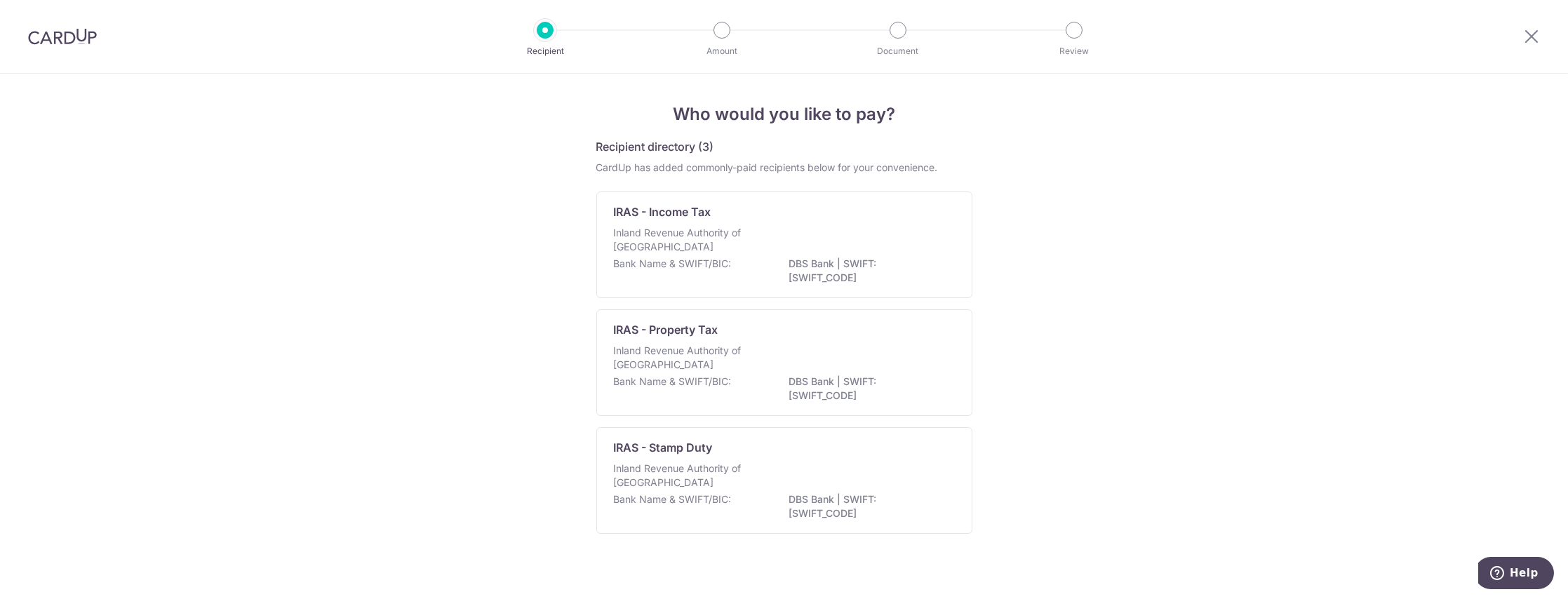
scroll to position [11, 0]
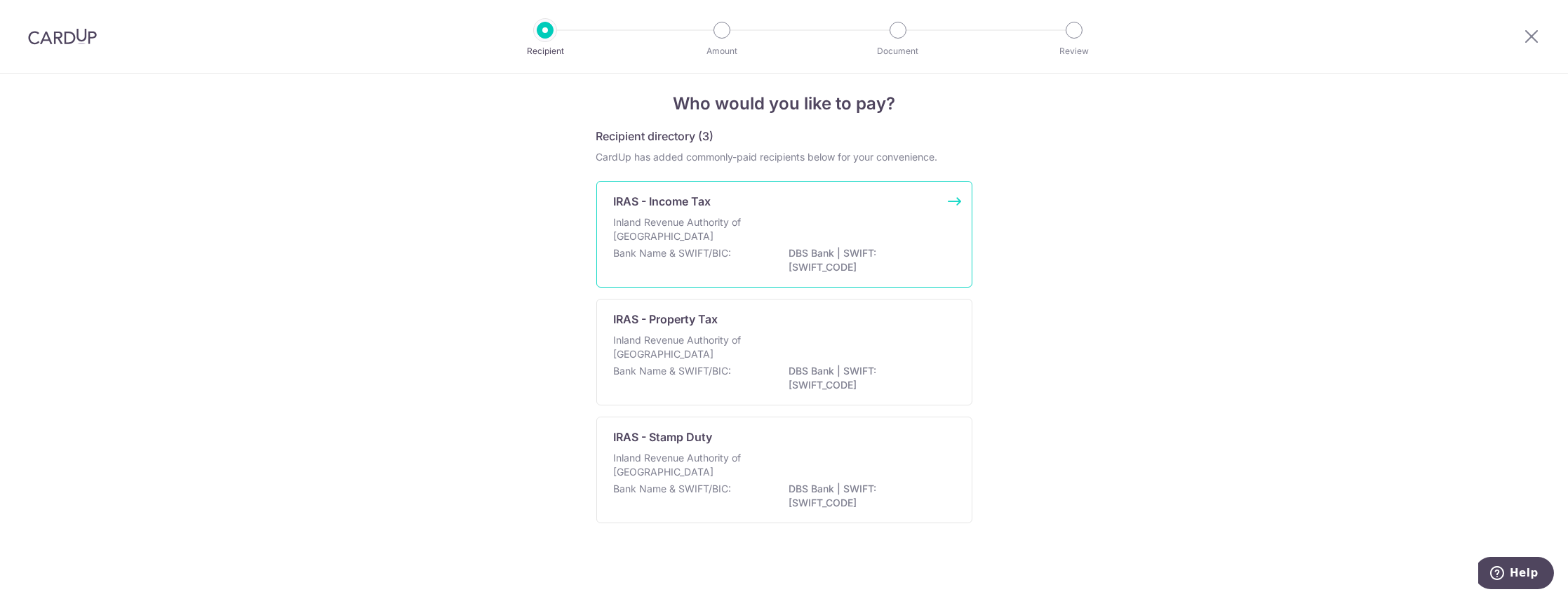
click at [735, 265] on div "Bank Name & SWIFT/BIC: DBS Bank | SWIFT: [SWIFT_CODE]" at bounding box center [784, 261] width 341 height 30
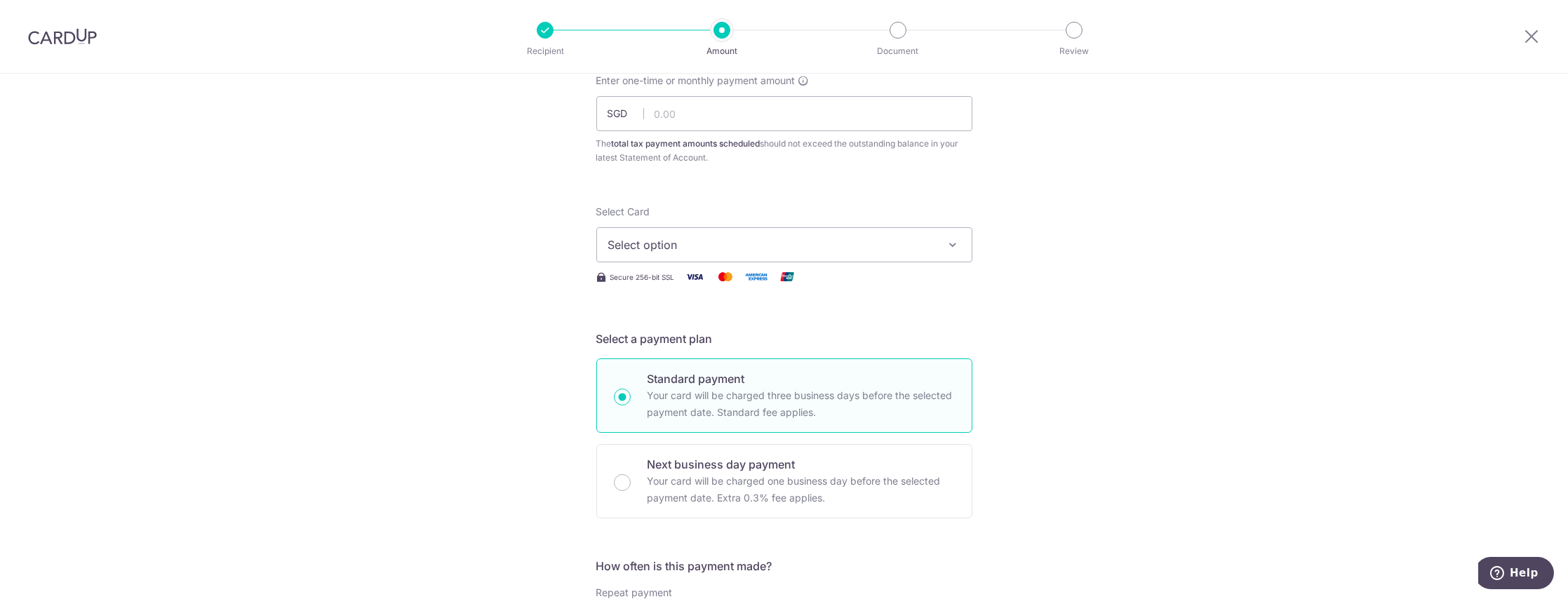
scroll to position [93, 0]
click at [686, 116] on input "text" at bounding box center [784, 112] width 376 height 35
paste input "50.41"
type input "50.41"
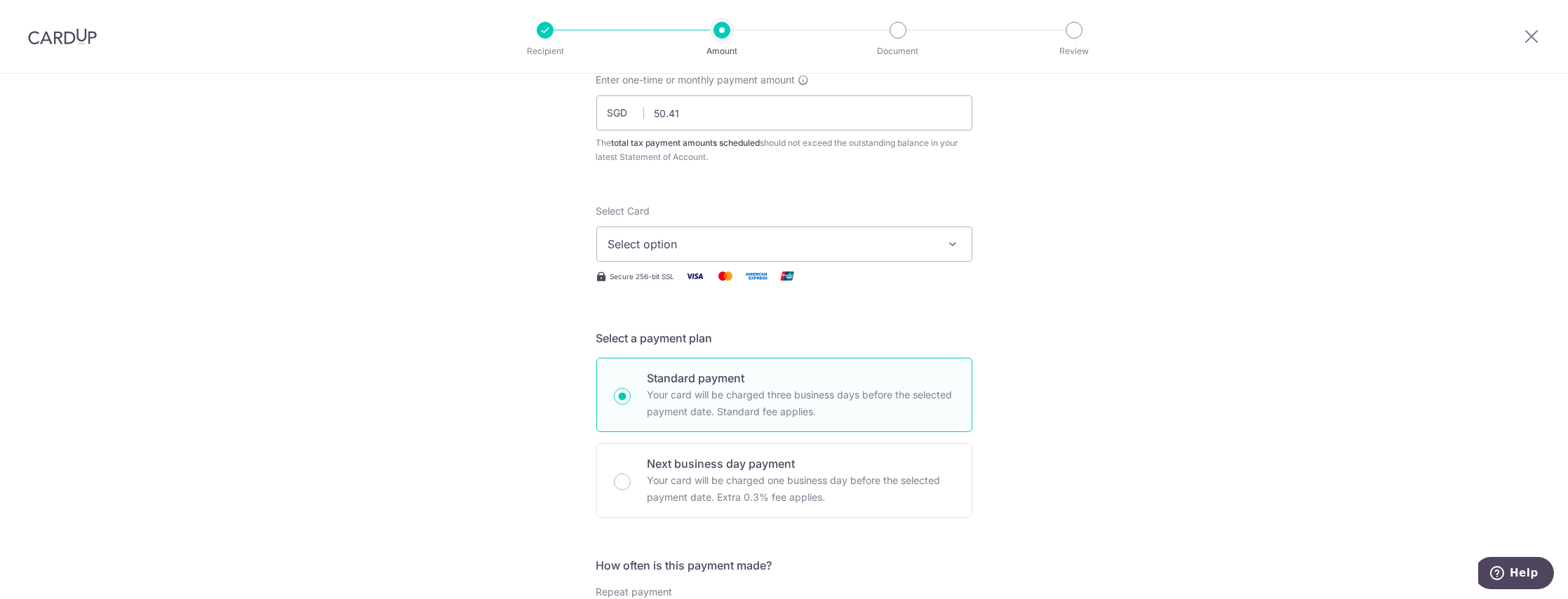
click at [675, 236] on span "Select option" at bounding box center [772, 244] width 327 height 17
click at [673, 338] on span "**** 9050" at bounding box center [669, 344] width 54 height 17
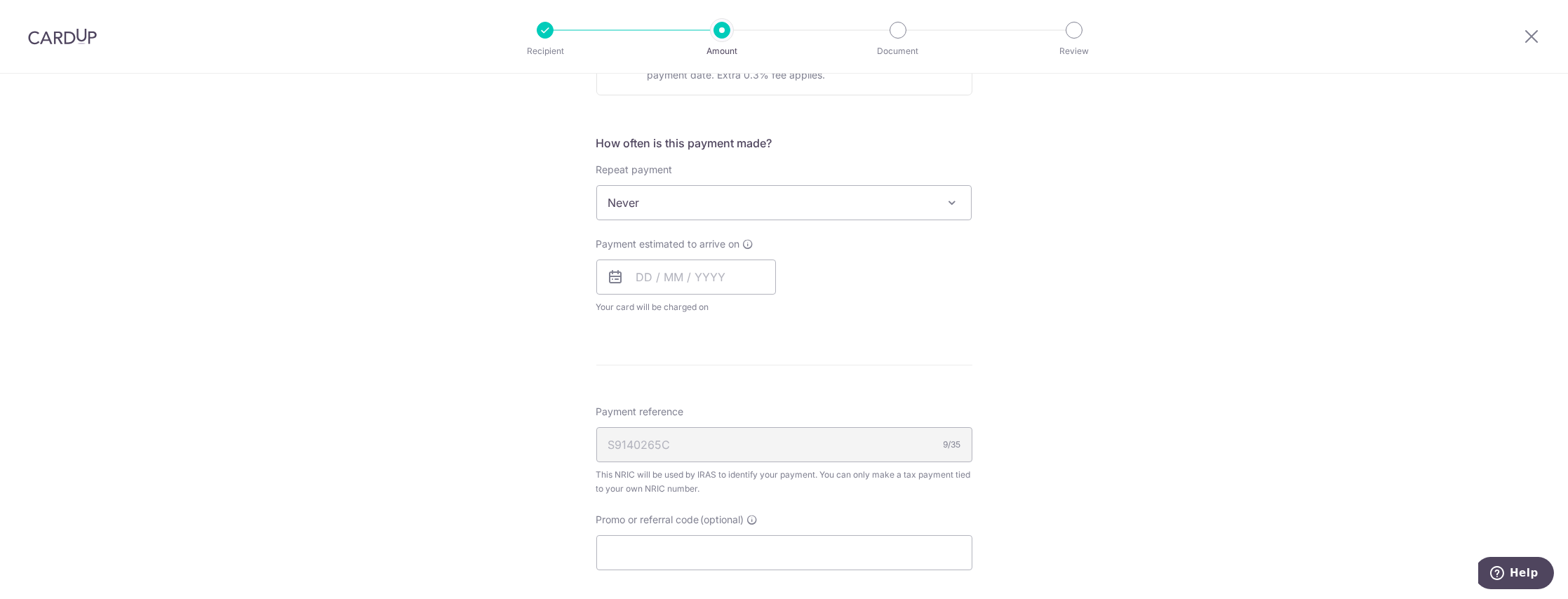
scroll to position [467, 0]
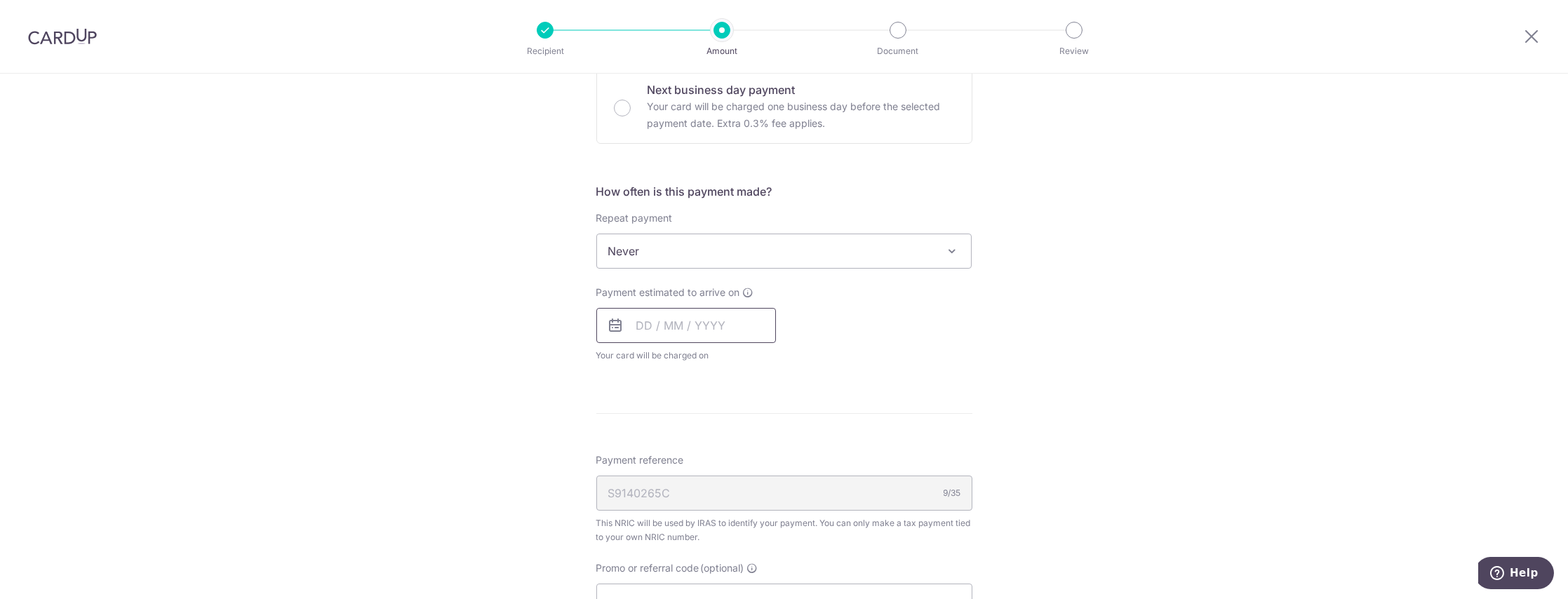
click at [687, 326] on input "text" at bounding box center [685, 325] width 179 height 35
click at [685, 363] on select "Oct Nov Dec" at bounding box center [677, 362] width 38 height 11
click at [734, 448] on table "Sun Mon Tue Wed Thu Fri Sat 1 2 3 4 5 6 7 8 9 10 11 12 13 14 15 16 17 18 19 20 …" at bounding box center [709, 481] width 196 height 196
click at [673, 360] on select "Oct Nov Dec" at bounding box center [677, 362] width 38 height 11
drag, startPoint x: 875, startPoint y: 316, endPoint x: 821, endPoint y: 304, distance: 55.3
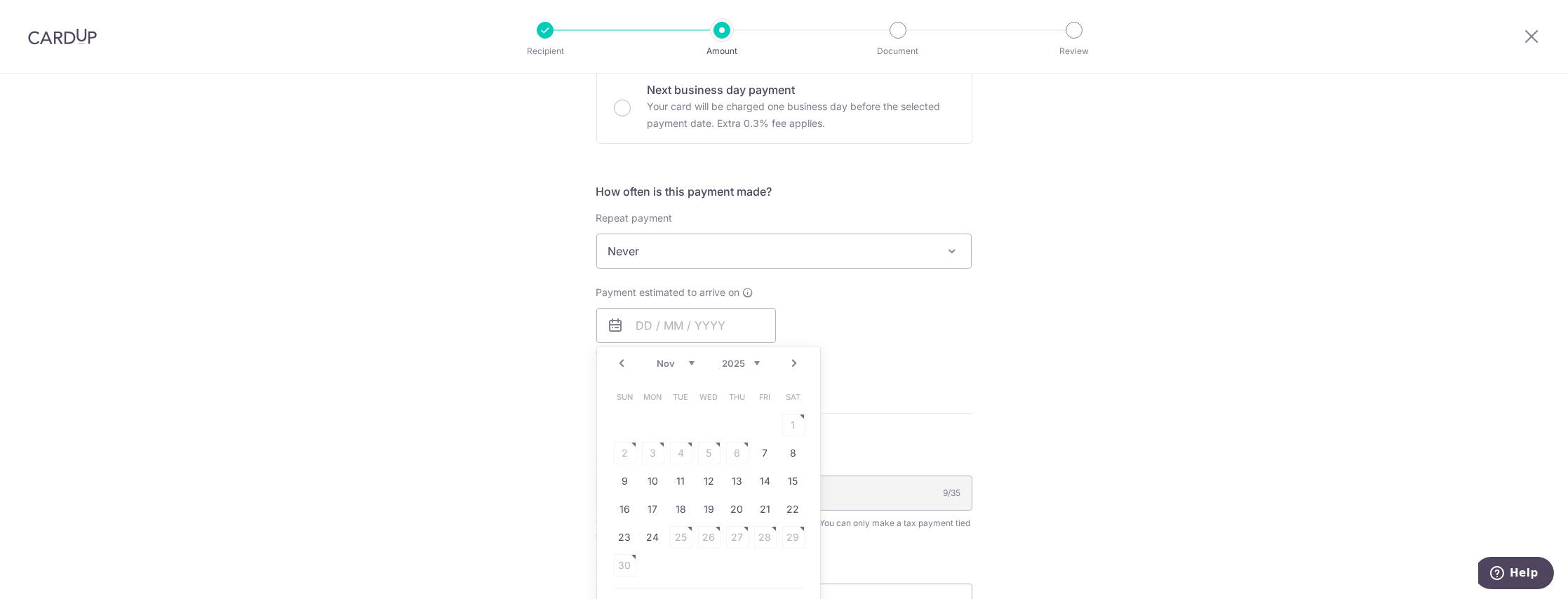
click at [875, 316] on div "Payment estimated to arrive on Prev Next Oct Nov [DATE] 2026 Sun Mon Tue Wed Th…" at bounding box center [784, 324] width 393 height 77
click at [717, 332] on input "text" at bounding box center [685, 325] width 179 height 35
click at [681, 366] on select "Oct Nov Dec" at bounding box center [677, 362] width 38 height 11
click at [759, 448] on link "7" at bounding box center [765, 452] width 23 height 23
type input "[DATE]"
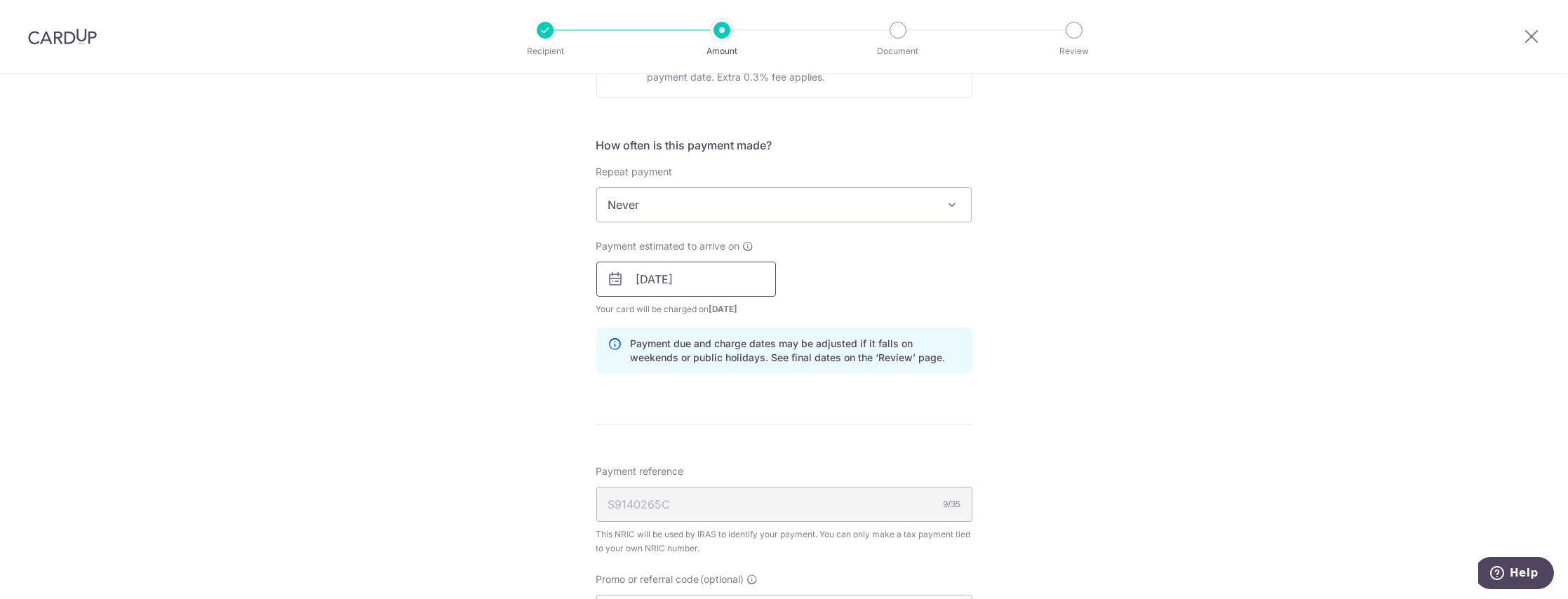
scroll to position [560, 0]
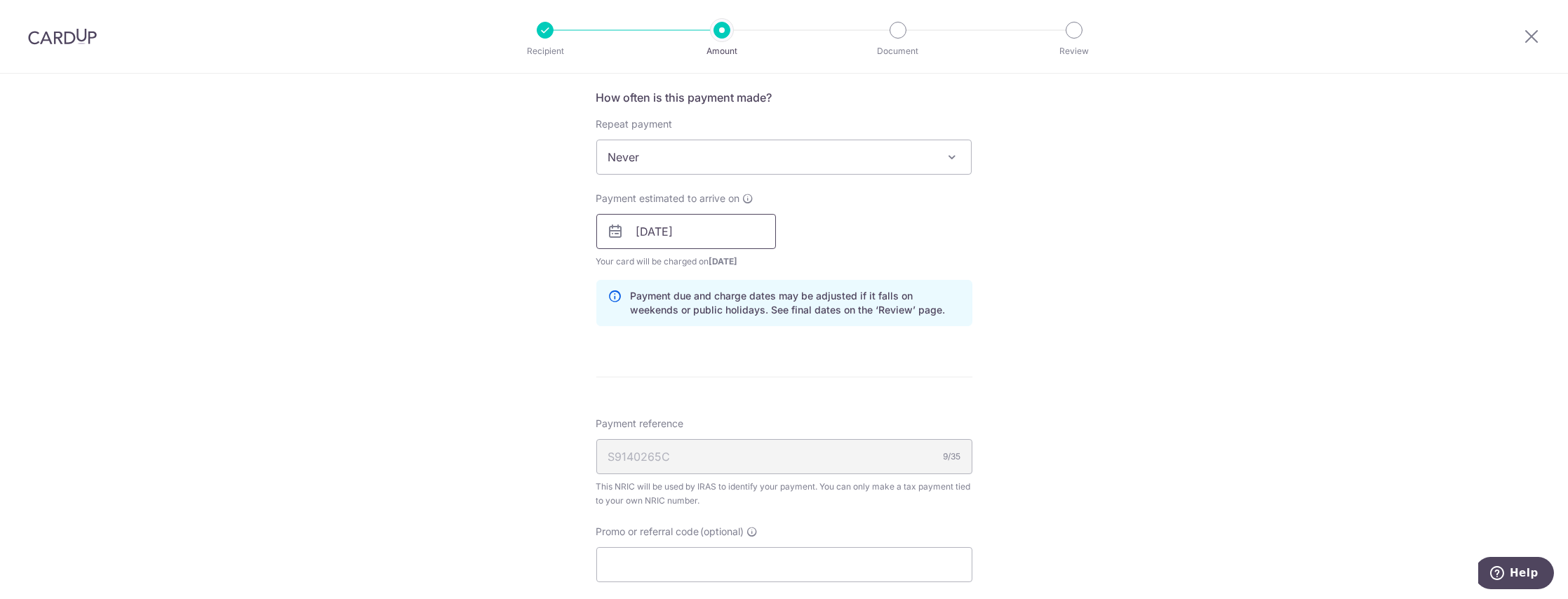
click at [692, 237] on input "[DATE]" at bounding box center [685, 231] width 179 height 35
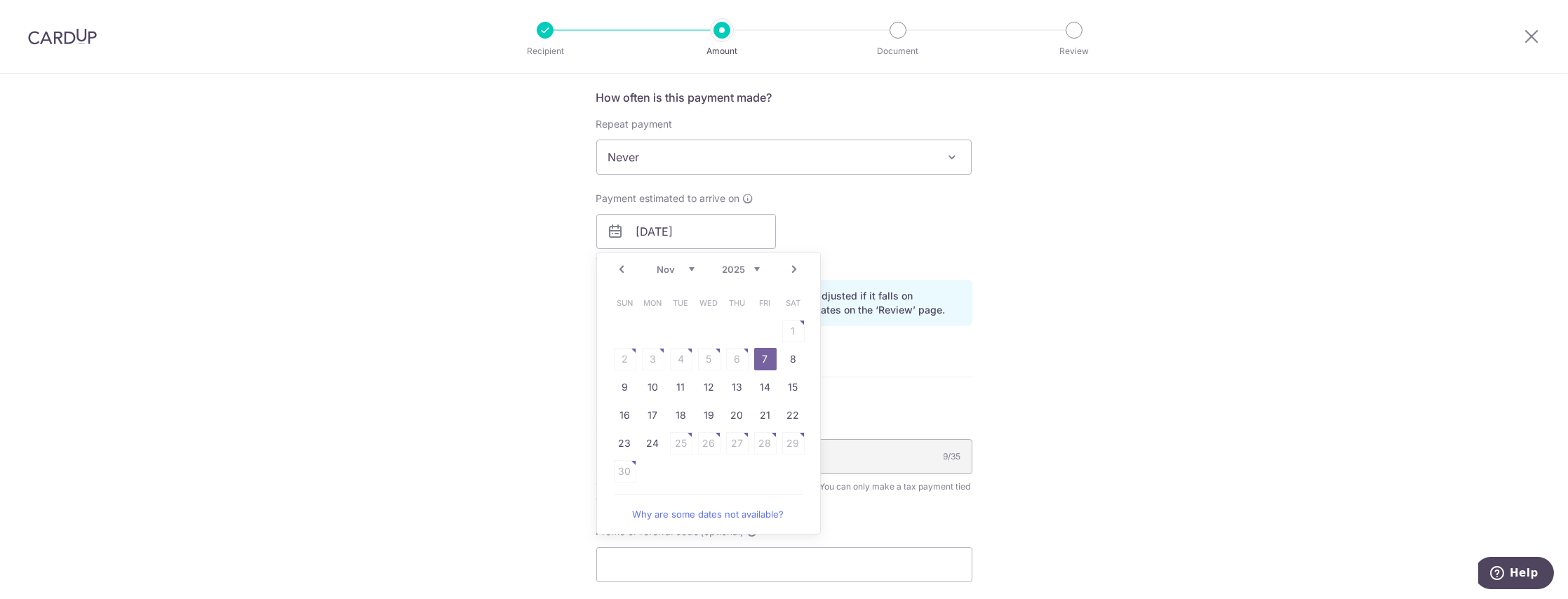
click at [671, 266] on select "Oct Nov Dec" at bounding box center [677, 268] width 38 height 11
click at [660, 270] on select "Oct Nov Dec" at bounding box center [677, 268] width 38 height 11
click at [763, 354] on link "7" at bounding box center [765, 358] width 23 height 23
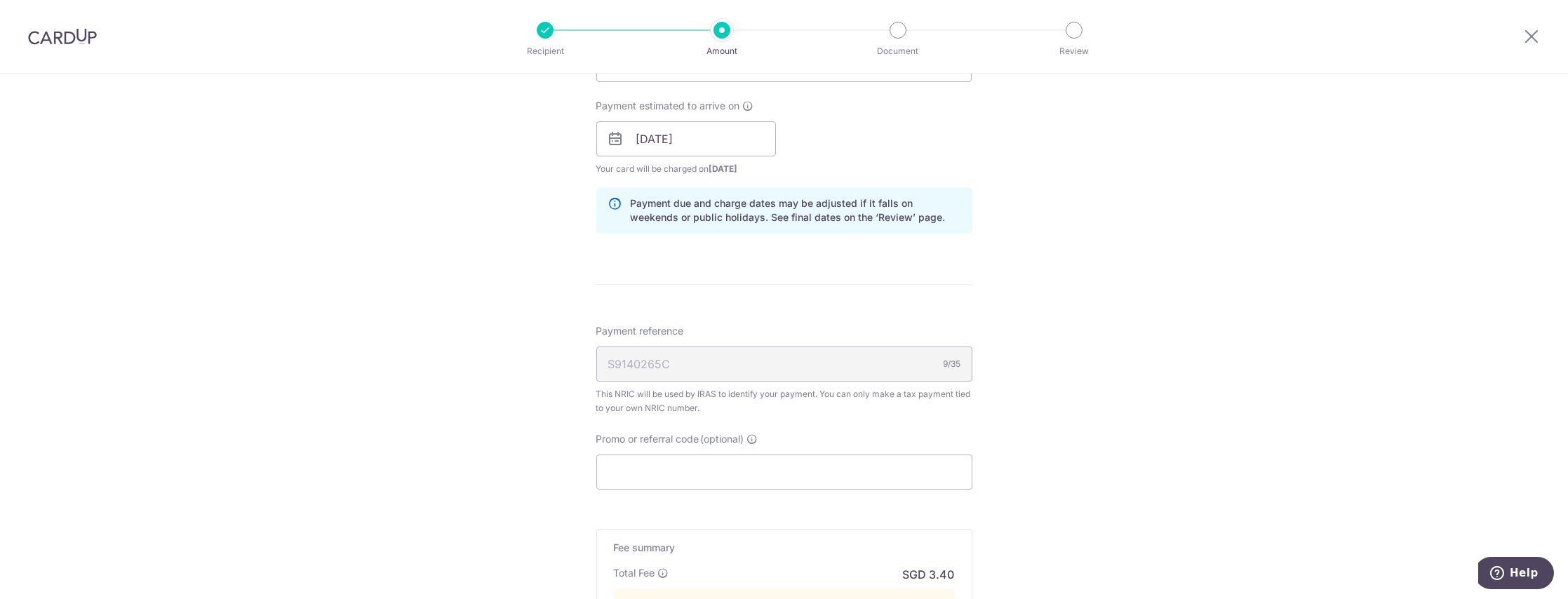
scroll to position [748, 0]
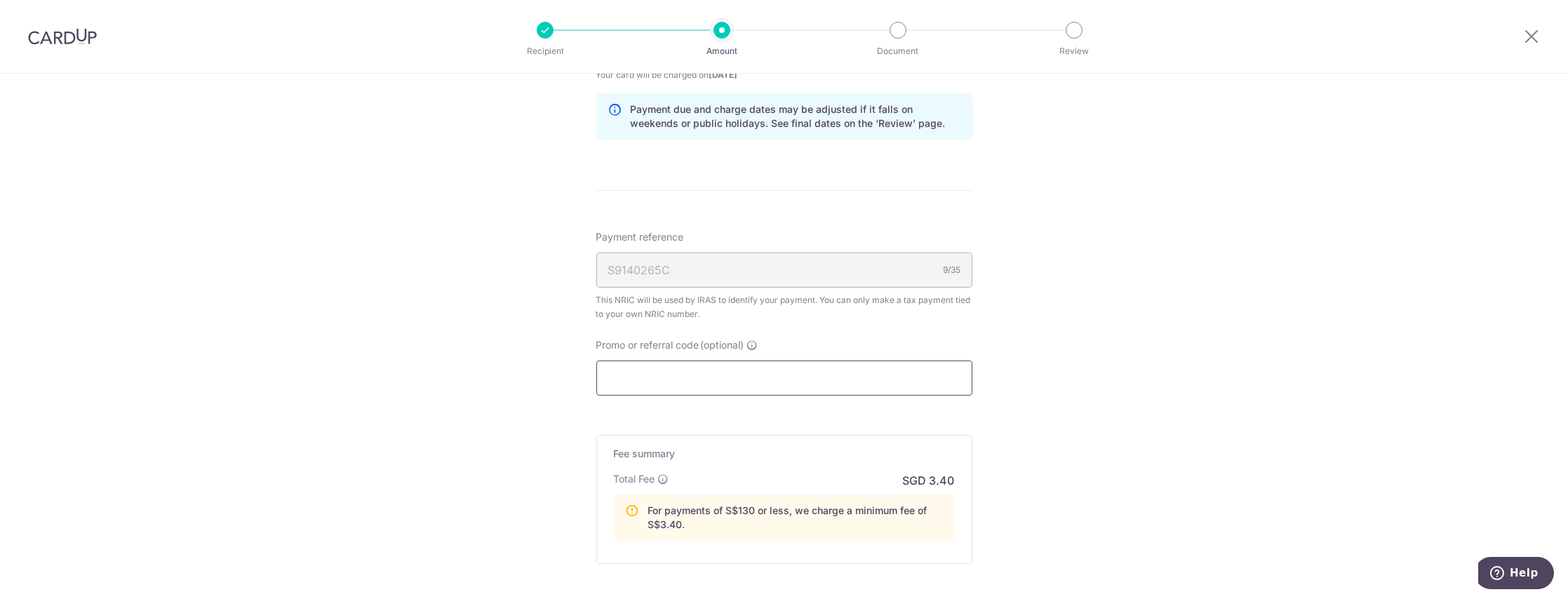
click at [671, 381] on input "Promo or referral code (optional)" at bounding box center [784, 377] width 376 height 35
click at [712, 385] on input "Promo or referral code (optional)" at bounding box center [784, 377] width 376 height 35
paste input "MCTAX25"
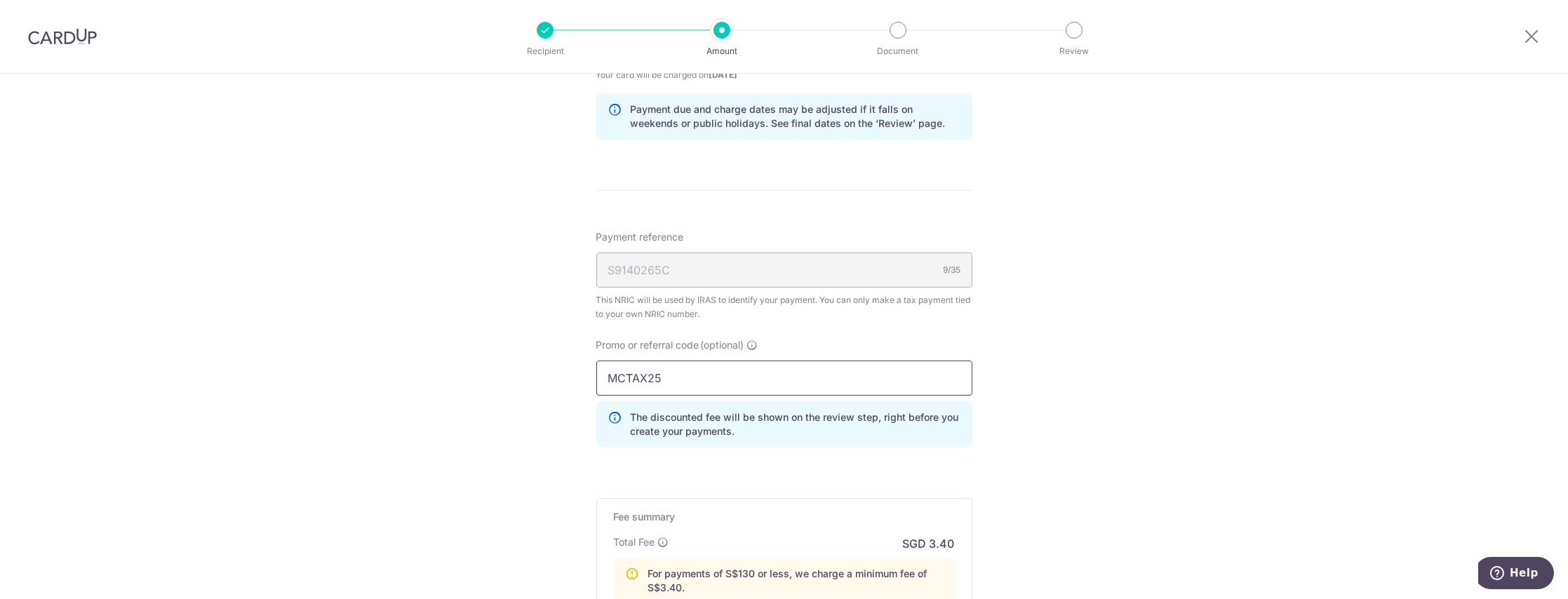
type input "MCTAX25"
click at [596, 424] on div "The discounted fee will be shown on the review step, right before you create yo…" at bounding box center [784, 424] width 376 height 47
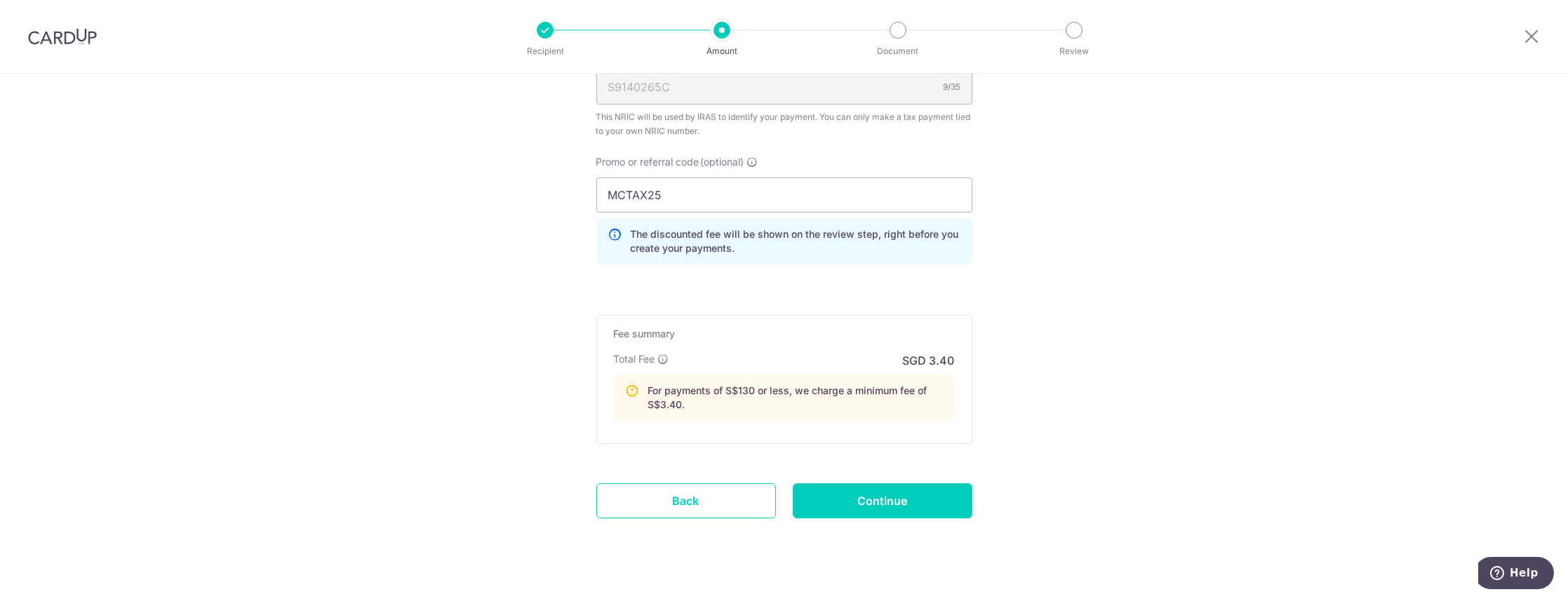
scroll to position [935, 0]
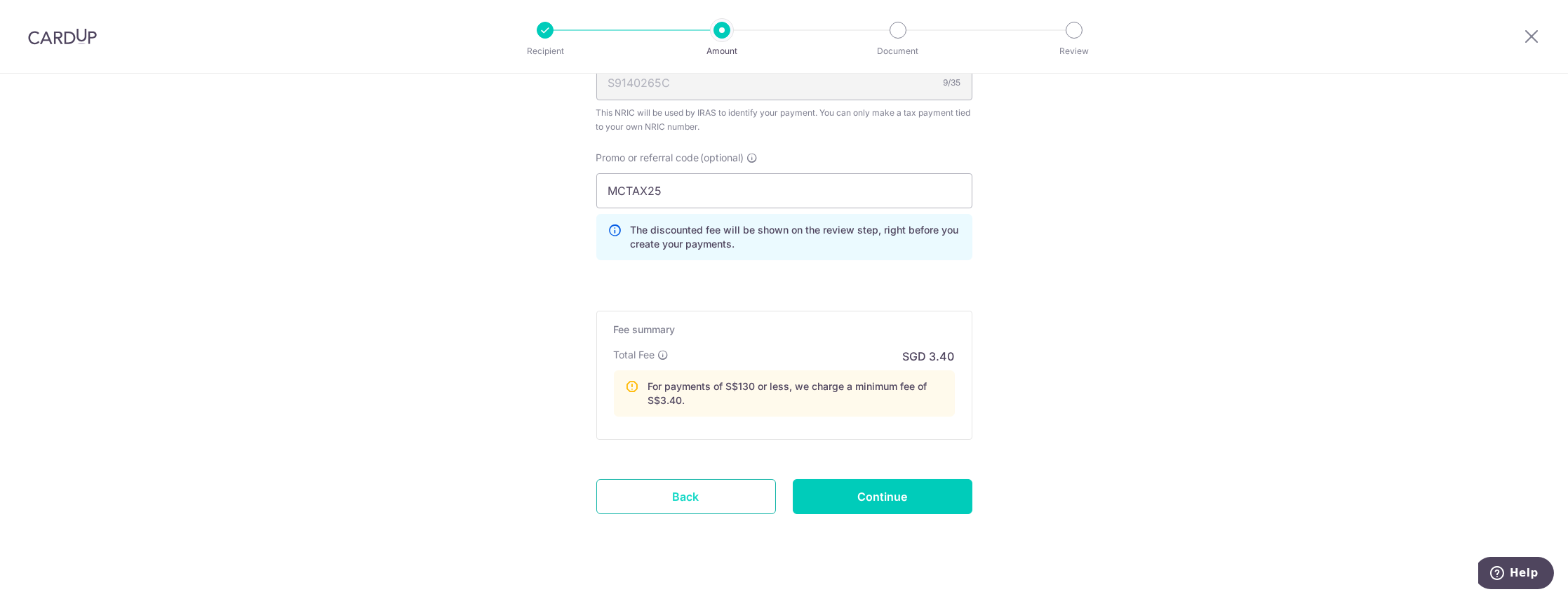
click at [676, 496] on link "Back" at bounding box center [685, 496] width 179 height 35
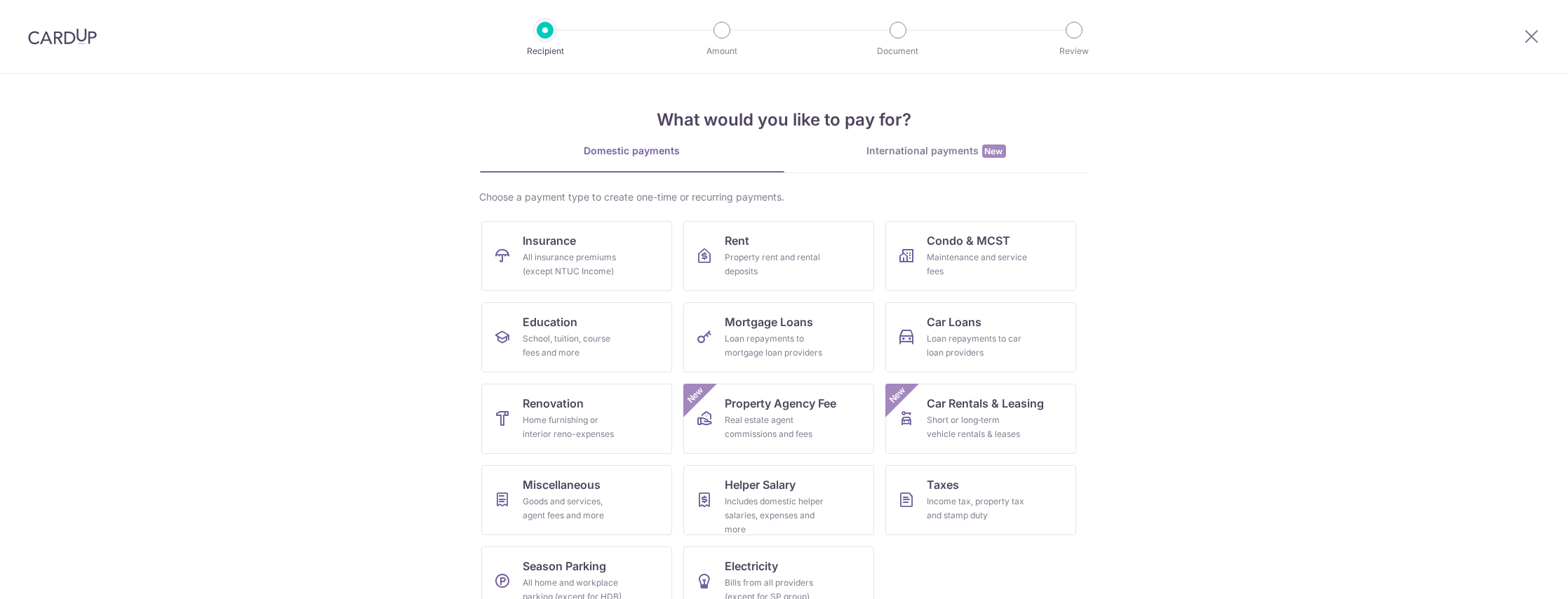
click at [50, 35] on img at bounding box center [61, 36] width 68 height 17
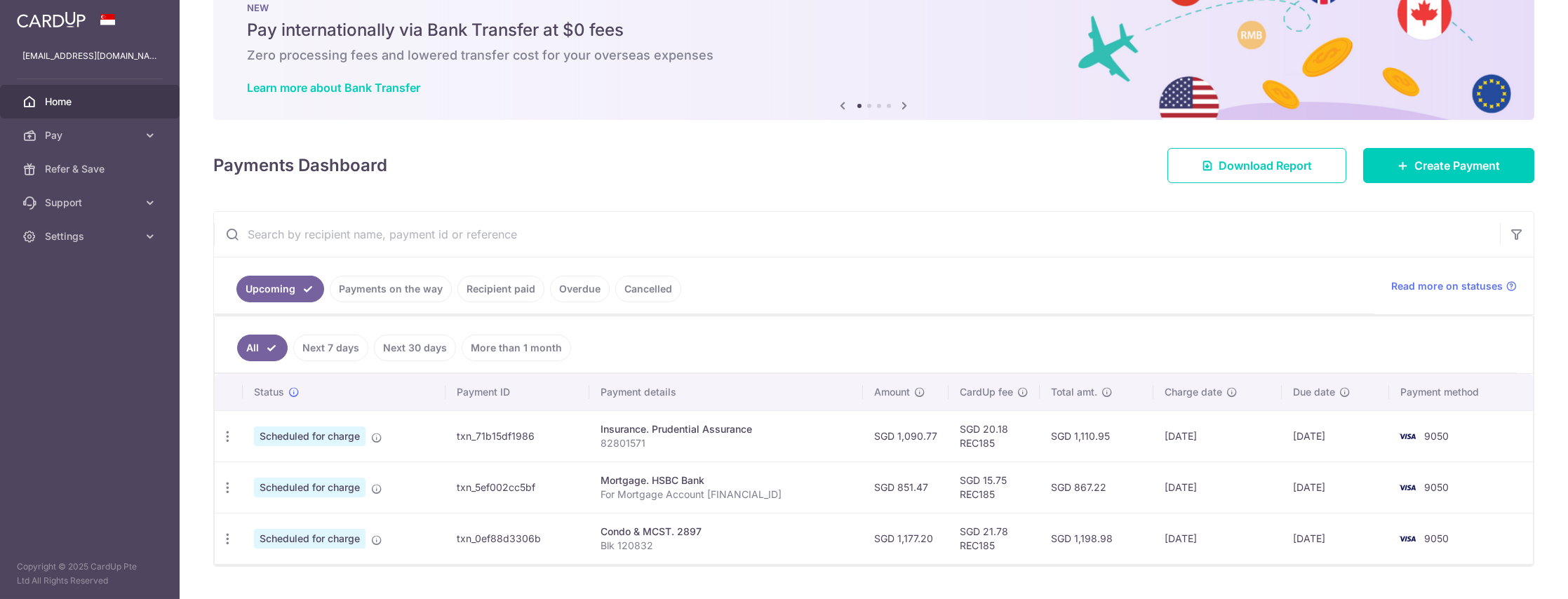
scroll to position [73, 0]
